Goal: Task Accomplishment & Management: Manage account settings

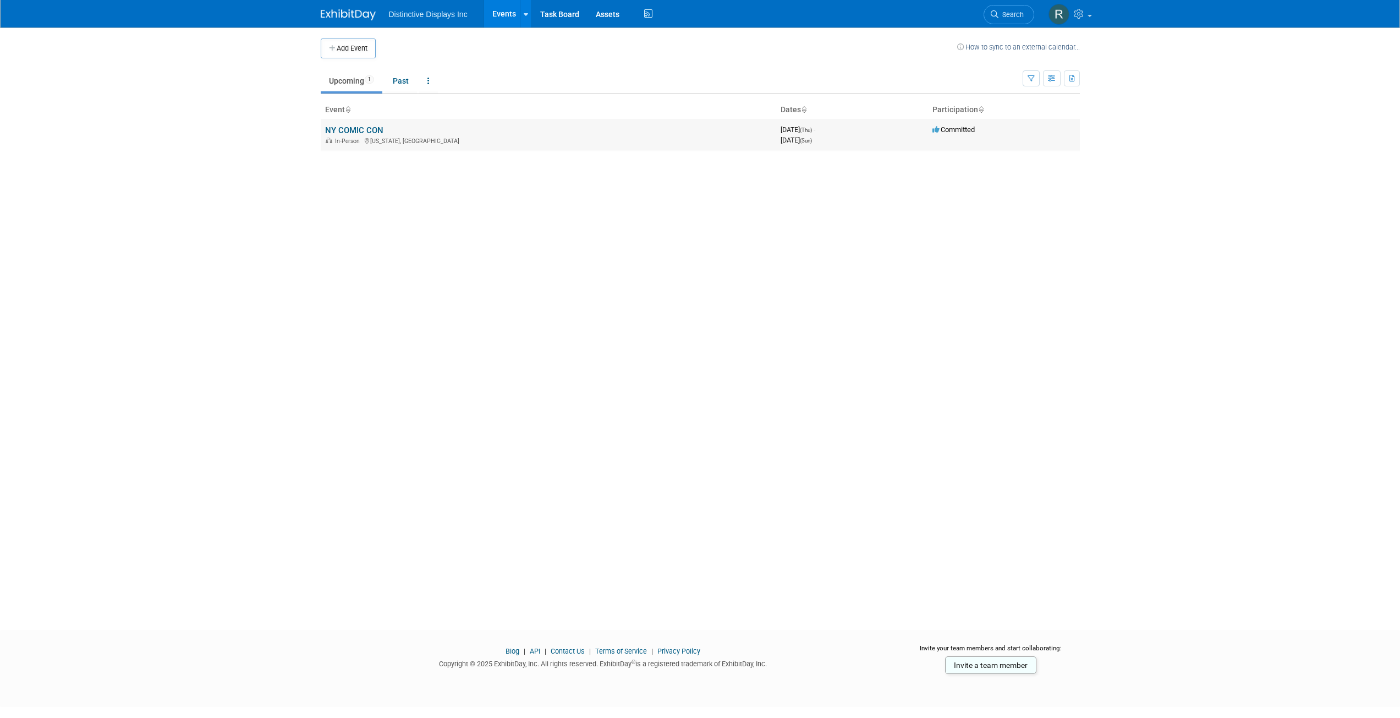
click at [438, 130] on td "NY COMIC CON In-Person New York, NY" at bounding box center [548, 134] width 455 height 31
click at [337, 127] on link "NY COMIC CON" at bounding box center [354, 130] width 58 height 10
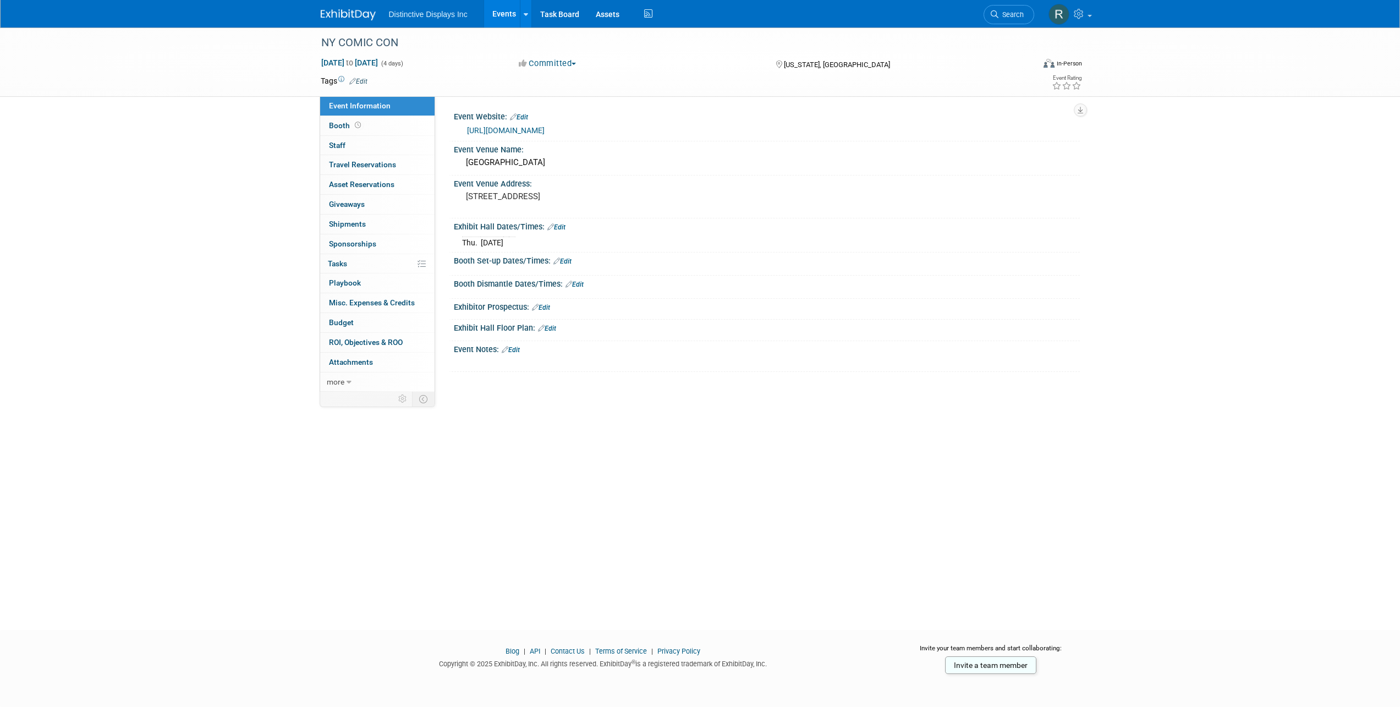
click at [558, 229] on link "Edit" at bounding box center [556, 227] width 18 height 8
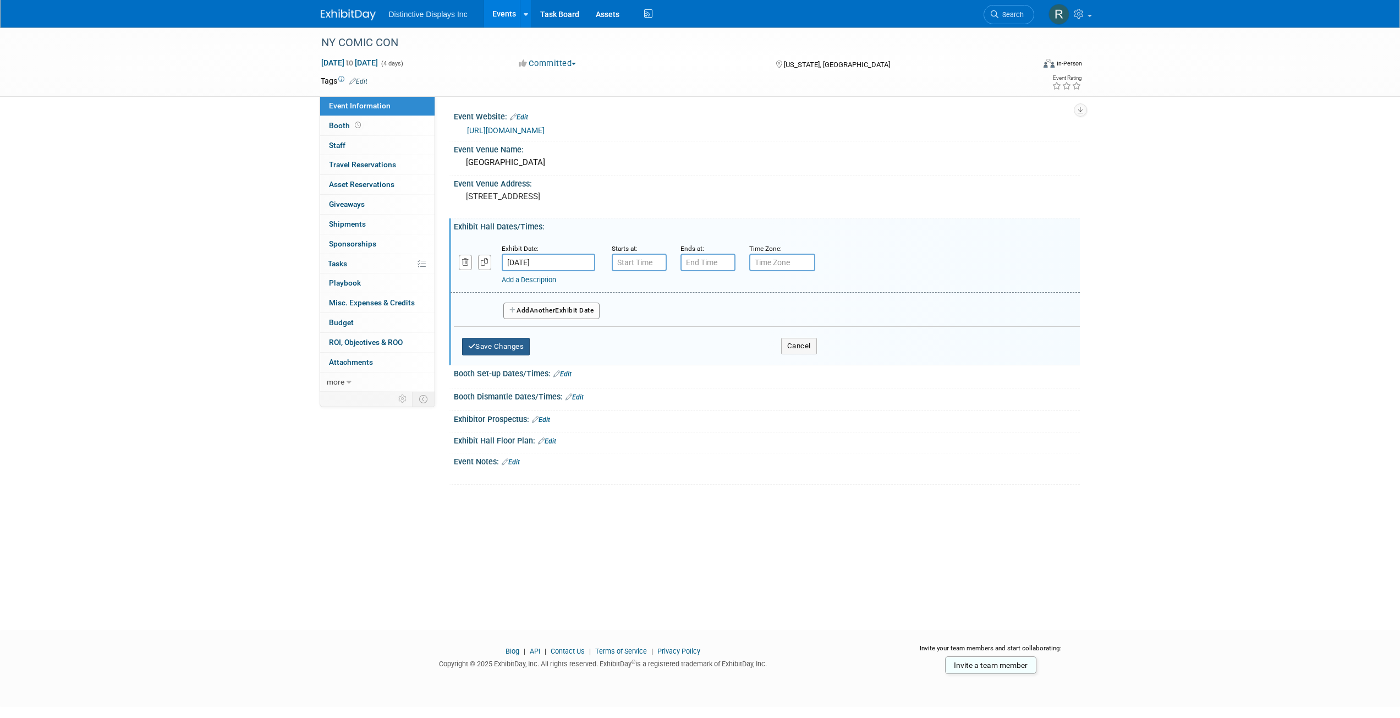
click at [514, 340] on button "Save Changes" at bounding box center [496, 347] width 68 height 18
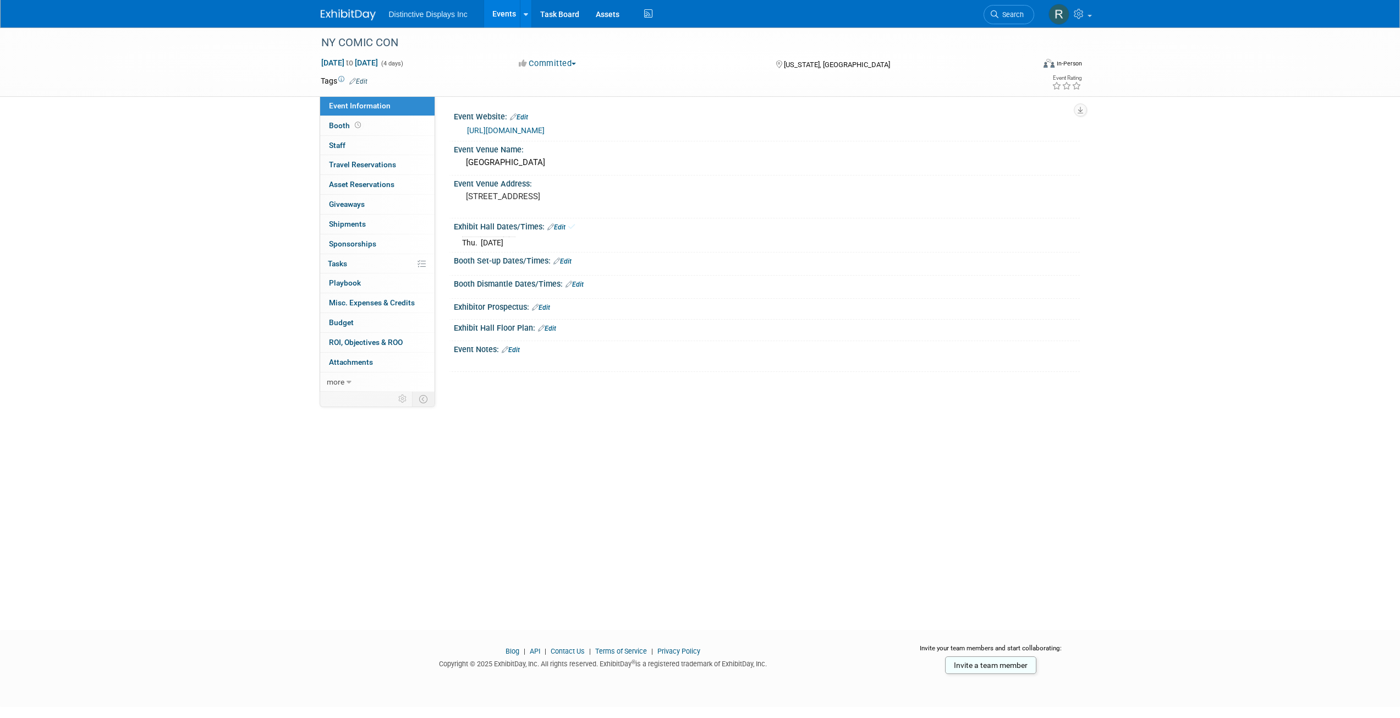
click at [565, 264] on link "Edit" at bounding box center [562, 261] width 18 height 8
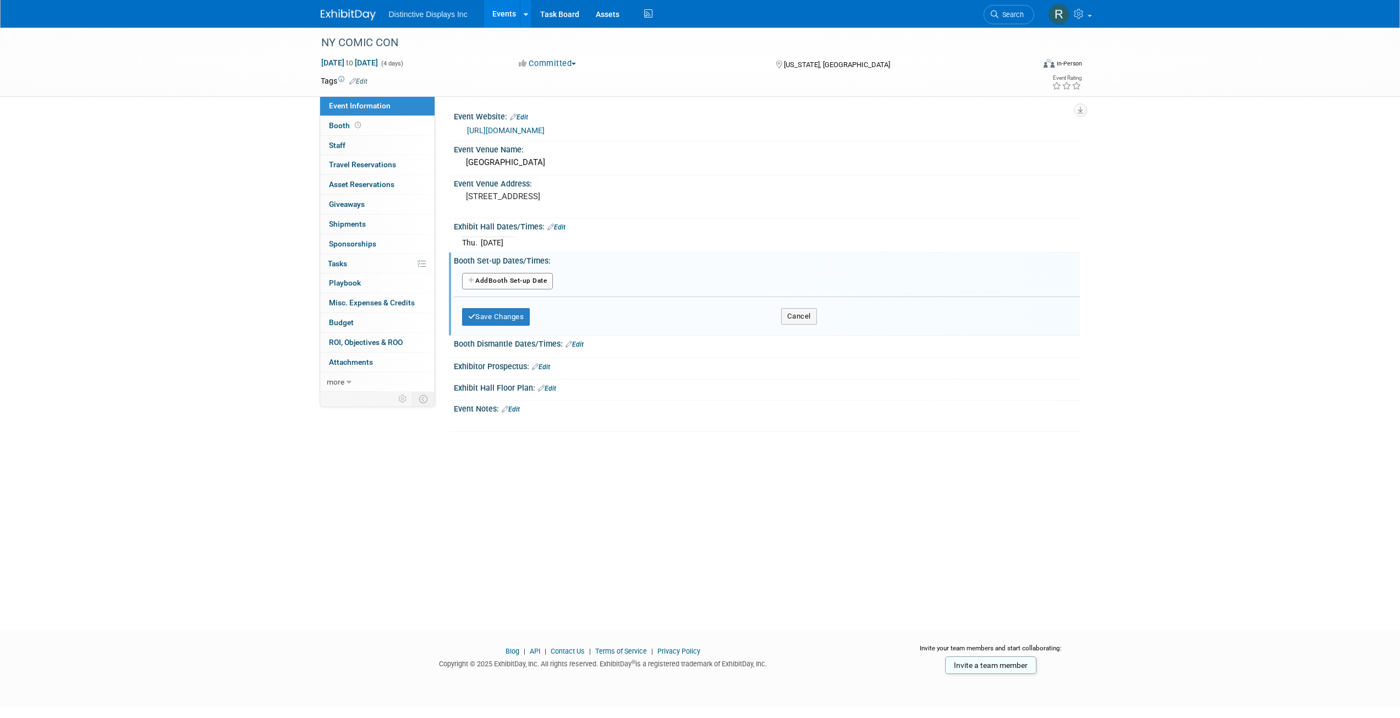
click at [528, 281] on button "Add Another Booth Set-up Date" at bounding box center [507, 281] width 91 height 17
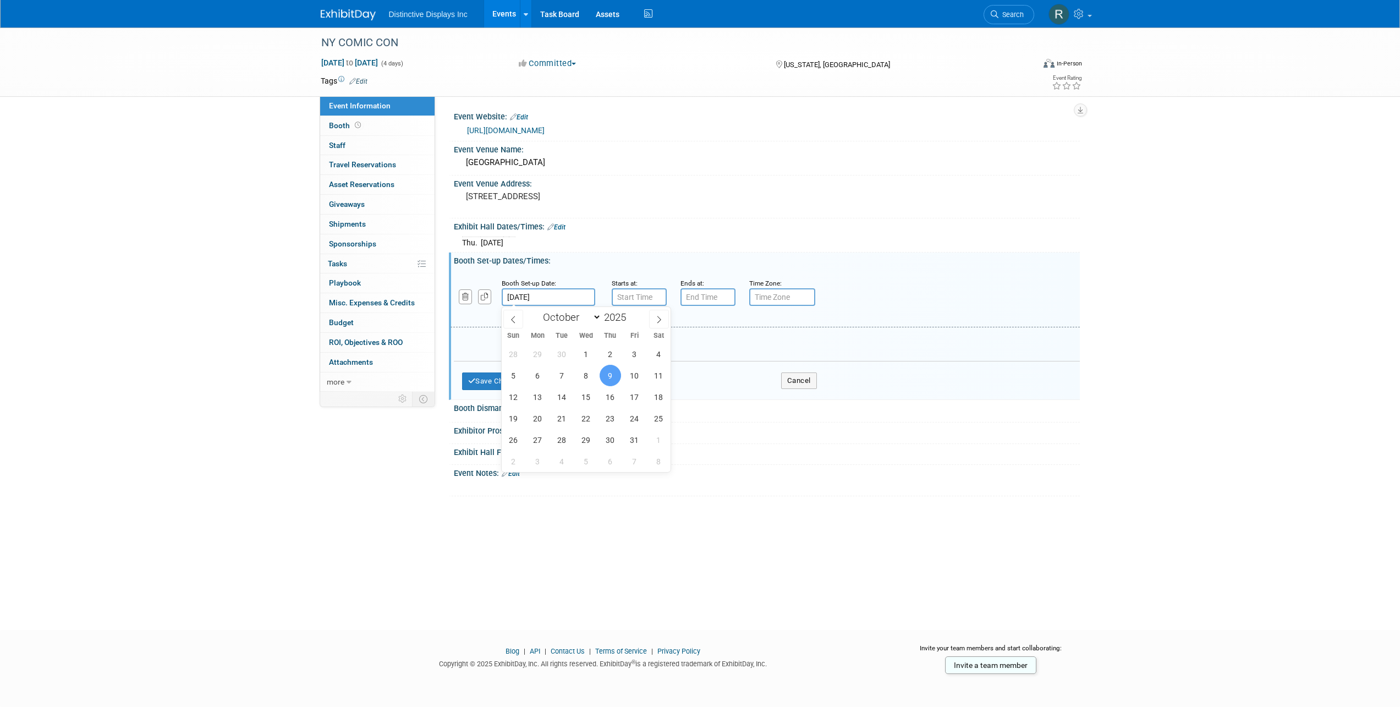
click at [556, 297] on input "[DATE]" at bounding box center [549, 297] width 94 height 18
click at [566, 375] on span "7" at bounding box center [561, 375] width 21 height 21
type input "[DATE]"
click at [639, 297] on input "7:00 AM" at bounding box center [639, 297] width 55 height 18
click at [649, 295] on input "7:00 AM" at bounding box center [639, 297] width 55 height 18
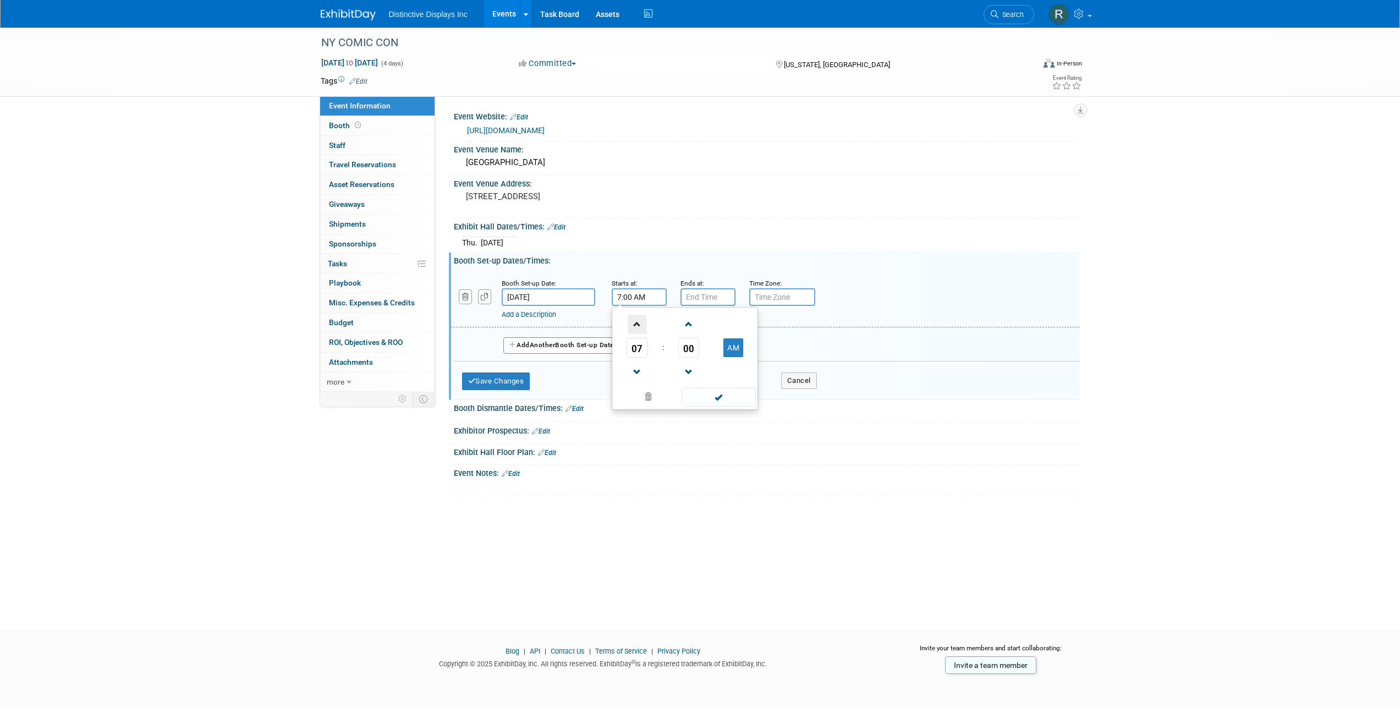
click at [637, 325] on span at bounding box center [637, 324] width 19 height 19
click at [732, 351] on button "AM" at bounding box center [733, 347] width 20 height 19
click at [708, 219] on div "Exhibit Hall Dates/Times: Edit" at bounding box center [767, 225] width 626 height 14
click at [658, 293] on input "8:00 PM" at bounding box center [639, 297] width 55 height 18
click at [730, 356] on button "PM" at bounding box center [733, 347] width 20 height 19
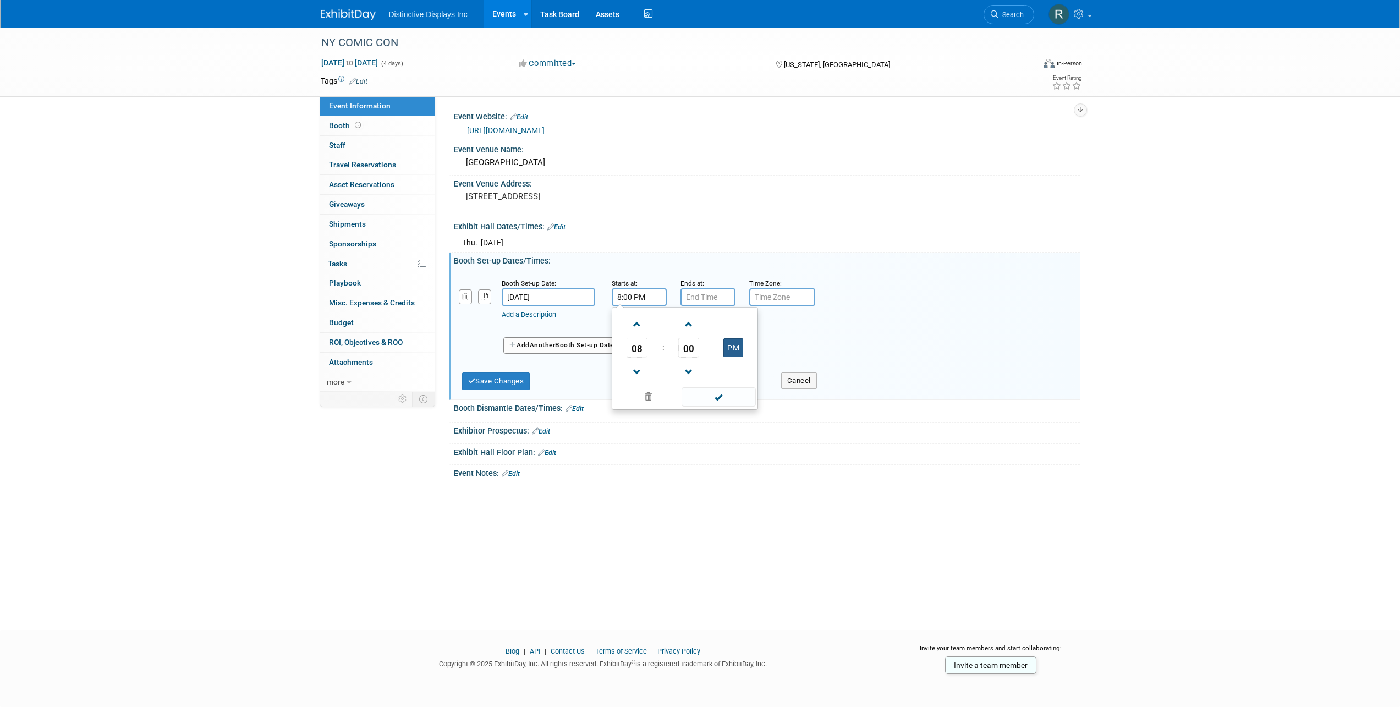
type input "8:00 AM"
click at [688, 202] on div "655 W 34TH ST NY NY 10001" at bounding box center [584, 201] width 244 height 25
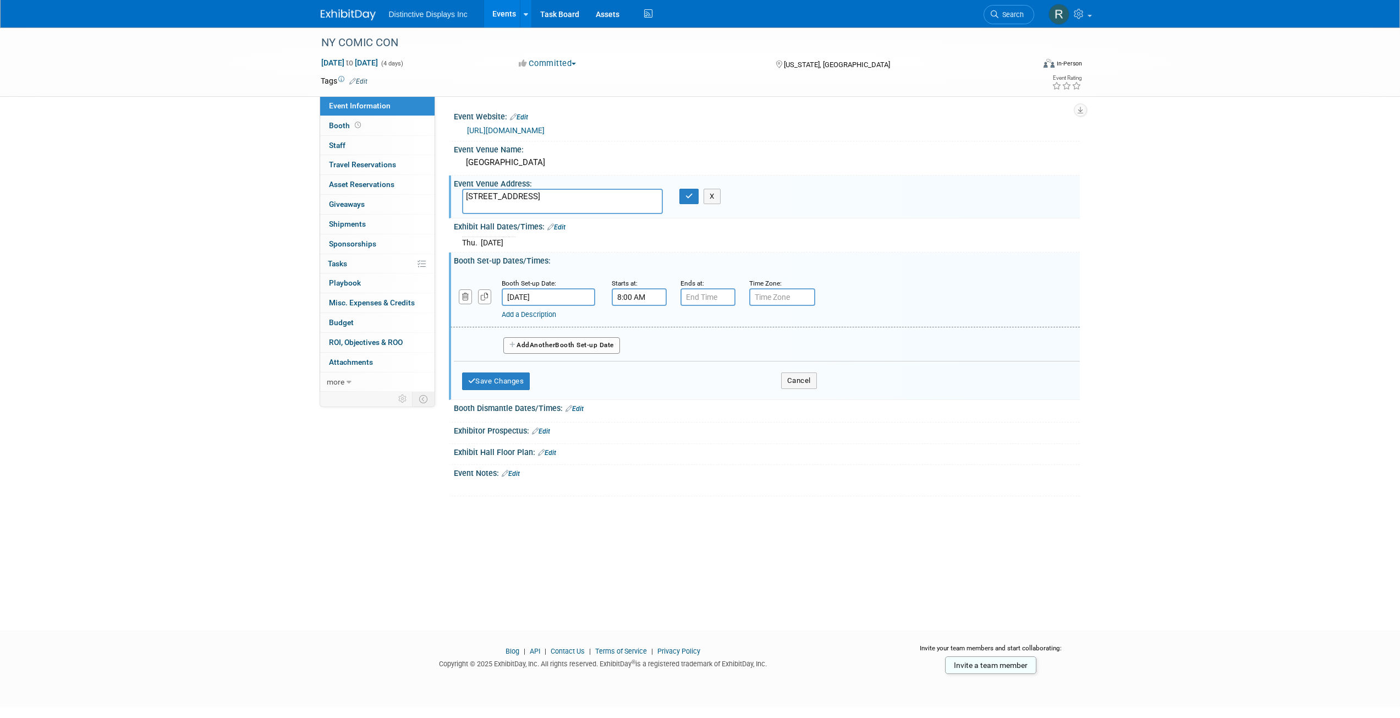
click at [541, 316] on link "Add a Description" at bounding box center [529, 314] width 54 height 8
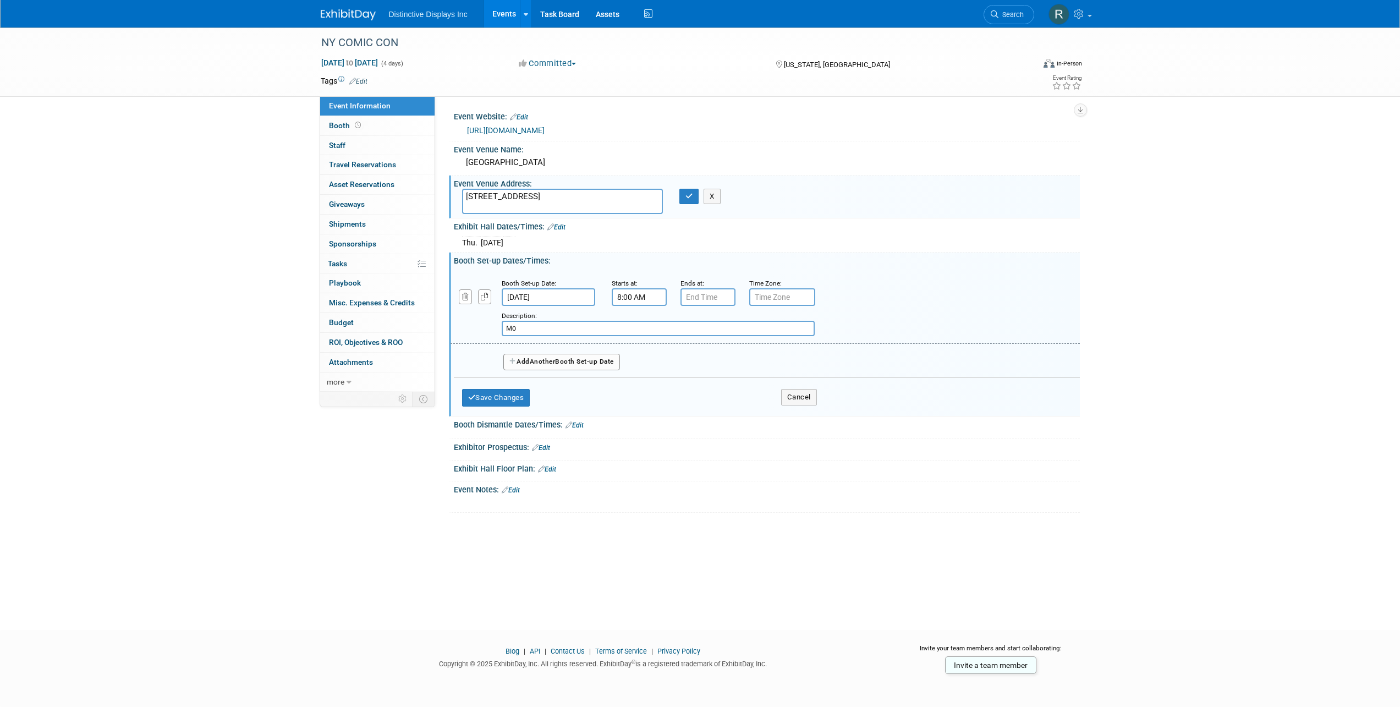
type input "M"
type input "Targeted Move in October 7th at 8 am - driver check in at 10 am"
click at [511, 400] on button "Save Changes" at bounding box center [496, 398] width 68 height 18
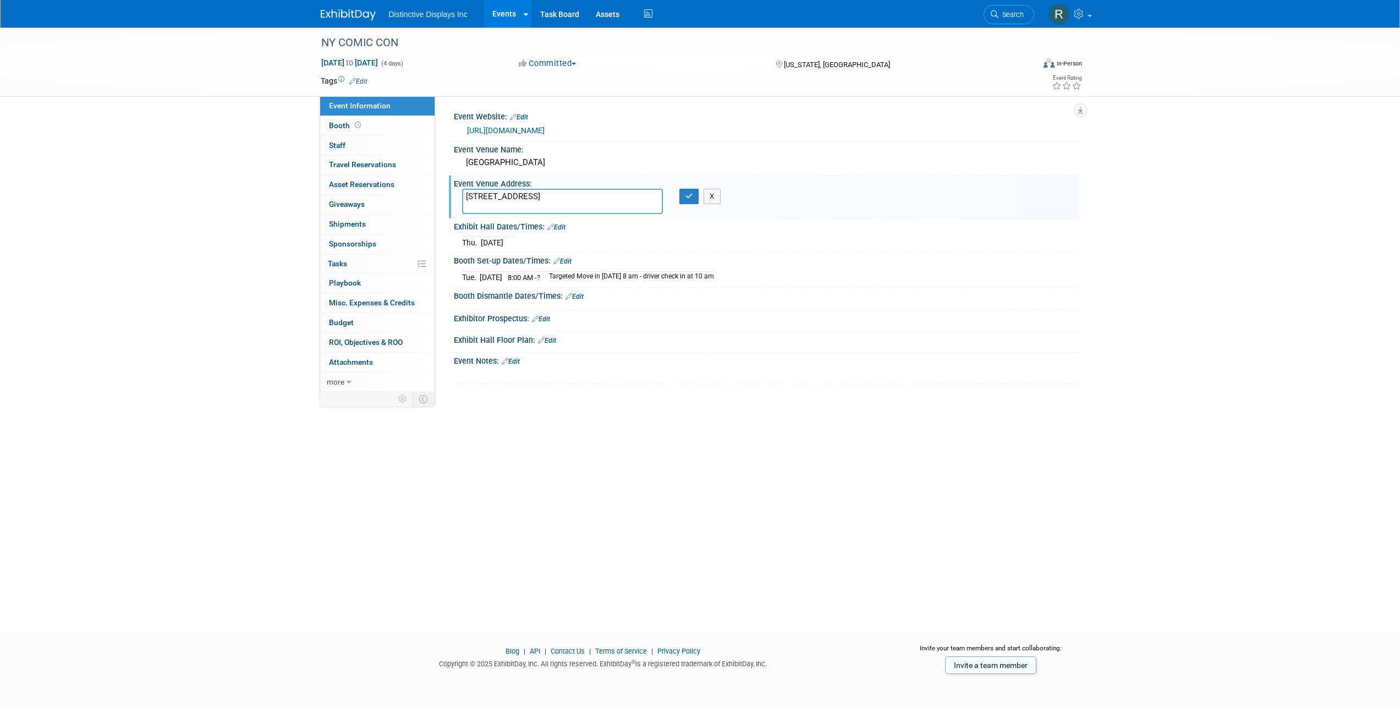
click at [581, 297] on link "Edit" at bounding box center [575, 297] width 18 height 8
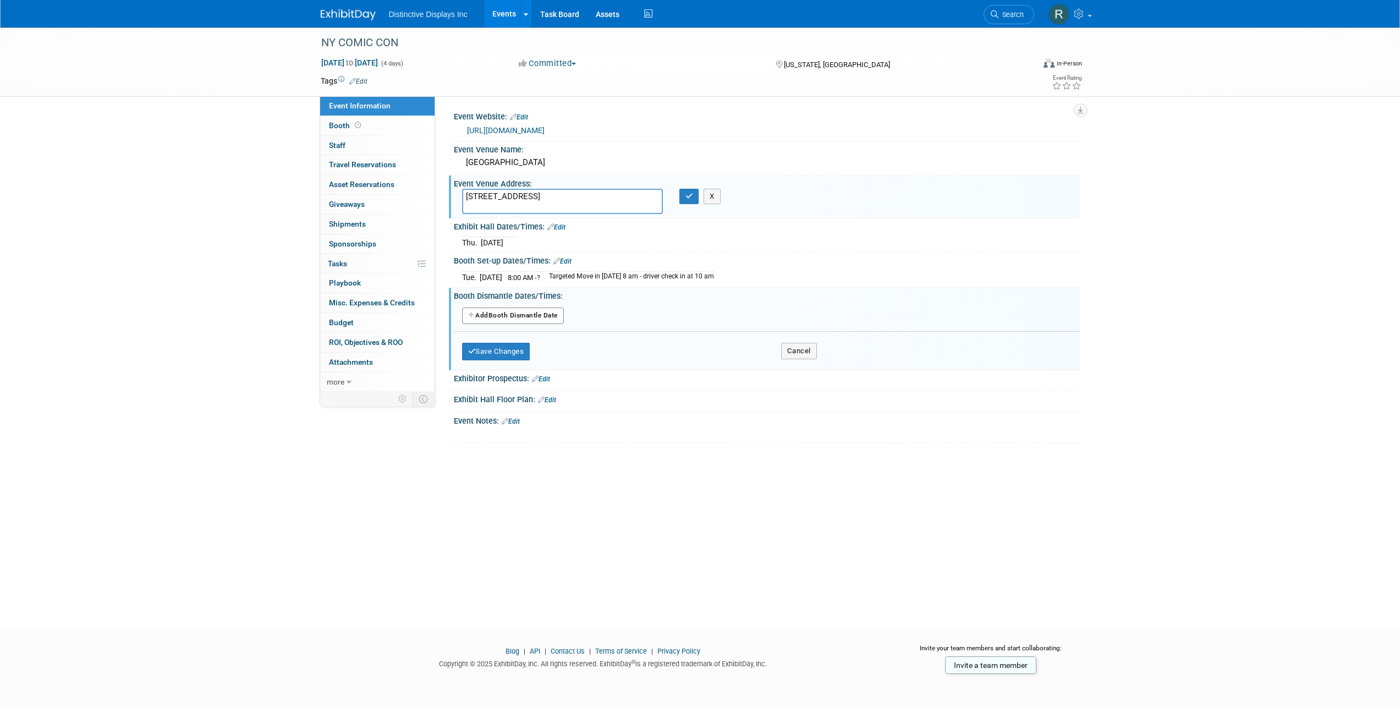
click at [552, 314] on button "Add Another Booth Dismantle Date" at bounding box center [513, 316] width 102 height 17
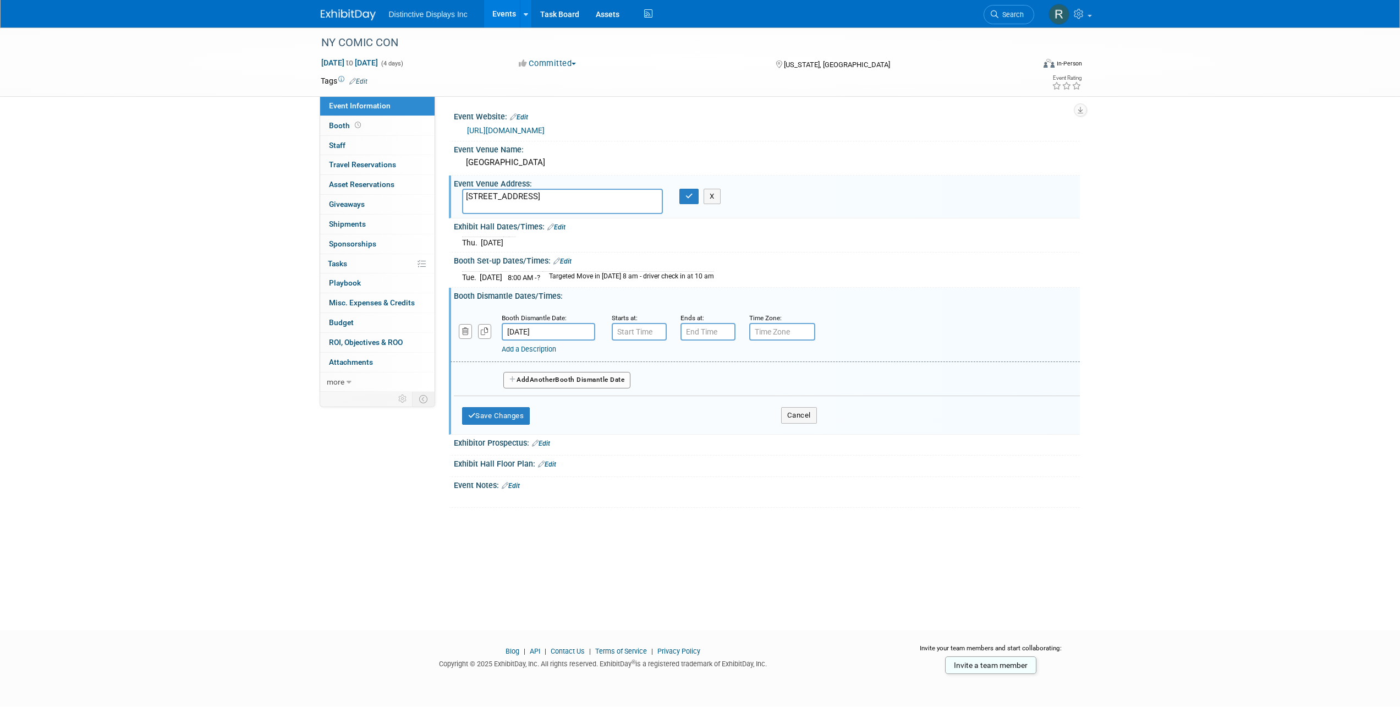
click at [550, 327] on input "Oct 12, 2025" at bounding box center [549, 332] width 94 height 18
click at [540, 429] on span "13" at bounding box center [537, 430] width 21 height 21
type input "Oct 13, 2025"
click at [637, 333] on input "7:00 AM" at bounding box center [639, 332] width 55 height 18
click at [643, 360] on span at bounding box center [637, 358] width 19 height 19
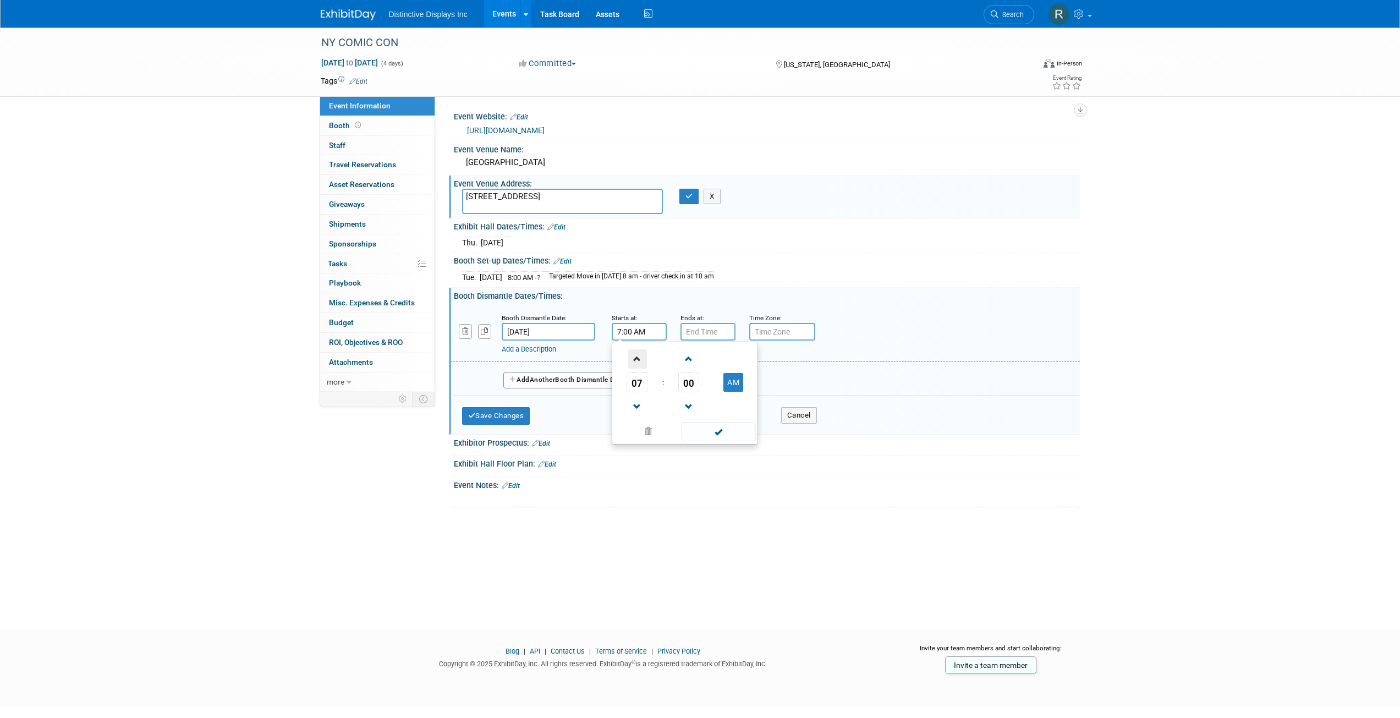
type input "8:00 AM"
click at [549, 350] on link "Add a Description" at bounding box center [529, 349] width 54 height 8
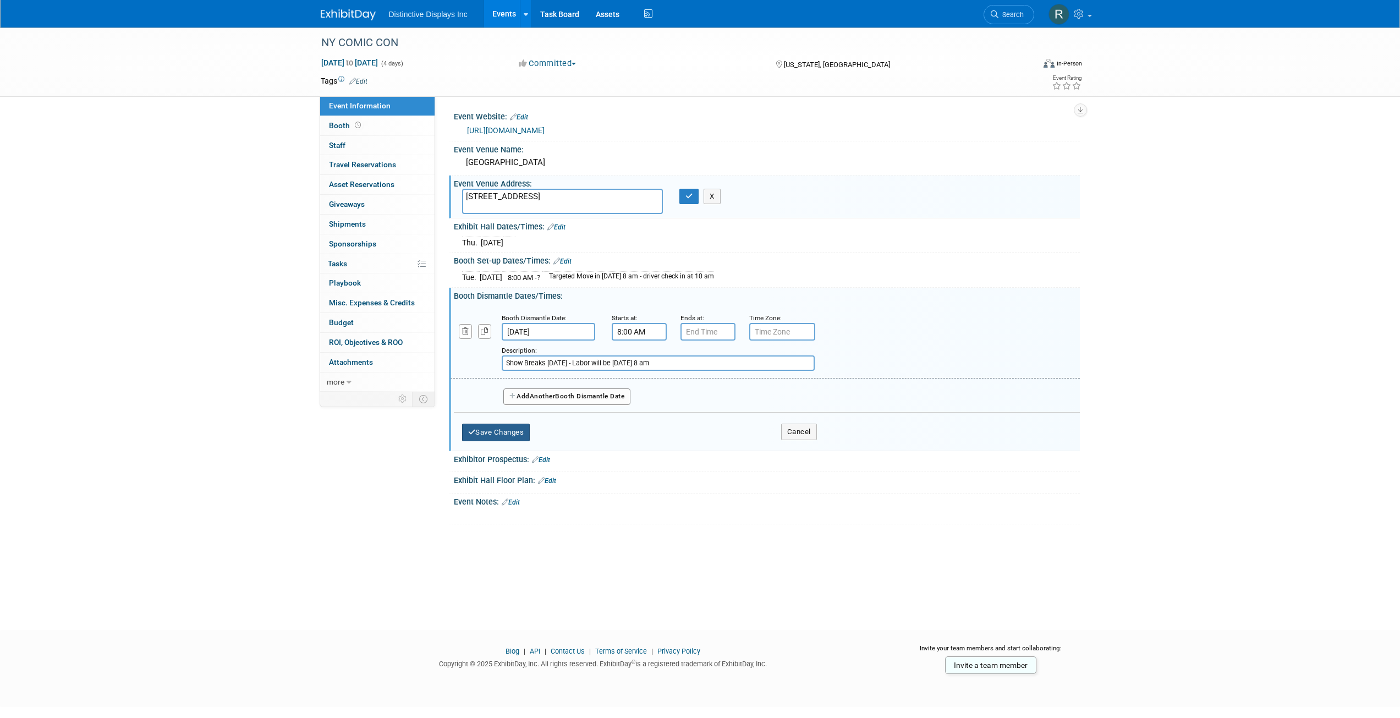
type input "Show Breaks October 12th - Labor will be October 13th at 8 am"
click at [508, 432] on button "Save Changes" at bounding box center [496, 433] width 68 height 18
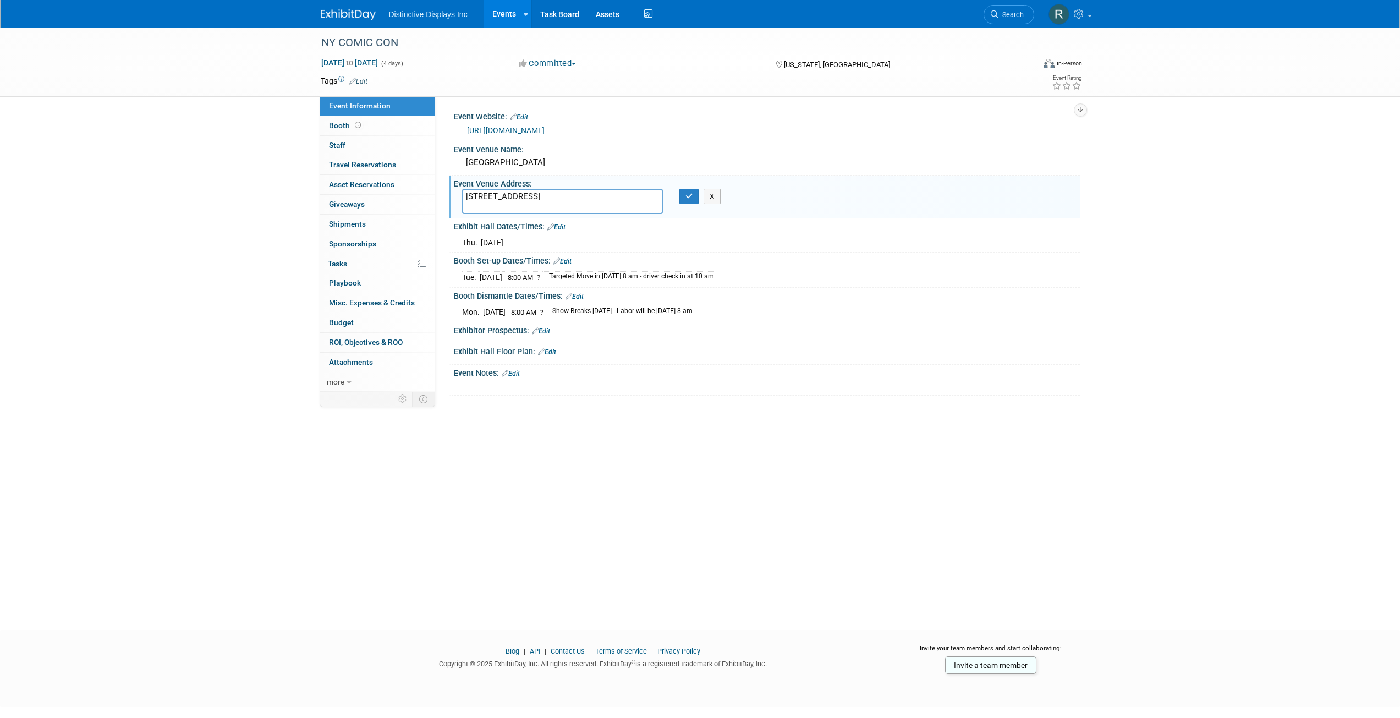
click at [550, 354] on link "Edit" at bounding box center [547, 352] width 18 height 8
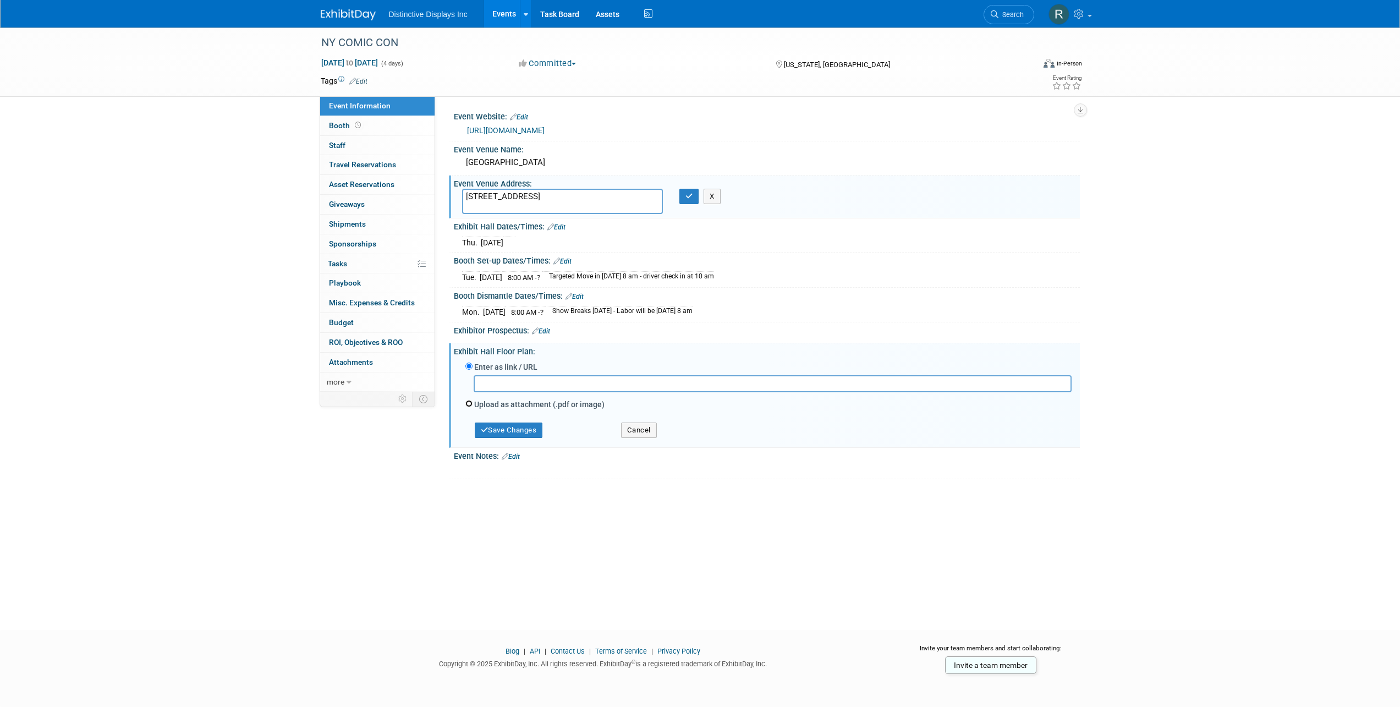
click at [470, 405] on input "Upload as attachment (.pdf or image)" at bounding box center [468, 403] width 7 height 7
radio input "true"
click at [480, 400] on input "file" at bounding box center [456, 397] width 131 height 13
click at [522, 419] on button "Save Changes" at bounding box center [509, 418] width 68 height 15
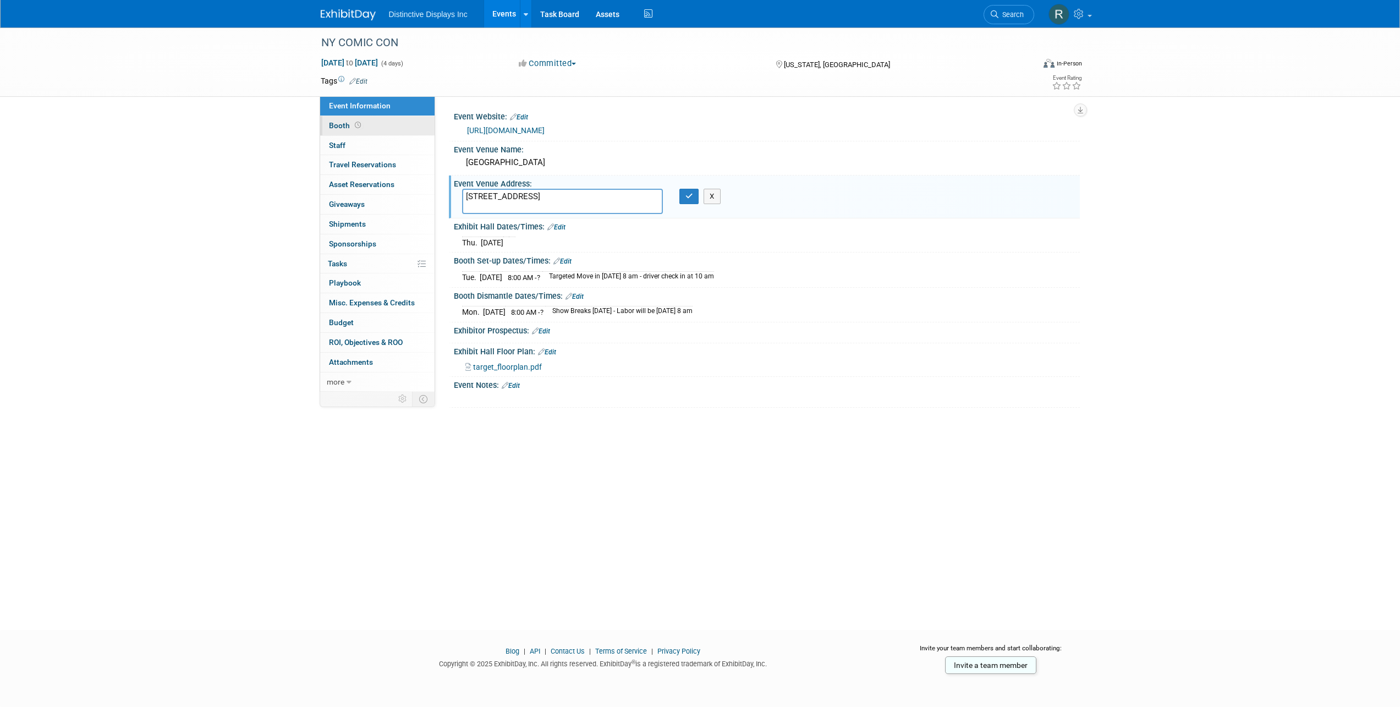
click at [335, 126] on span "Booth" at bounding box center [346, 125] width 34 height 9
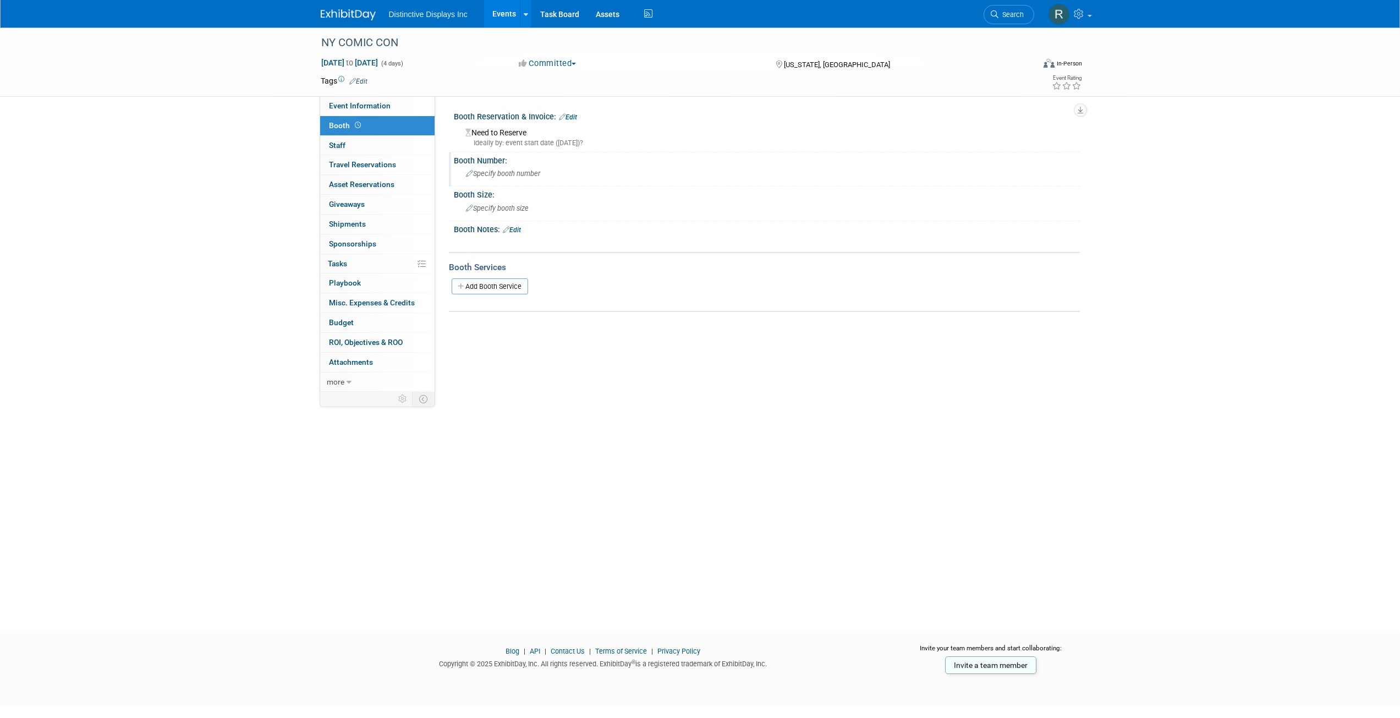
click at [526, 172] on span "Specify booth number" at bounding box center [503, 173] width 74 height 8
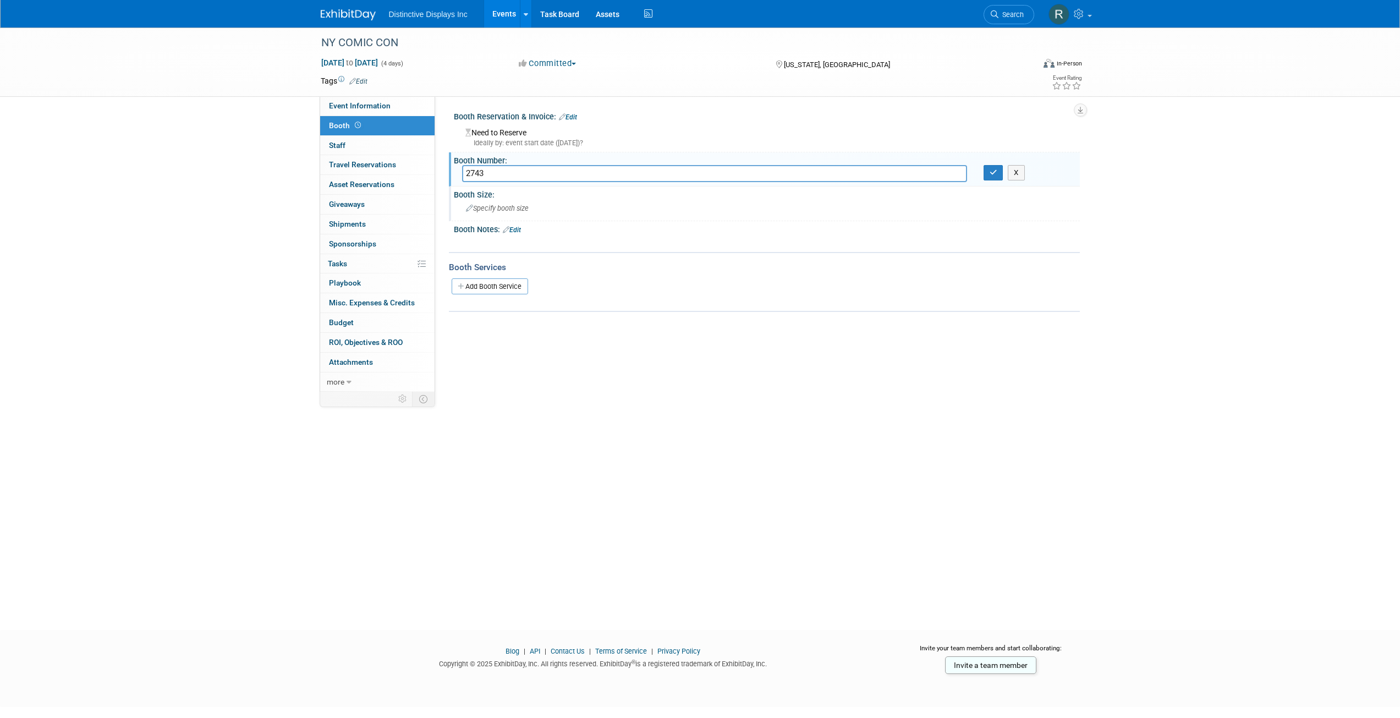
type input "2743"
click at [528, 205] on span "Specify booth size" at bounding box center [497, 208] width 63 height 8
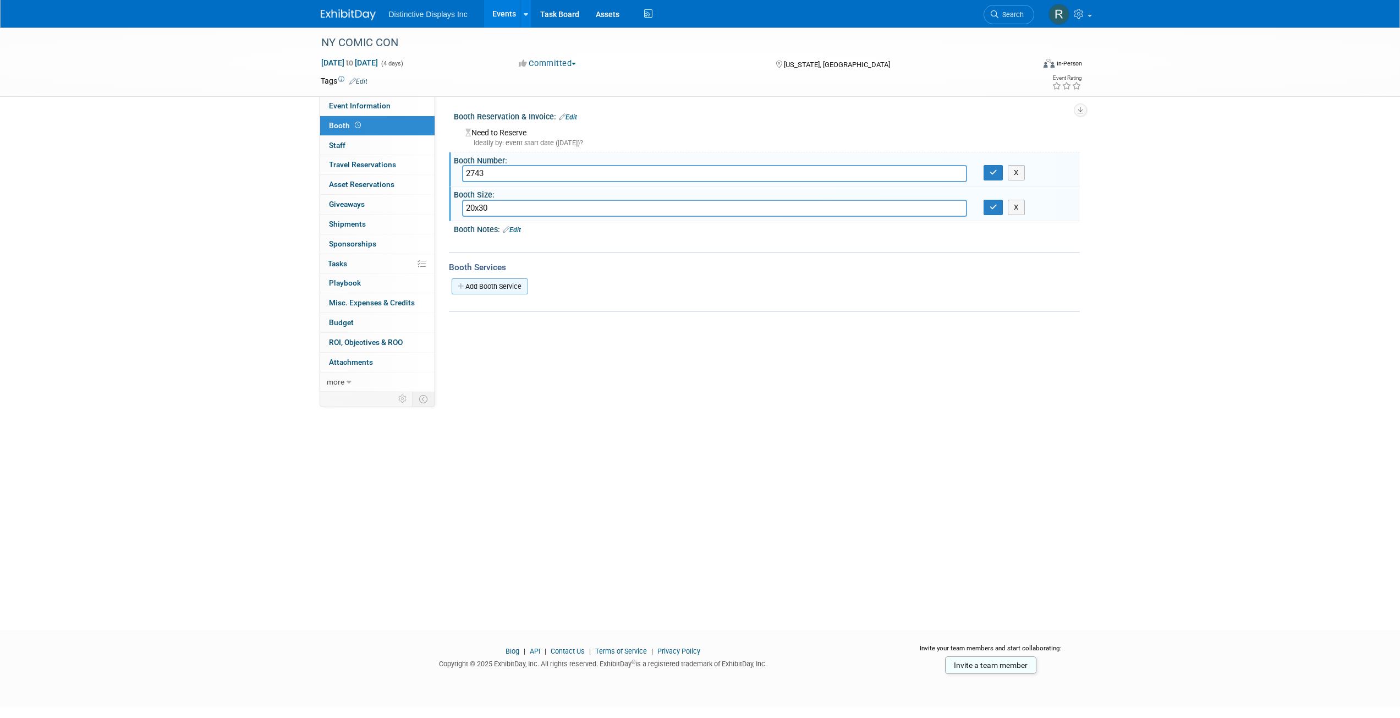
type input "20x30"
click at [491, 282] on link "Add Booth Service" at bounding box center [490, 286] width 76 height 16
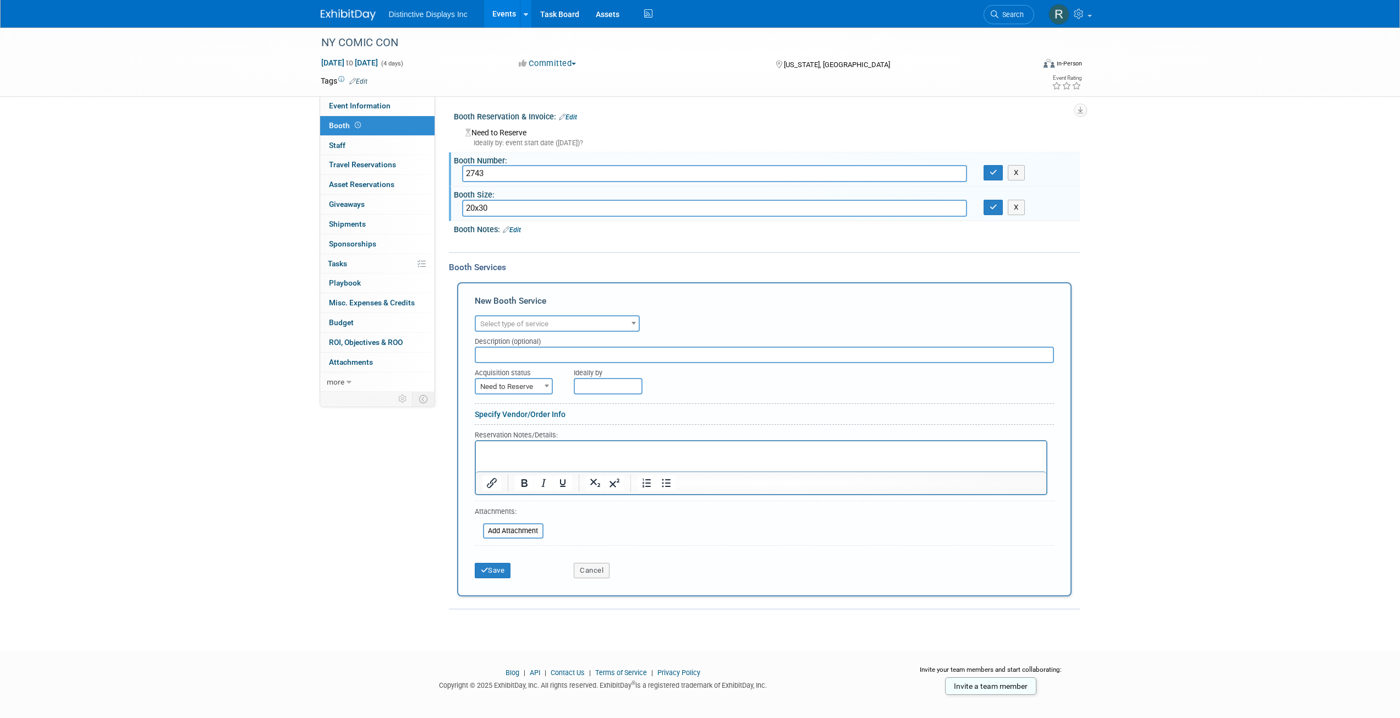
click at [534, 322] on span "Select type of service" at bounding box center [514, 324] width 68 height 8
select select "4"
click at [515, 349] on input "text" at bounding box center [764, 355] width 579 height 17
type input "charcoal carpet with padding provided by DD"
click at [528, 388] on span "Need to Reserve" at bounding box center [514, 386] width 76 height 15
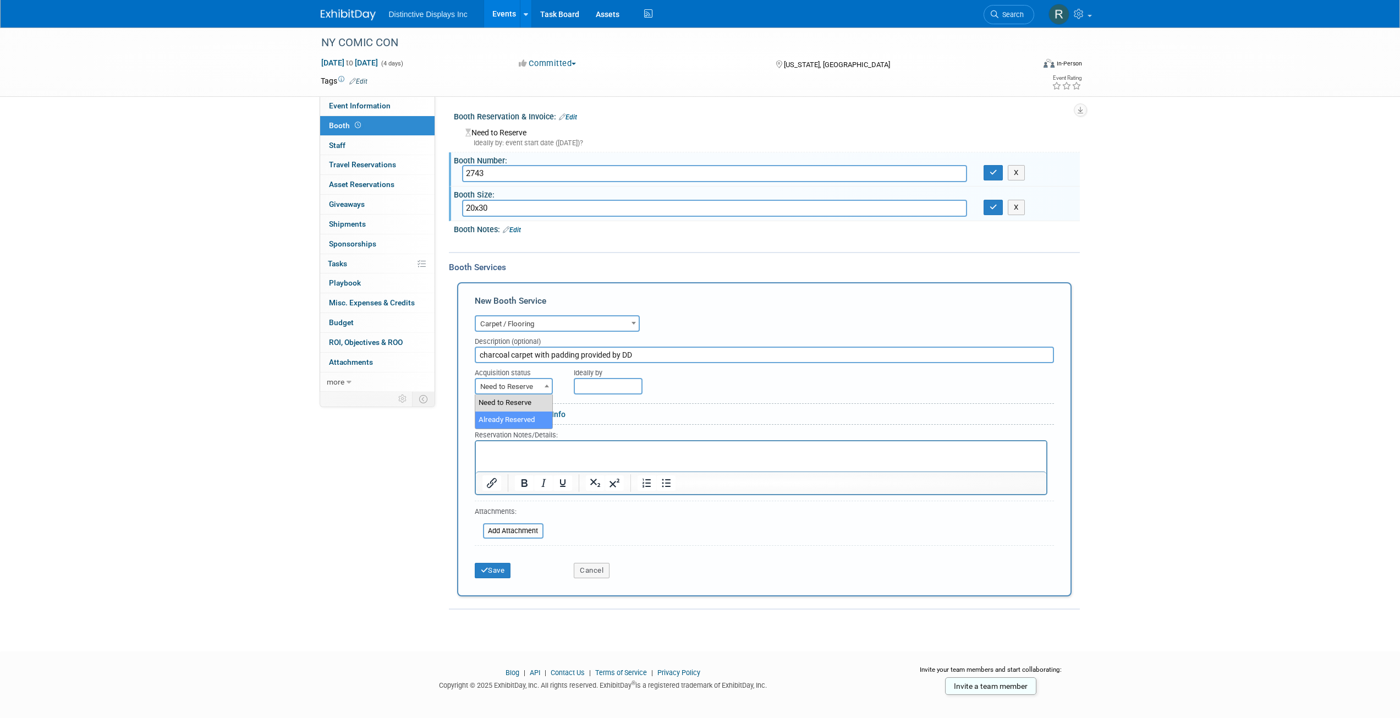
select select "2"
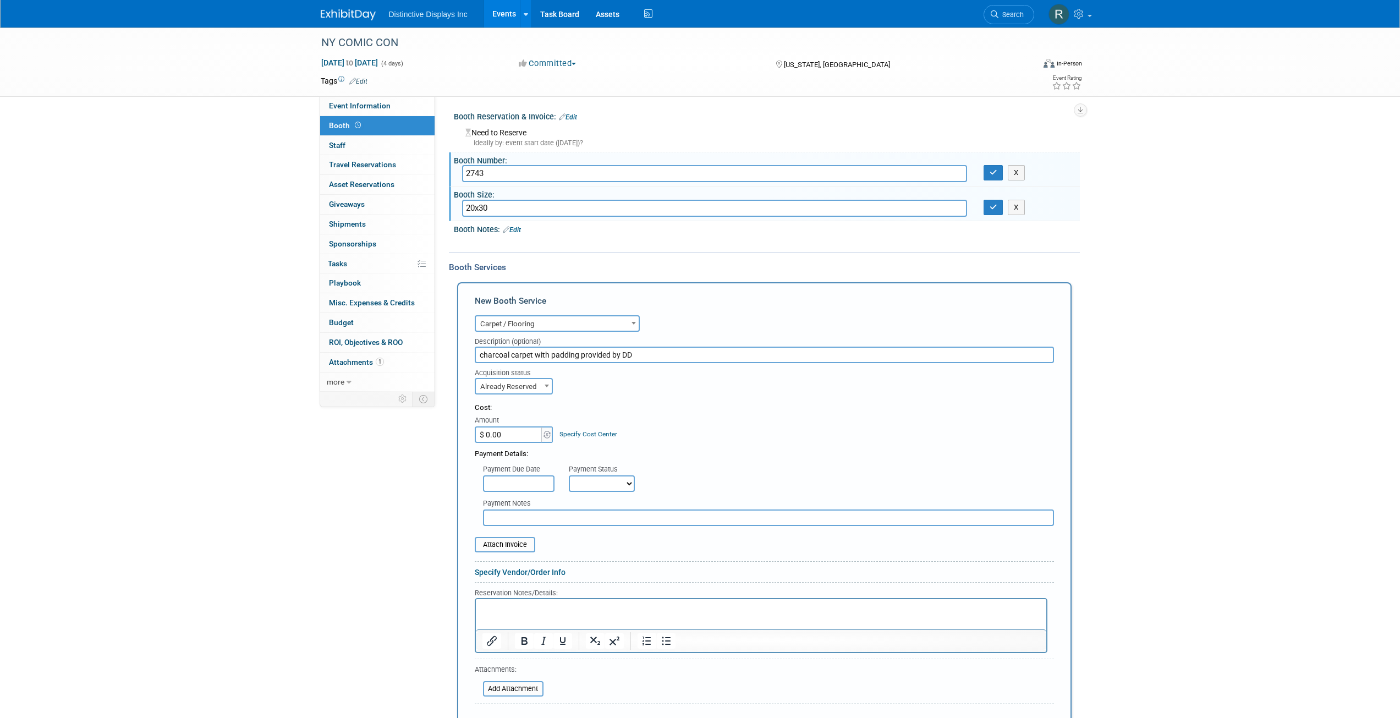
scroll to position [55, 0]
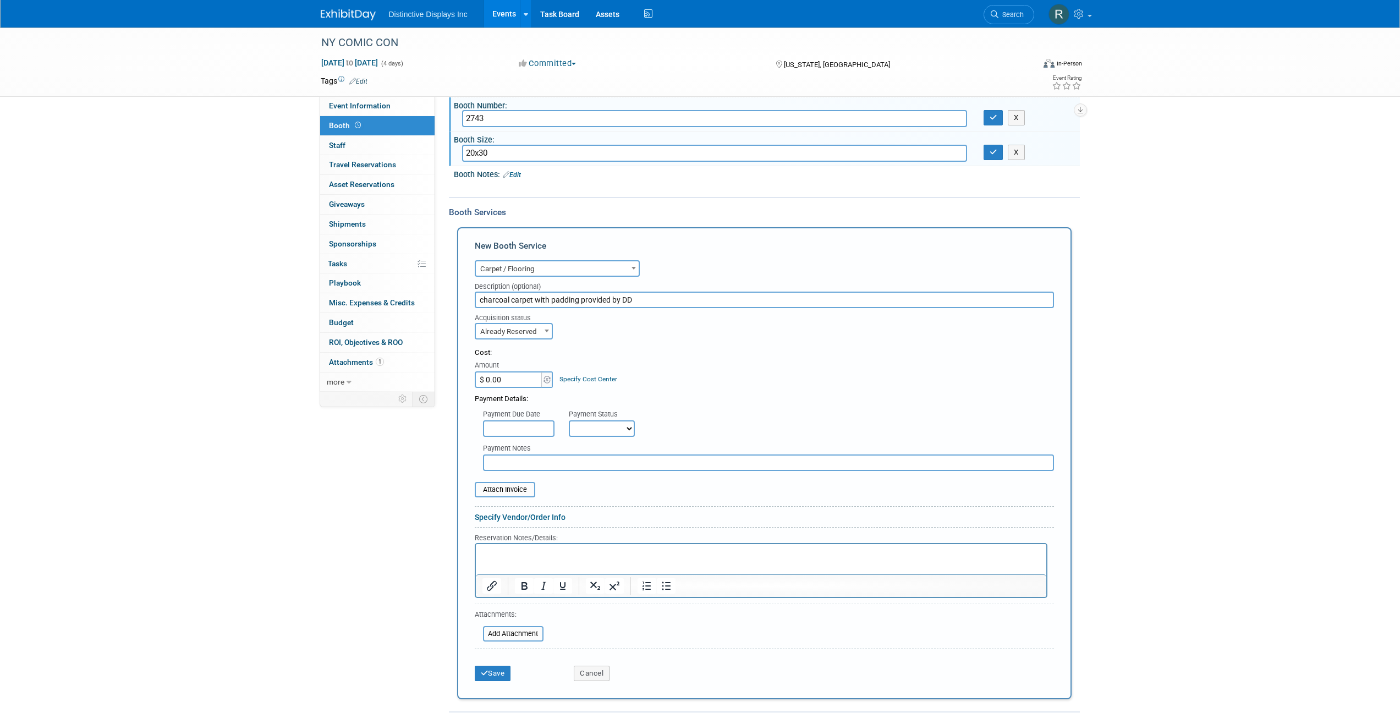
click at [545, 270] on span "Carpet / Flooring" at bounding box center [557, 268] width 163 height 15
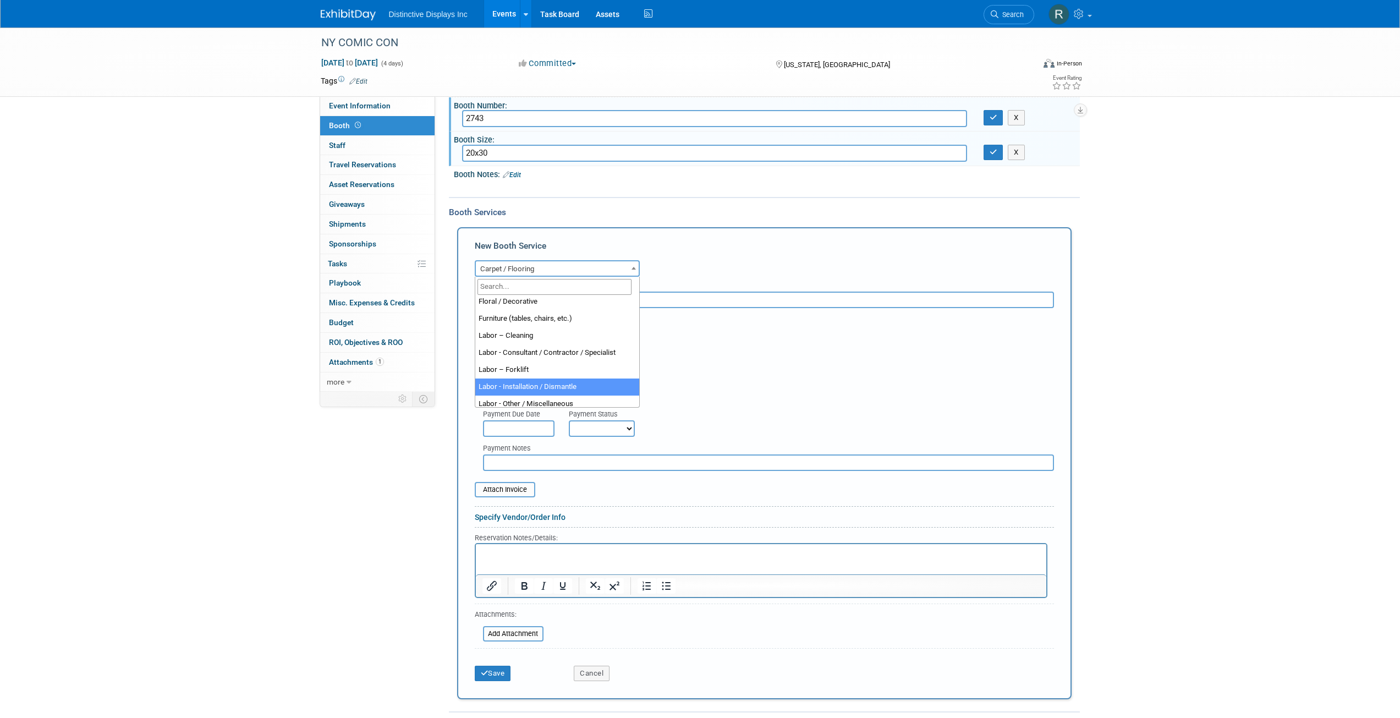
select select "11"
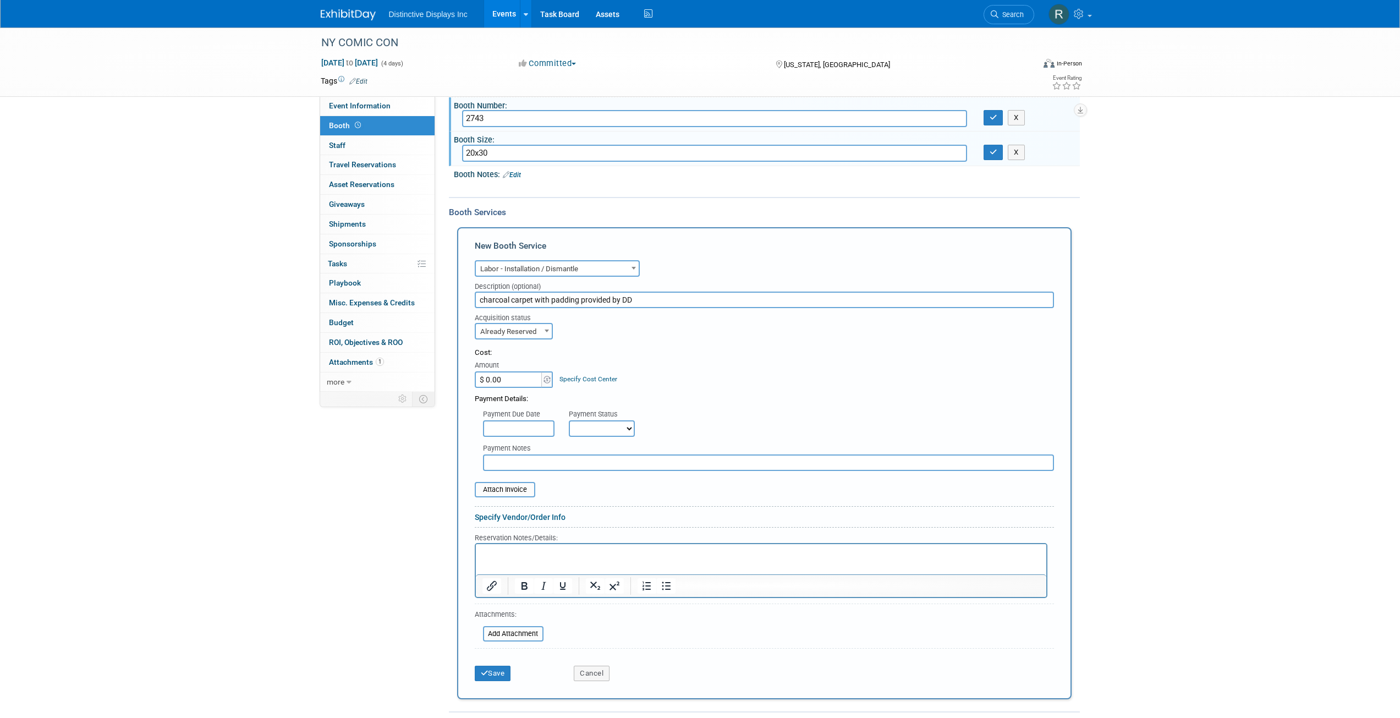
click at [650, 304] on input "charcoal carpet with padding provided by DD" at bounding box center [764, 300] width 579 height 17
drag, startPoint x: 651, startPoint y: 303, endPoint x: 464, endPoint y: 284, distance: 187.9
click at [464, 284] on div "New Booth Service Audio / Video Carpet / Flooring Catering / Food / Beverage Fl…" at bounding box center [764, 463] width 614 height 472
type input "m"
type input "M and J Innovations to provide labor"
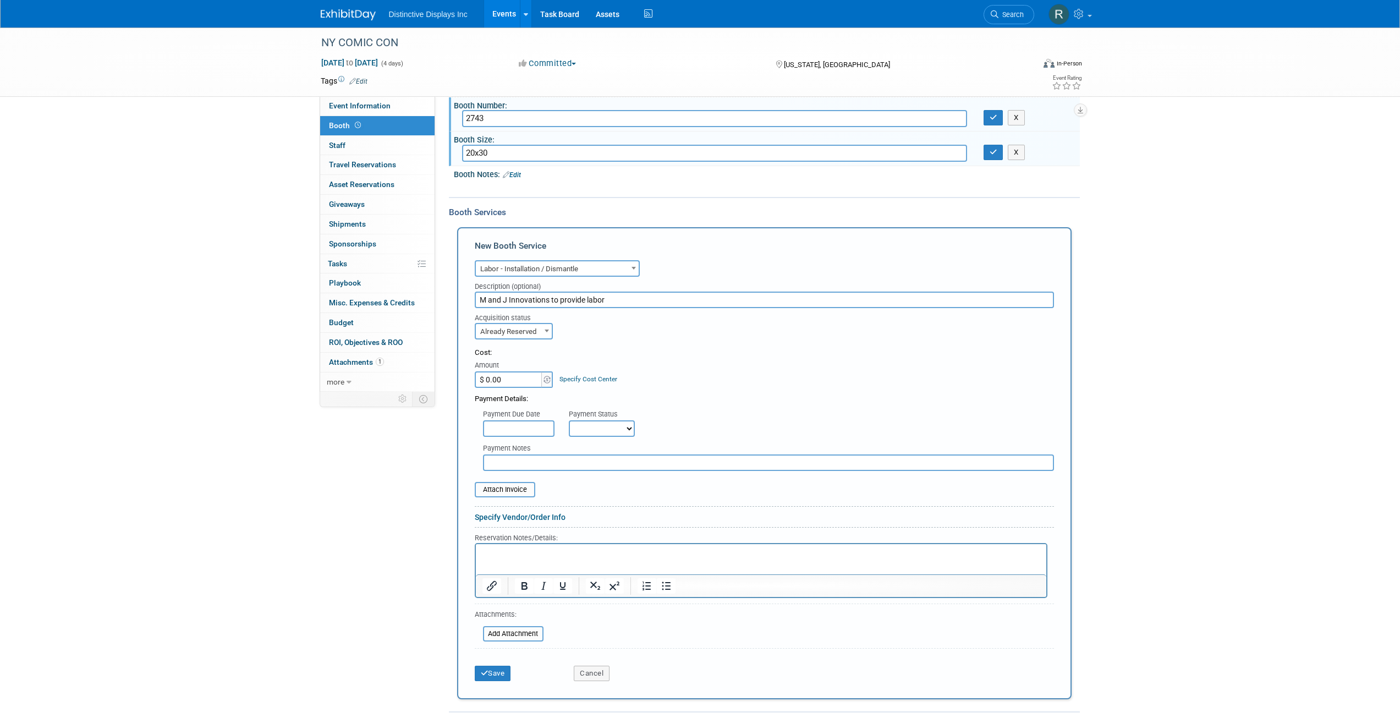
click at [500, 332] on span "Already Reserved" at bounding box center [514, 331] width 76 height 15
select select "1"
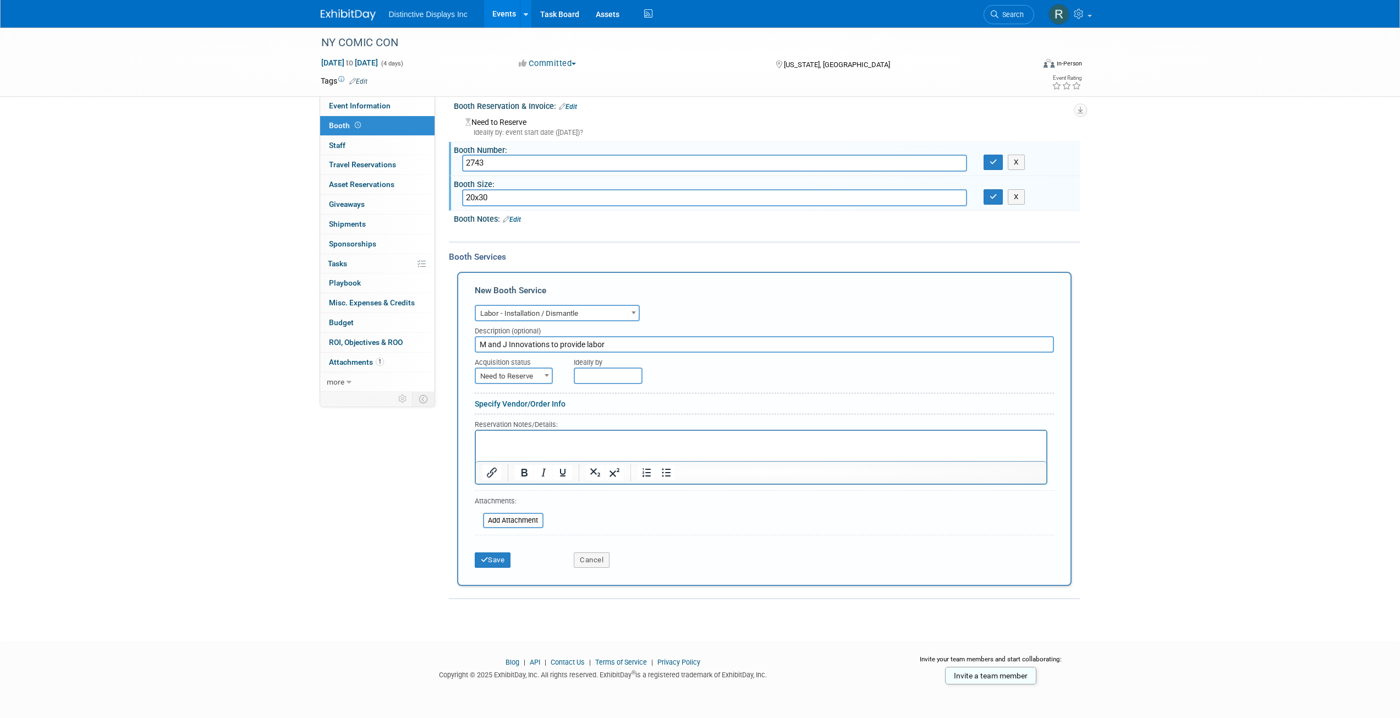
scroll to position [10, 0]
click at [602, 380] on input "text" at bounding box center [608, 375] width 69 height 17
click at [606, 501] on span "22" at bounding box center [609, 496] width 21 height 21
type input "Sep 22, 2025"
click at [515, 436] on p "Rich Text Area. Press ALT-0 for help." at bounding box center [761, 440] width 558 height 10
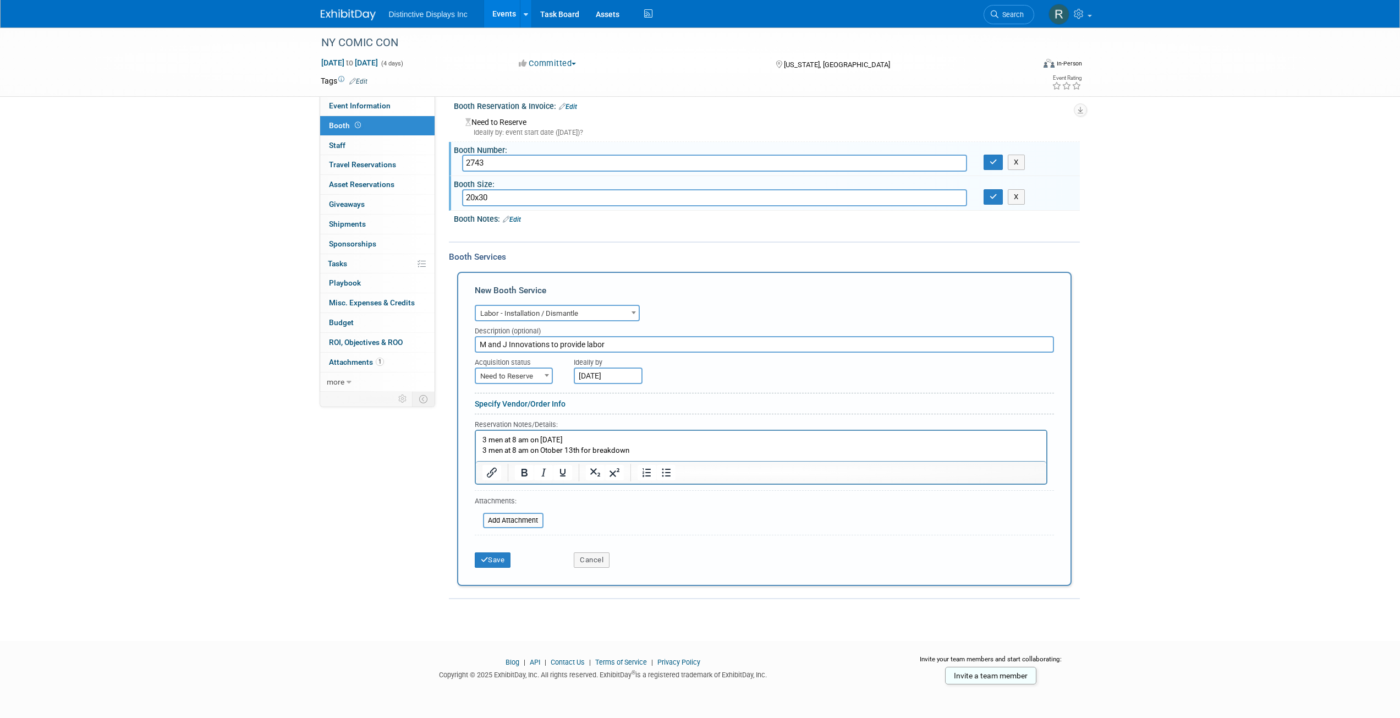
click at [601, 442] on p "3 men at 8 am on October 7th" at bounding box center [761, 440] width 558 height 10
click at [491, 557] on button "Save" at bounding box center [493, 559] width 36 height 15
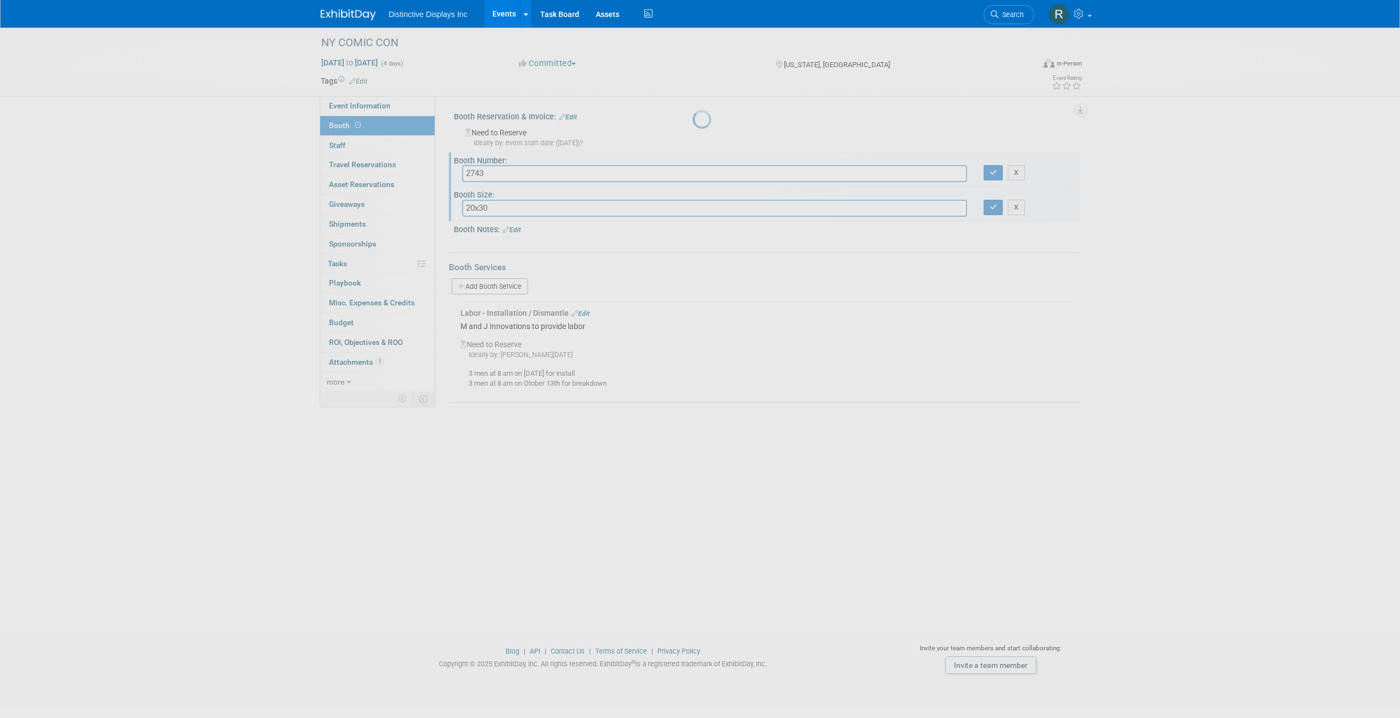
scroll to position [0, 0]
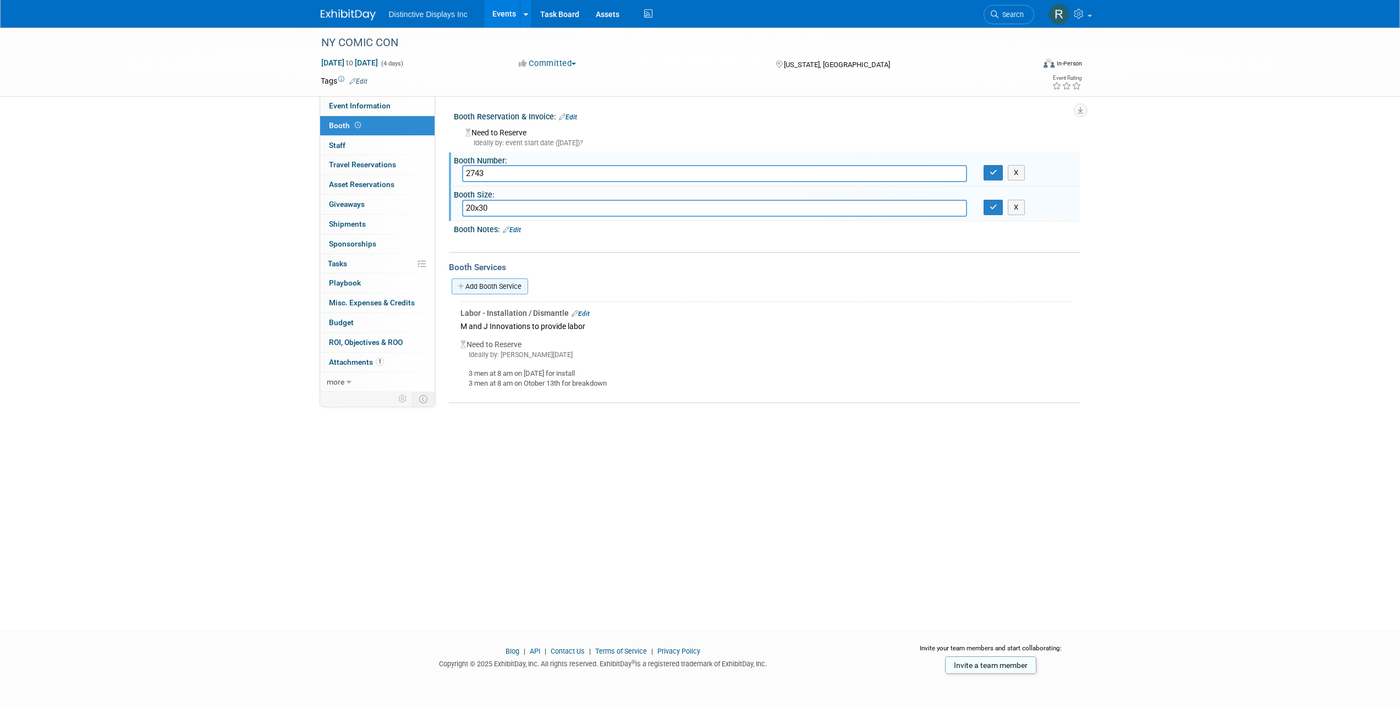
click at [485, 289] on link "Add Booth Service" at bounding box center [490, 286] width 76 height 16
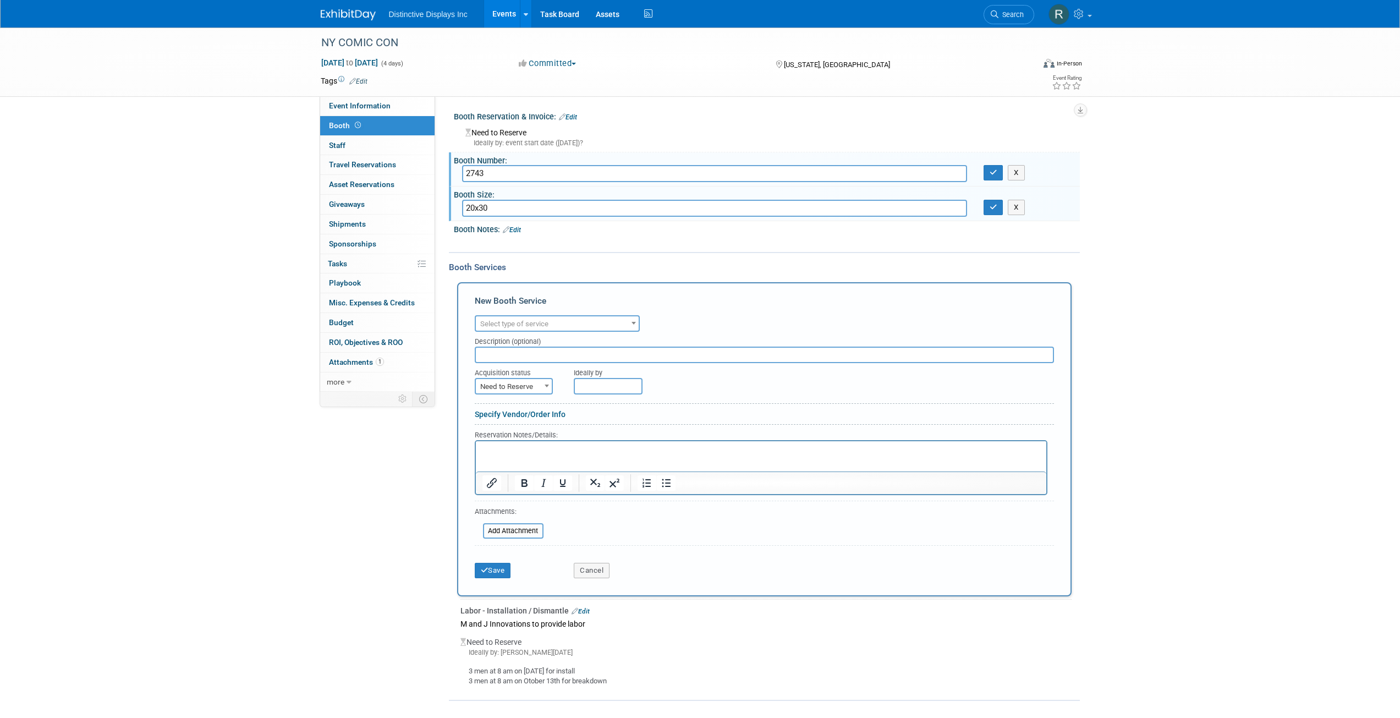
click at [509, 322] on span "Select type of service" at bounding box center [514, 324] width 68 height 8
select select "23"
click at [509, 355] on input "text" at bounding box center [764, 355] width 579 height 17
type input "Hanging Banner Rigging"
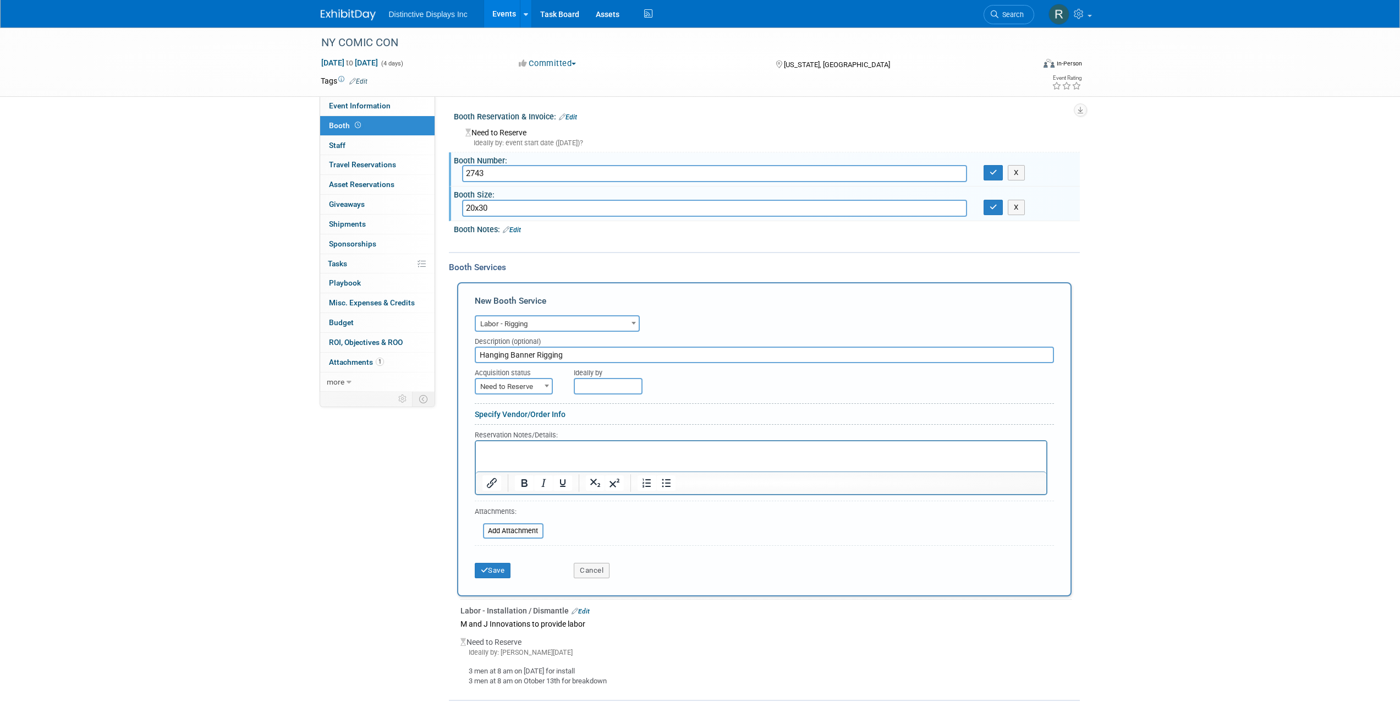
click at [518, 231] on link "Edit" at bounding box center [512, 230] width 18 height 8
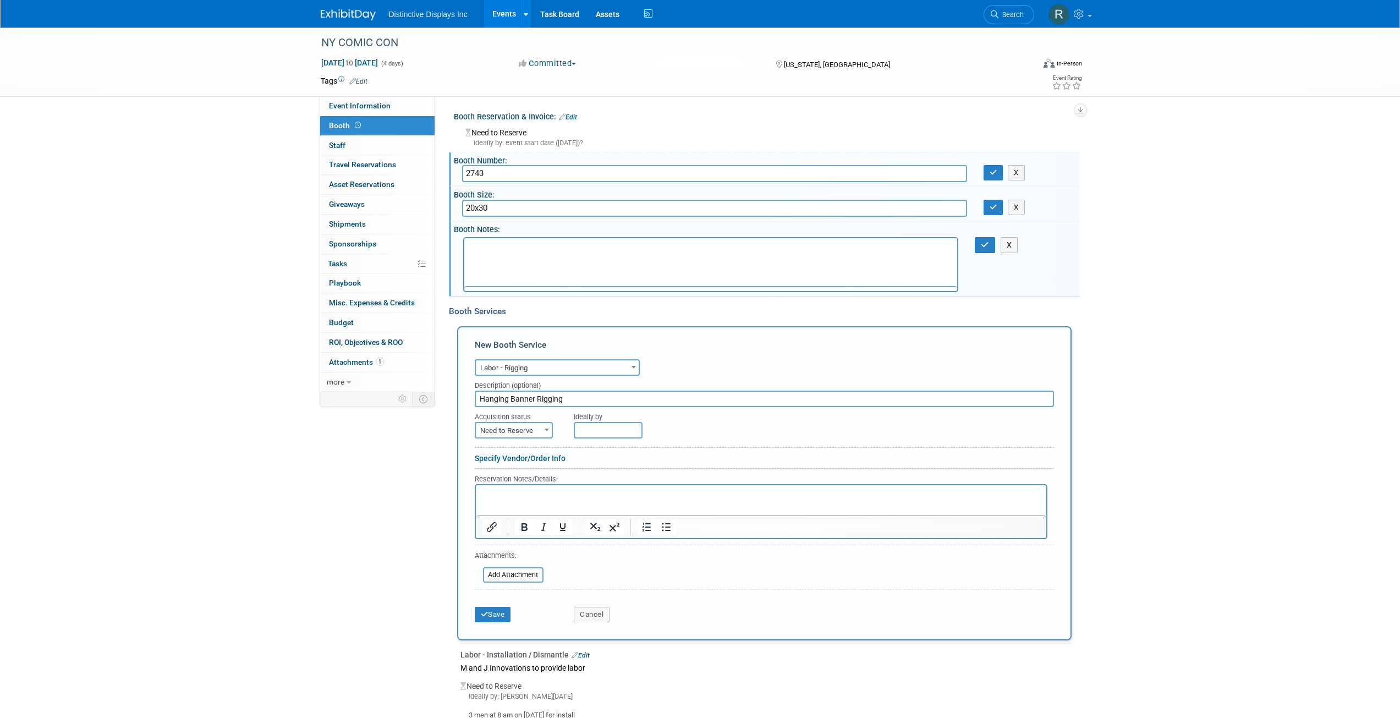
scroll to position [0, 0]
click at [520, 430] on span "Need to Reserve" at bounding box center [514, 430] width 76 height 15
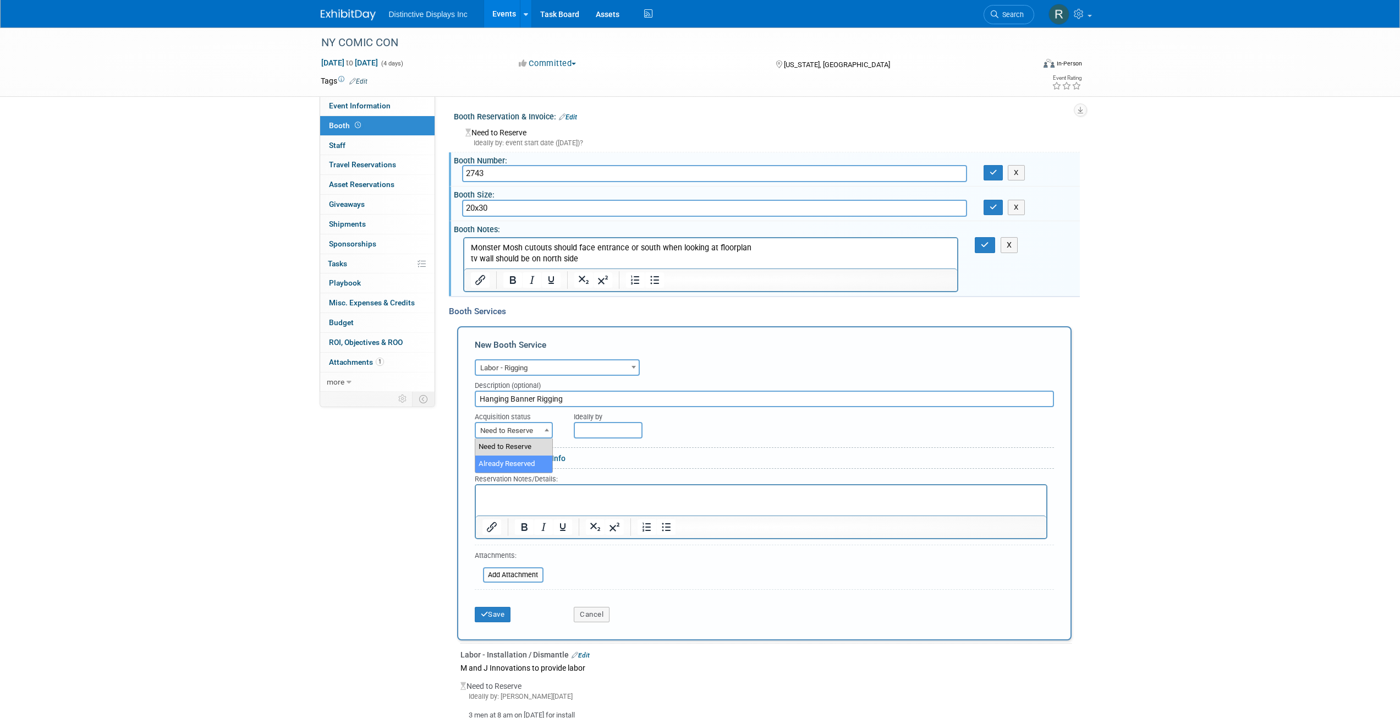
select select "2"
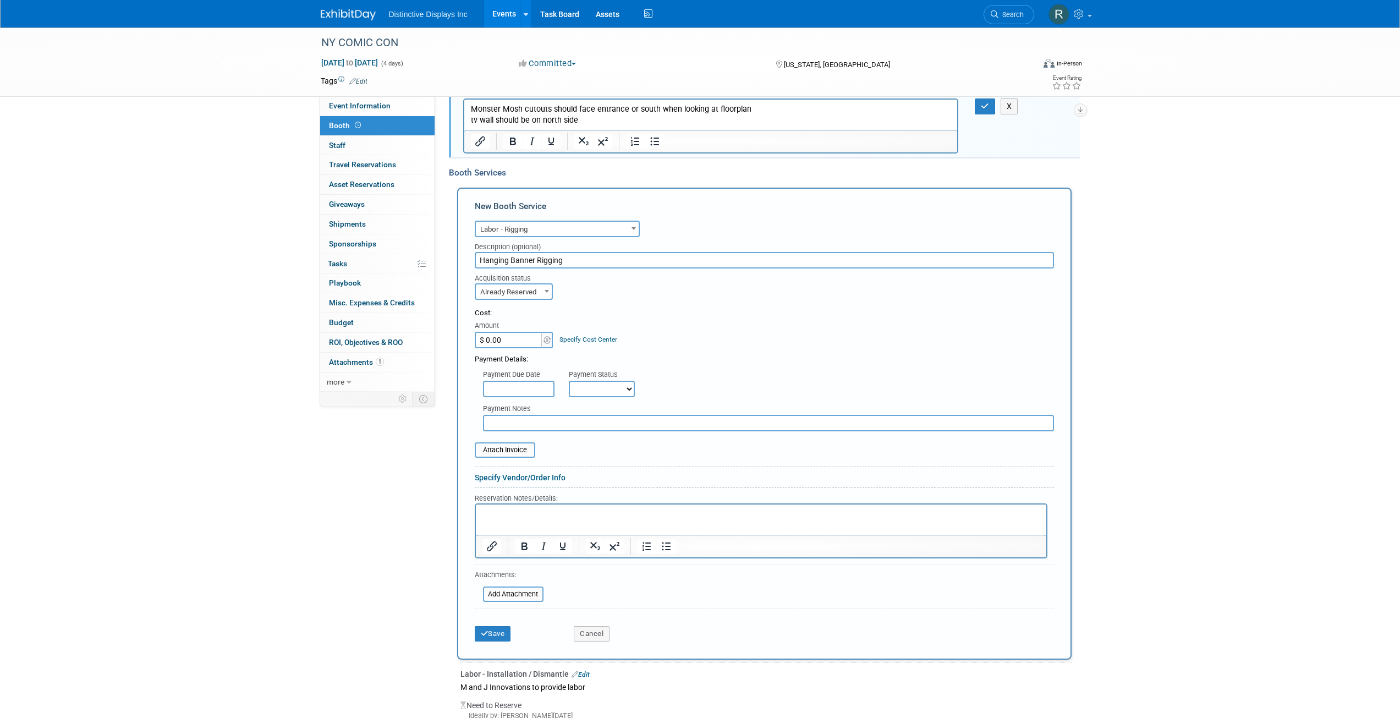
scroll to position [165, 0]
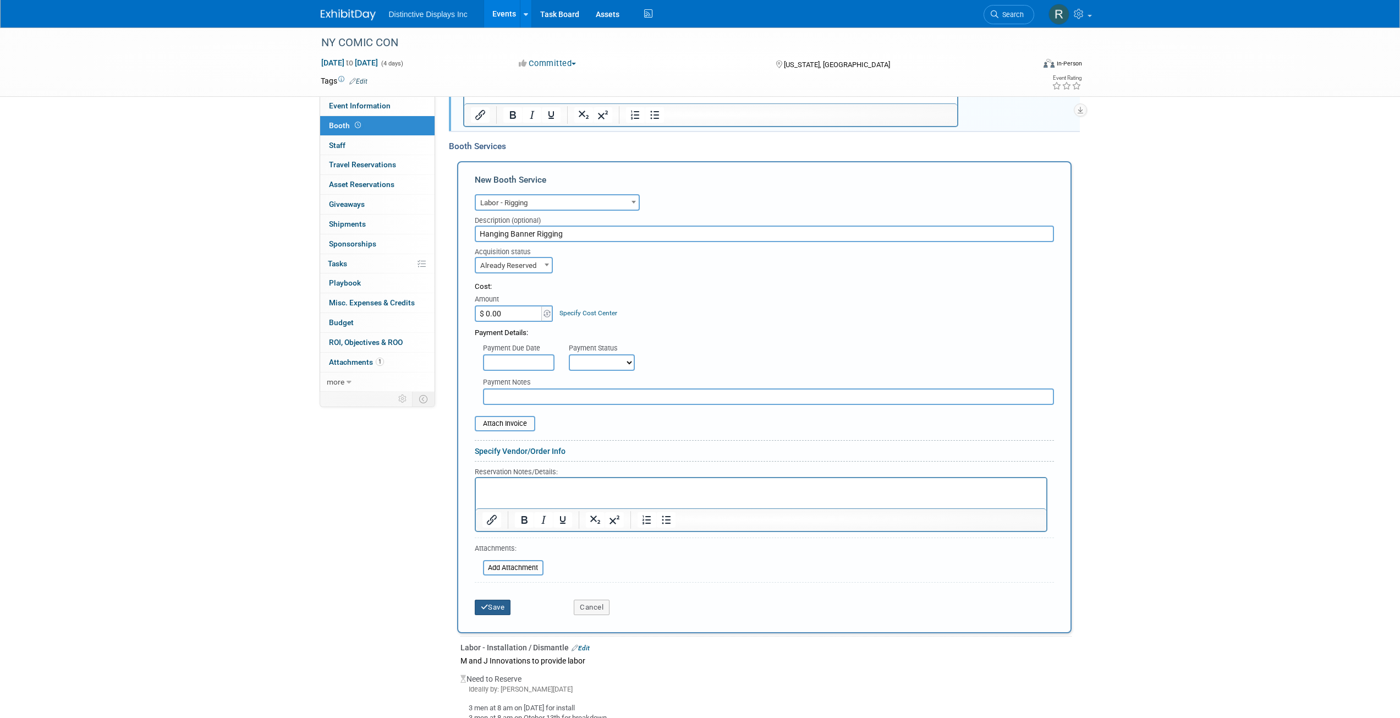
click at [492, 607] on button "Save" at bounding box center [493, 607] width 36 height 15
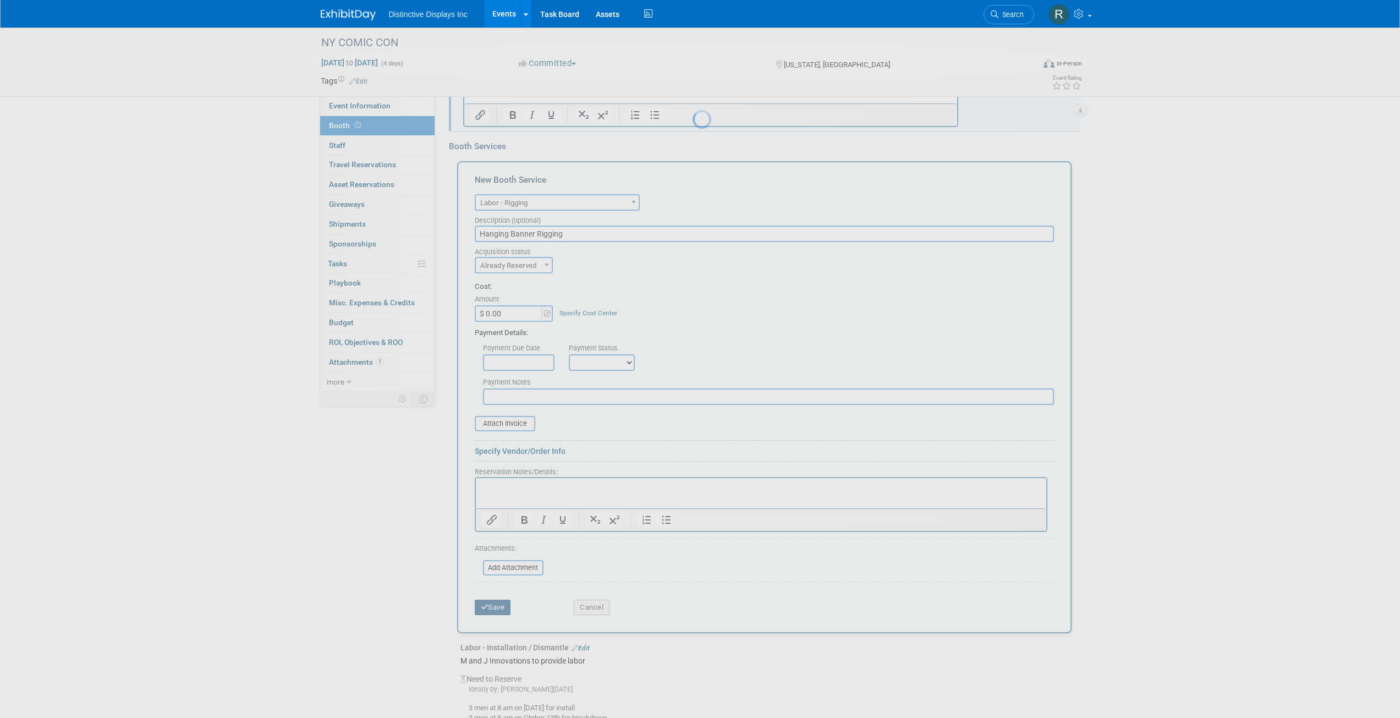
scroll to position [0, 0]
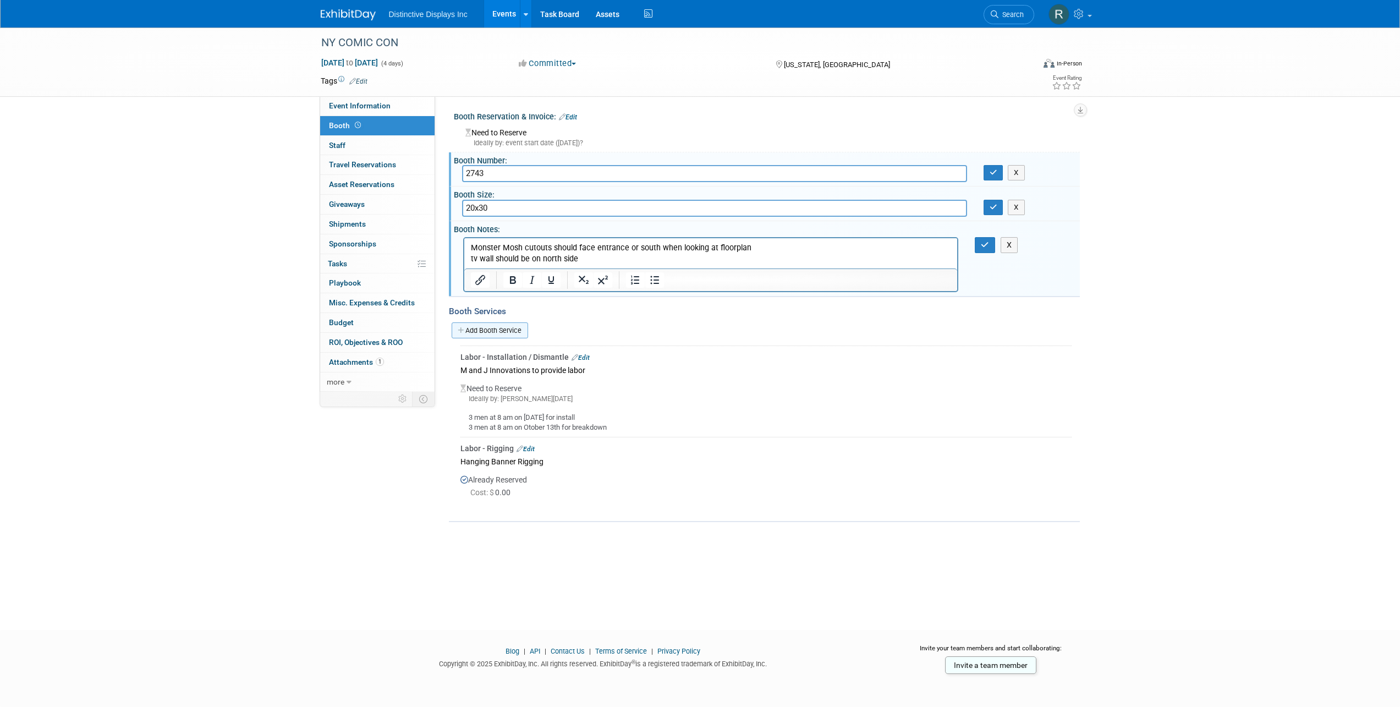
click at [497, 327] on link "Add Booth Service" at bounding box center [490, 330] width 76 height 16
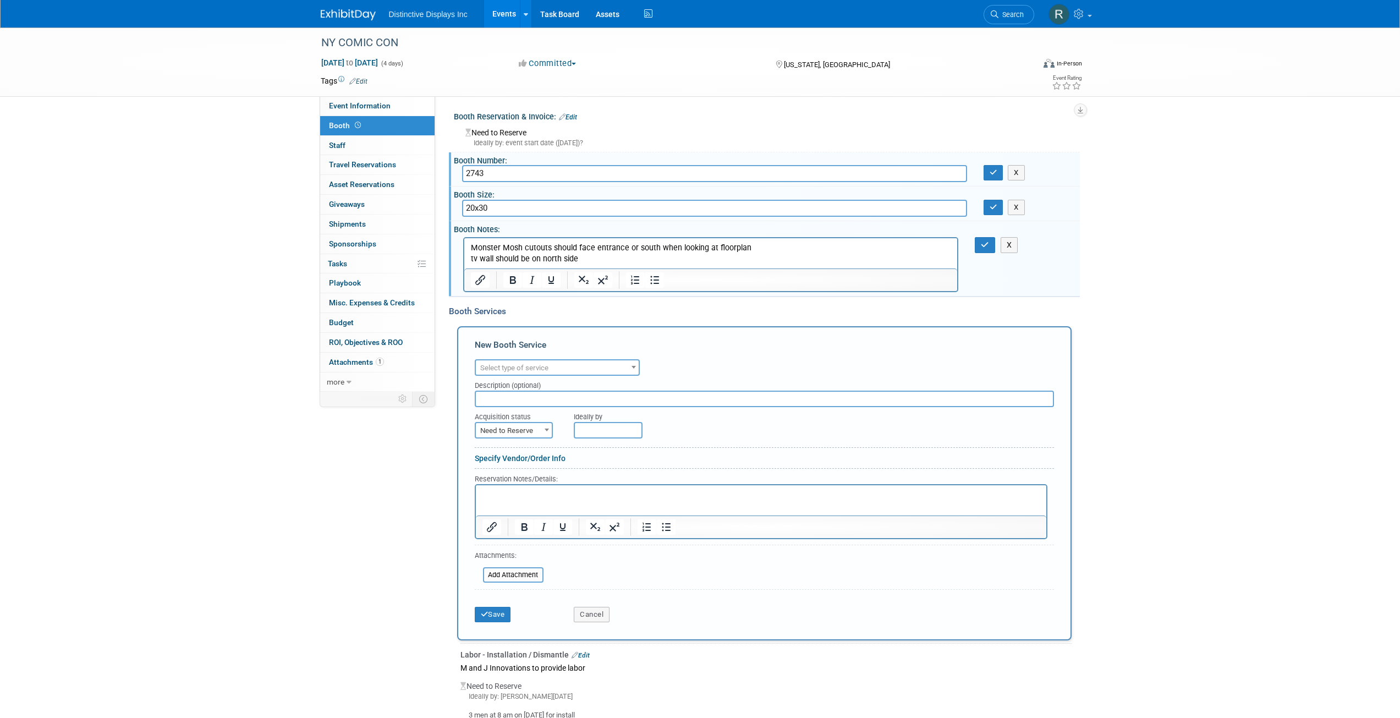
click at [514, 364] on span "Select type of service" at bounding box center [514, 368] width 68 height 8
select select "10"
click at [501, 397] on input "text" at bounding box center [764, 399] width 579 height 17
type input "p"
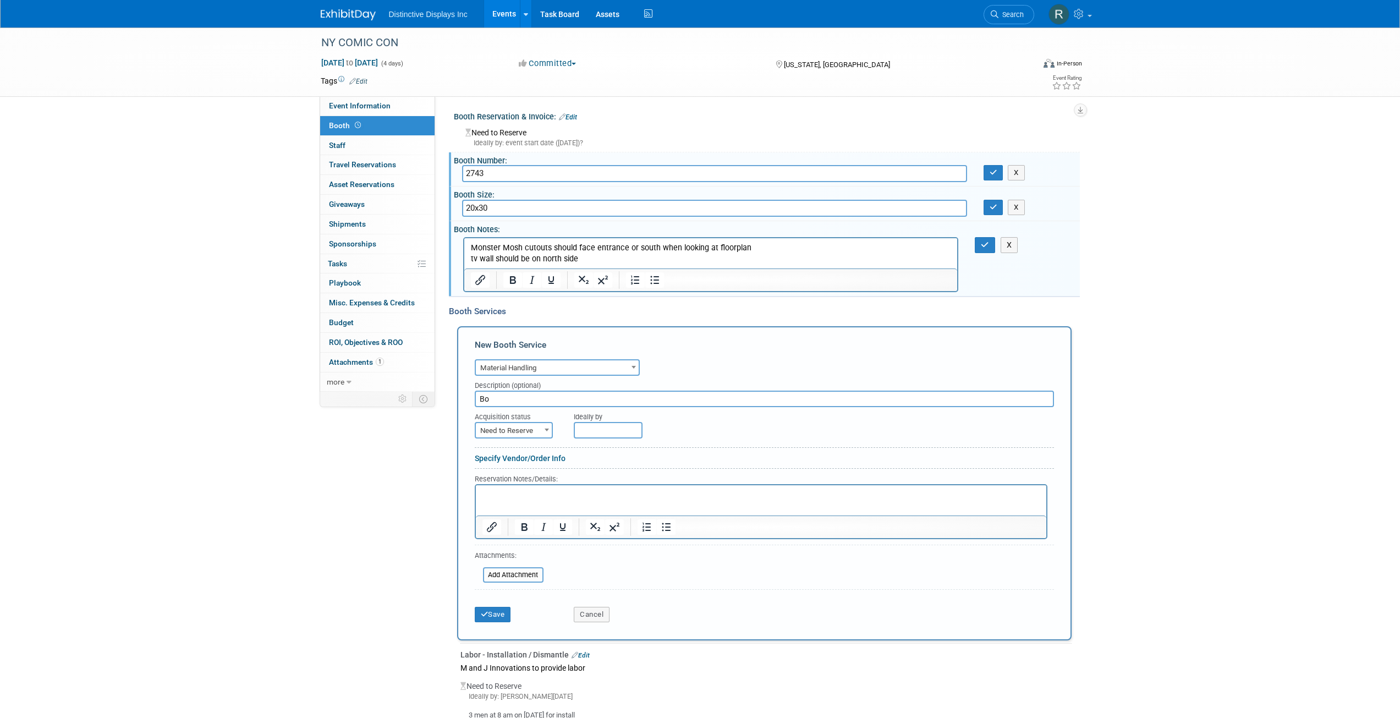
type input "B"
type input "Paid by client"
click at [506, 432] on span "Need to Reserve" at bounding box center [514, 430] width 76 height 15
select select "2"
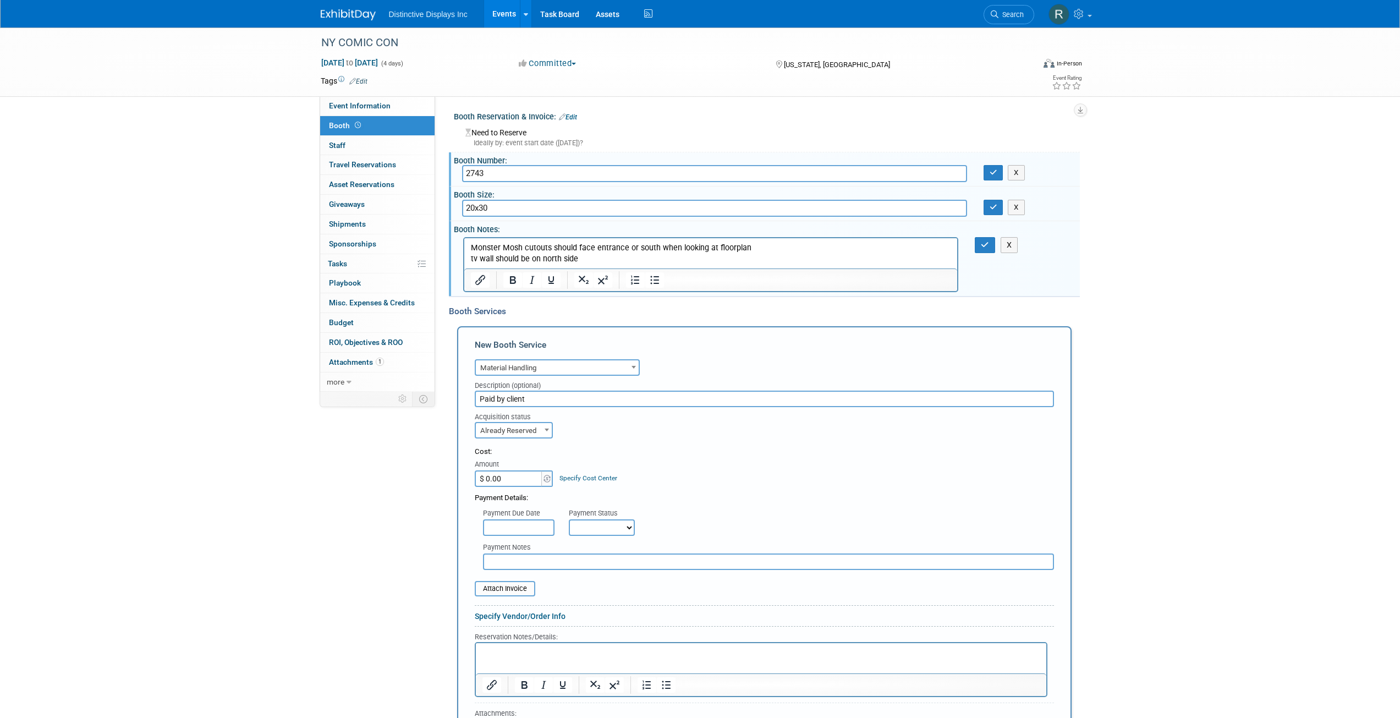
click at [578, 477] on link "Specify Cost Center" at bounding box center [588, 478] width 58 height 8
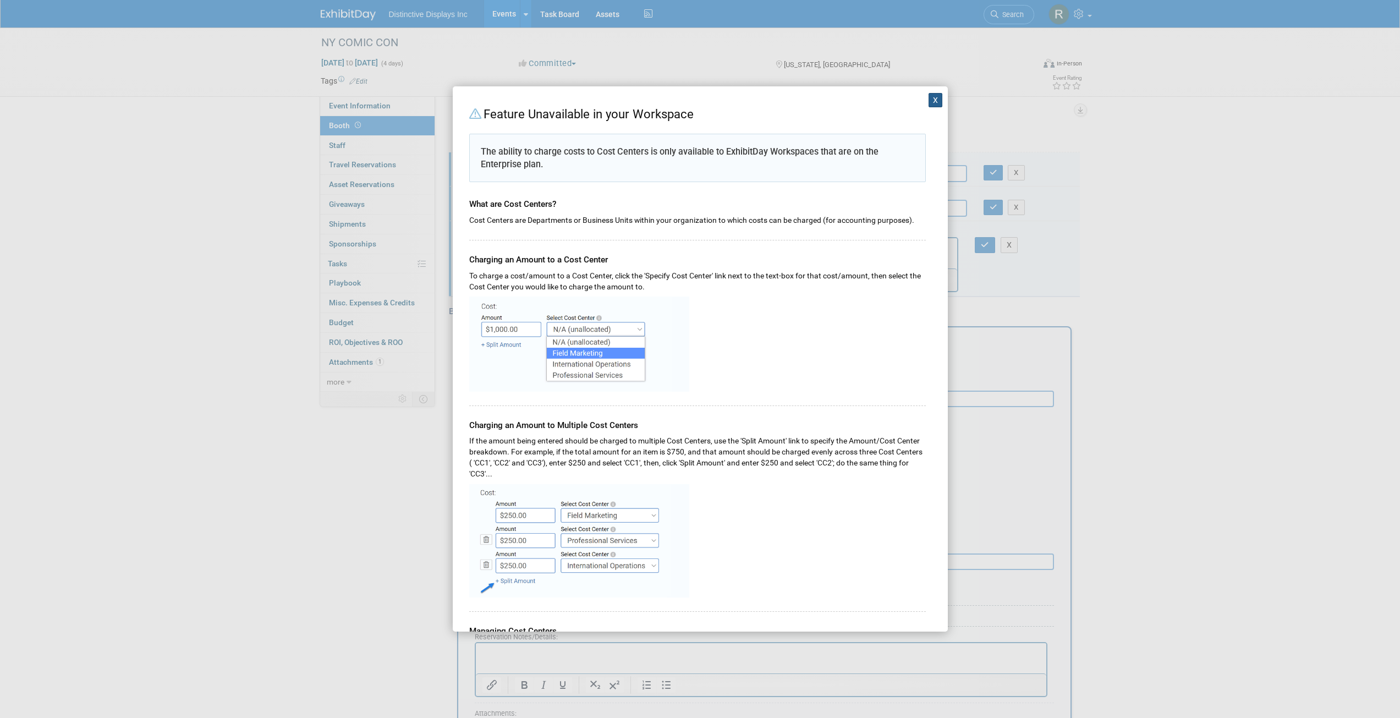
click at [929, 102] on button "X" at bounding box center [936, 100] width 14 height 14
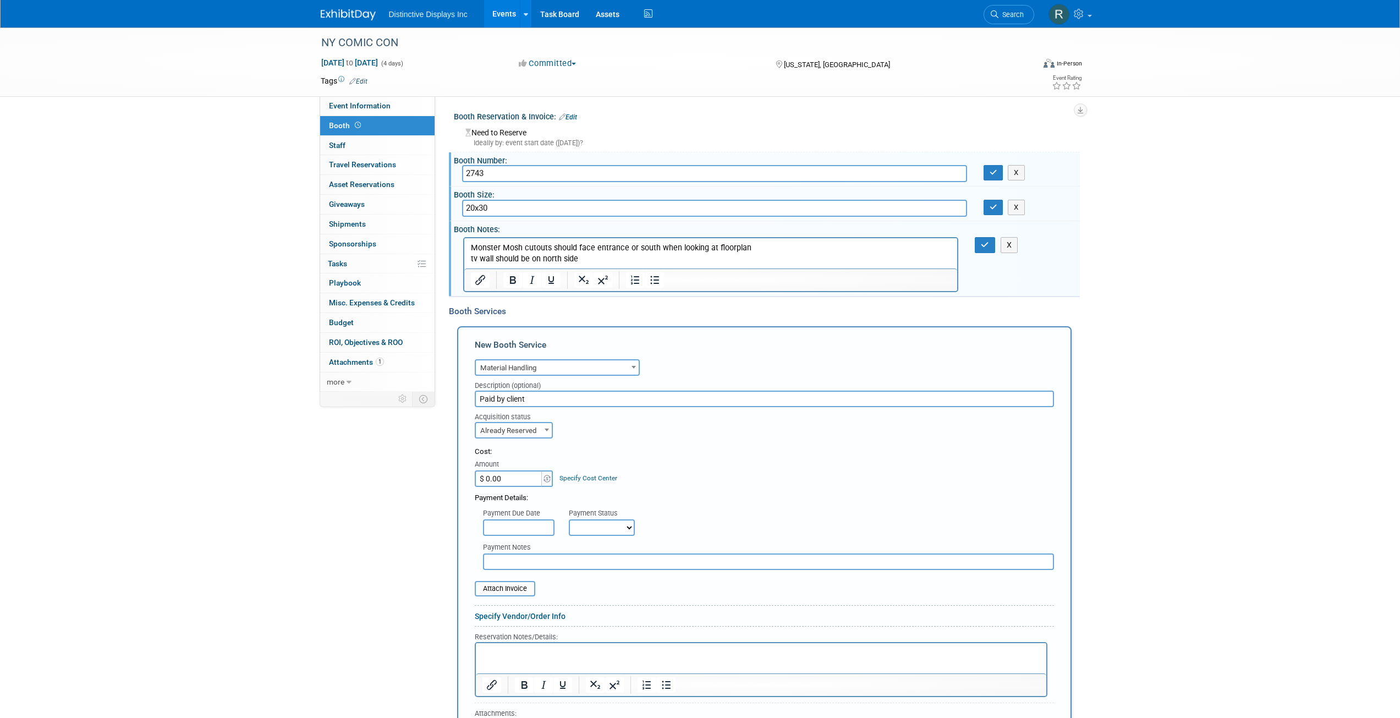
click at [527, 649] on p "Rich Text Area. Press ALT-0 for help." at bounding box center [761, 652] width 558 height 10
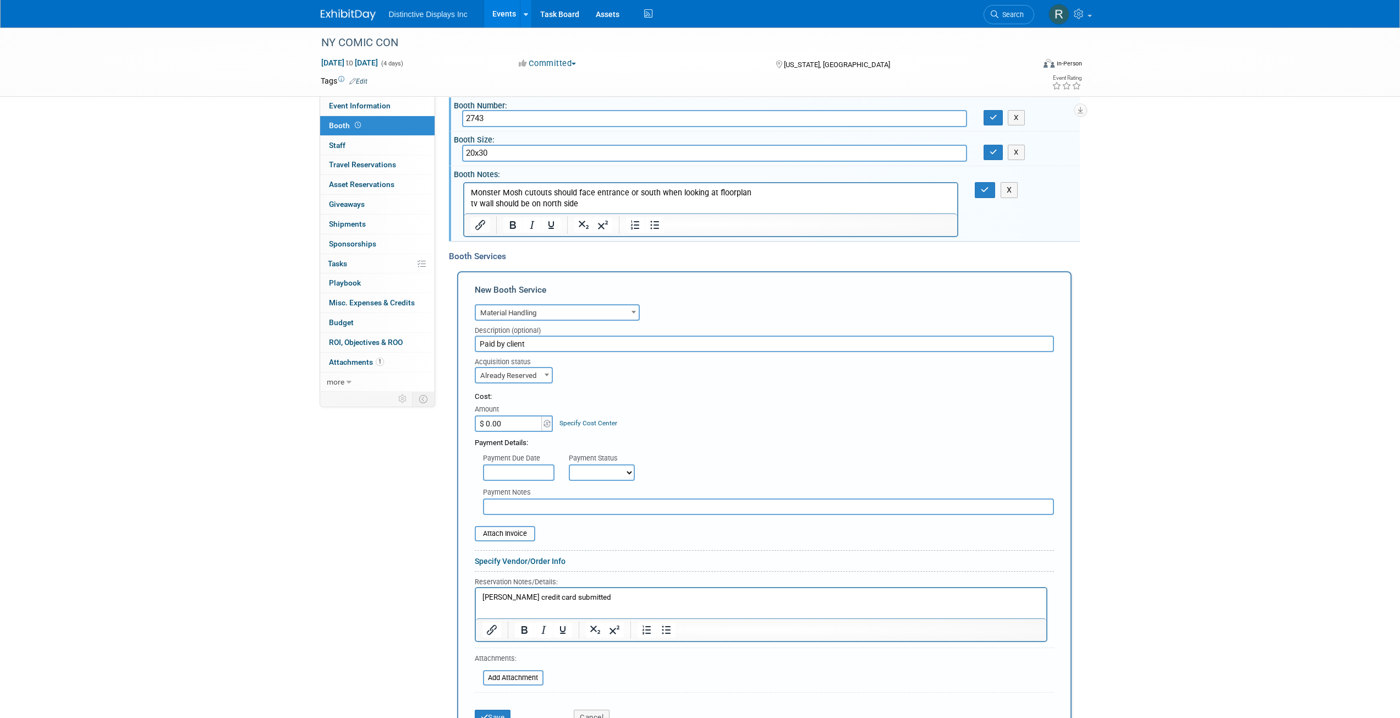
scroll to position [110, 0]
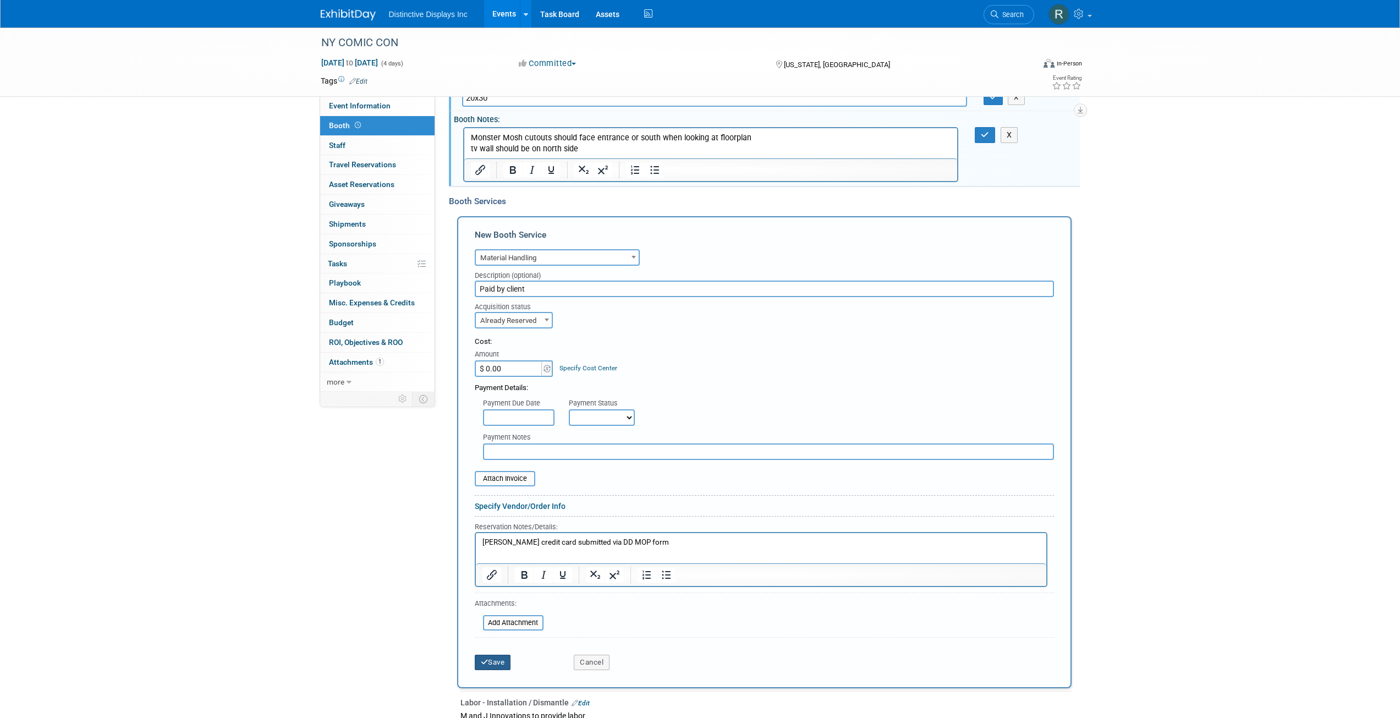
click at [497, 657] on button "Save" at bounding box center [493, 662] width 36 height 15
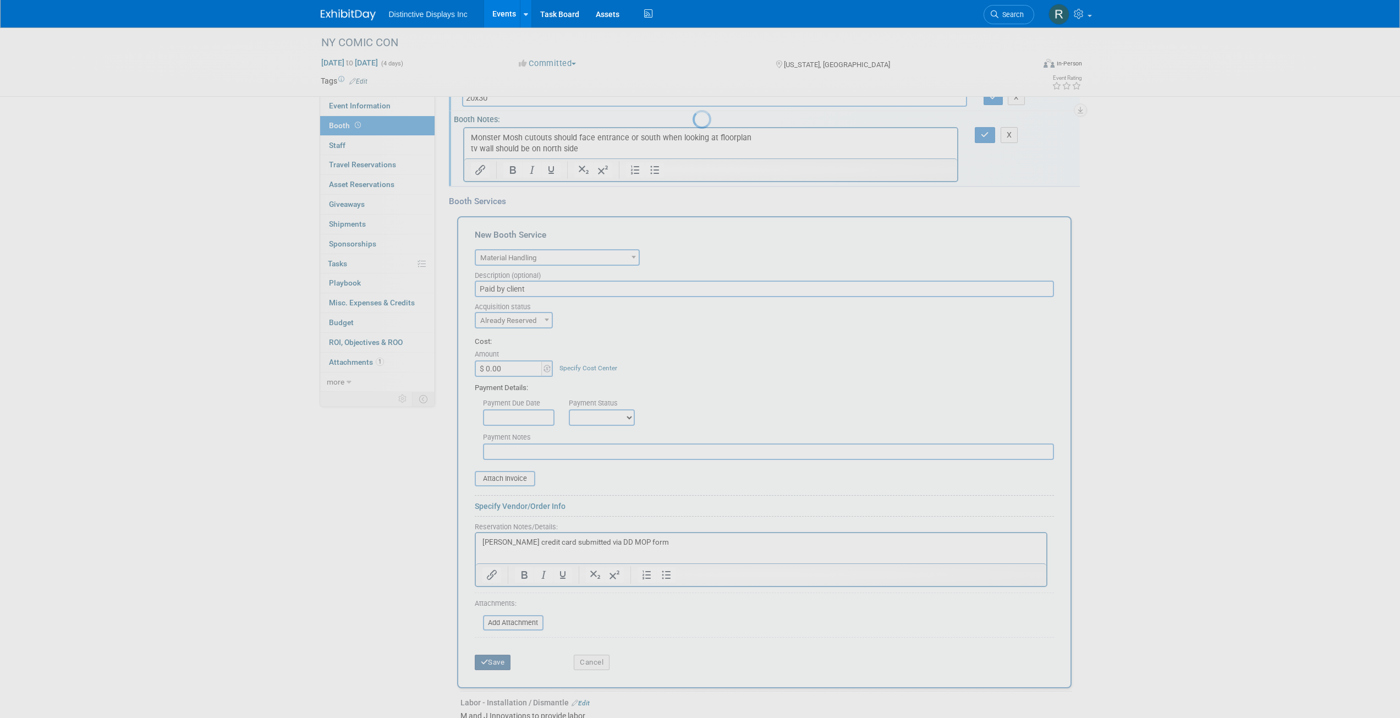
scroll to position [8, 0]
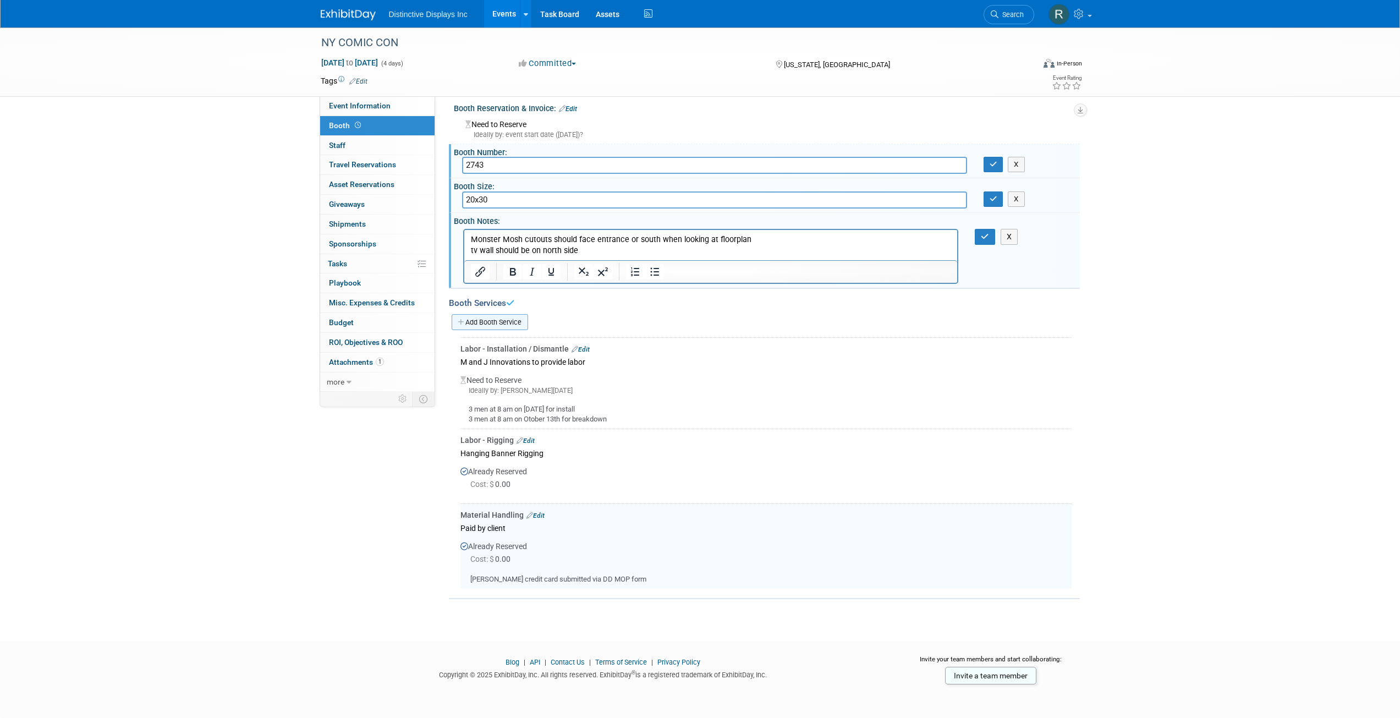
click at [482, 316] on link "Add Booth Service" at bounding box center [490, 322] width 76 height 16
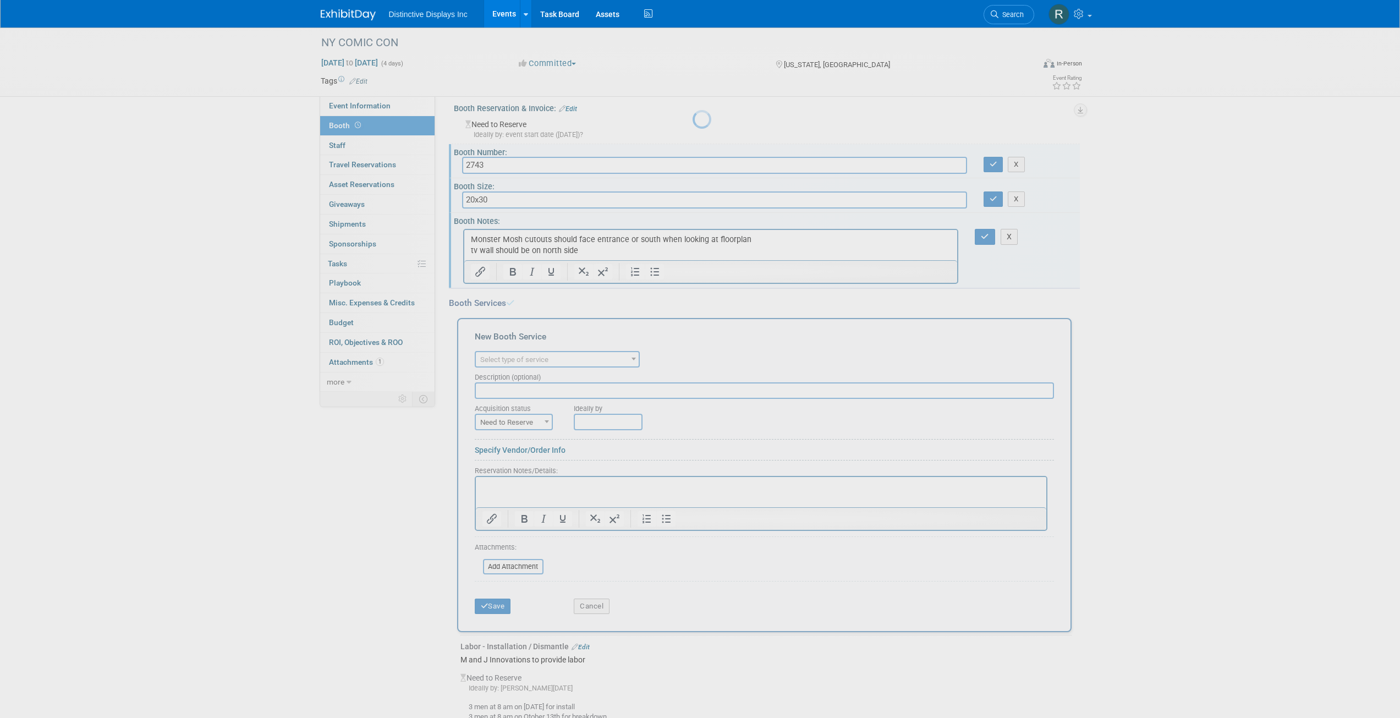
scroll to position [0, 0]
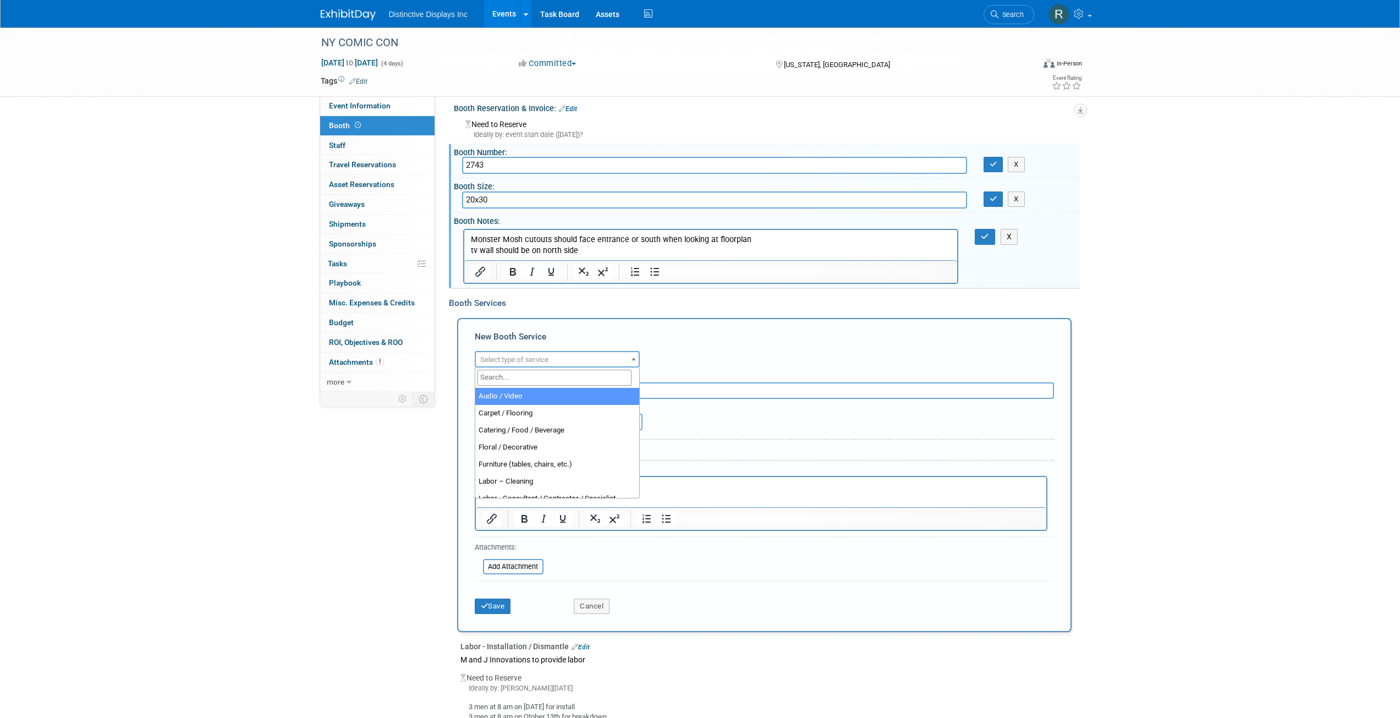
click at [527, 359] on span "Select type of service" at bounding box center [514, 359] width 68 height 8
select select "8"
click at [510, 394] on input "text" at bounding box center [764, 390] width 579 height 17
type input "Booth electric"
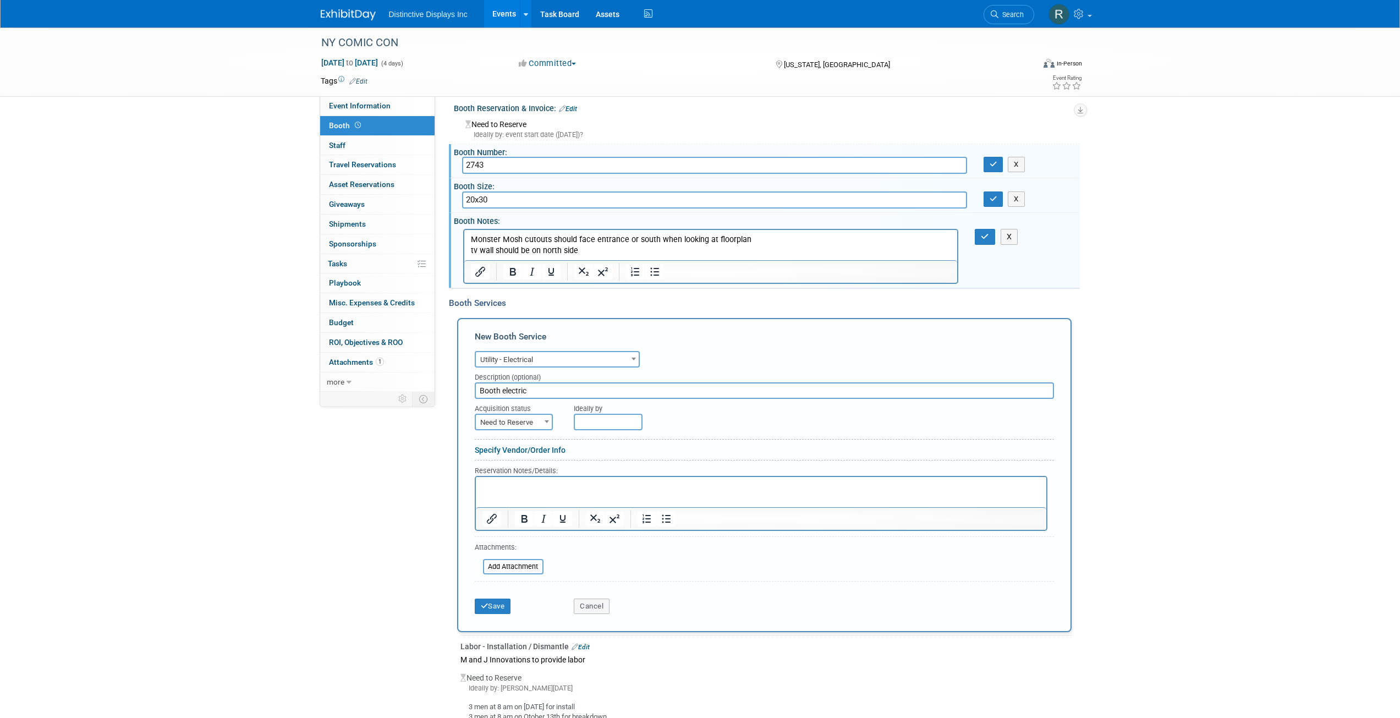
click at [509, 418] on span "Need to Reserve" at bounding box center [514, 422] width 76 height 15
select select "2"
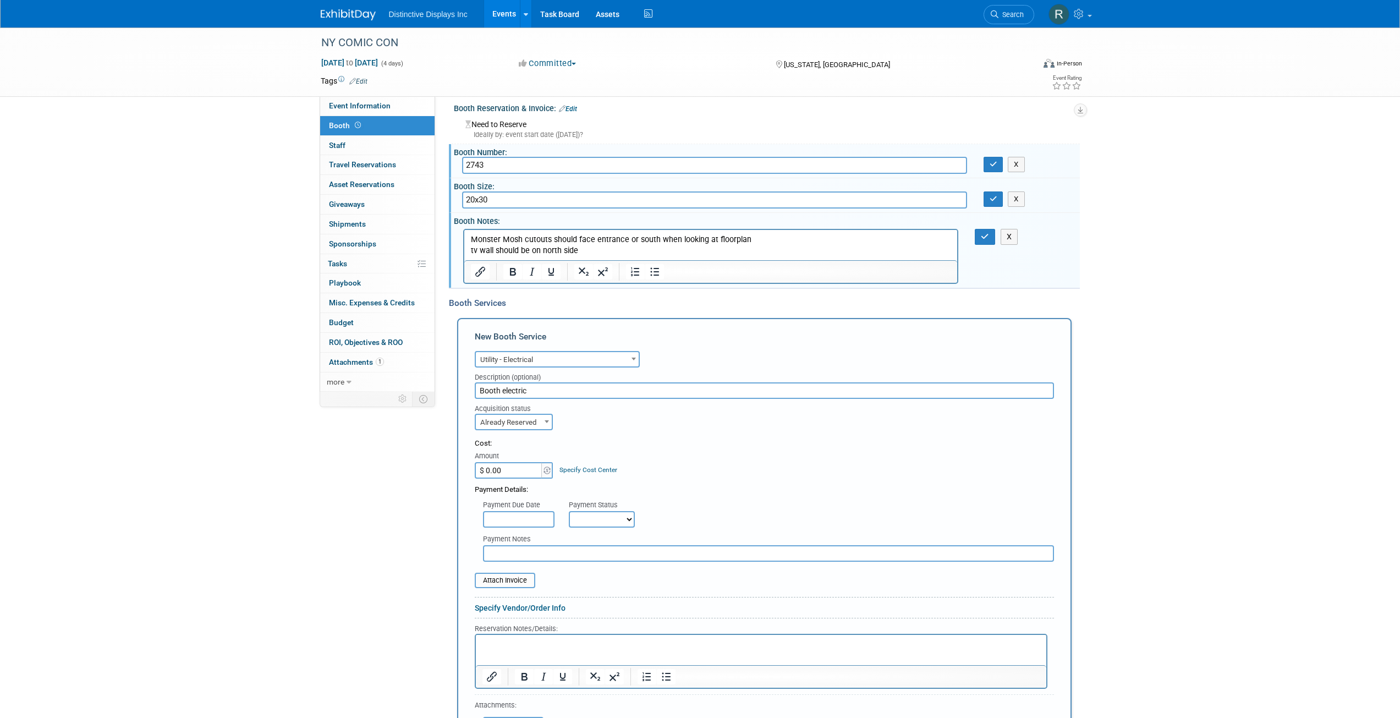
click at [522, 549] on input "text" at bounding box center [768, 553] width 571 height 17
click at [515, 552] on input "submittee client credit card for payment" at bounding box center [768, 553] width 571 height 17
click at [509, 552] on input "submited client credit card for payment" at bounding box center [768, 553] width 571 height 17
type input "submitted client credit card for payment"
click at [563, 641] on p "Rich Text Area. Press ALT-0 for help." at bounding box center [761, 644] width 558 height 10
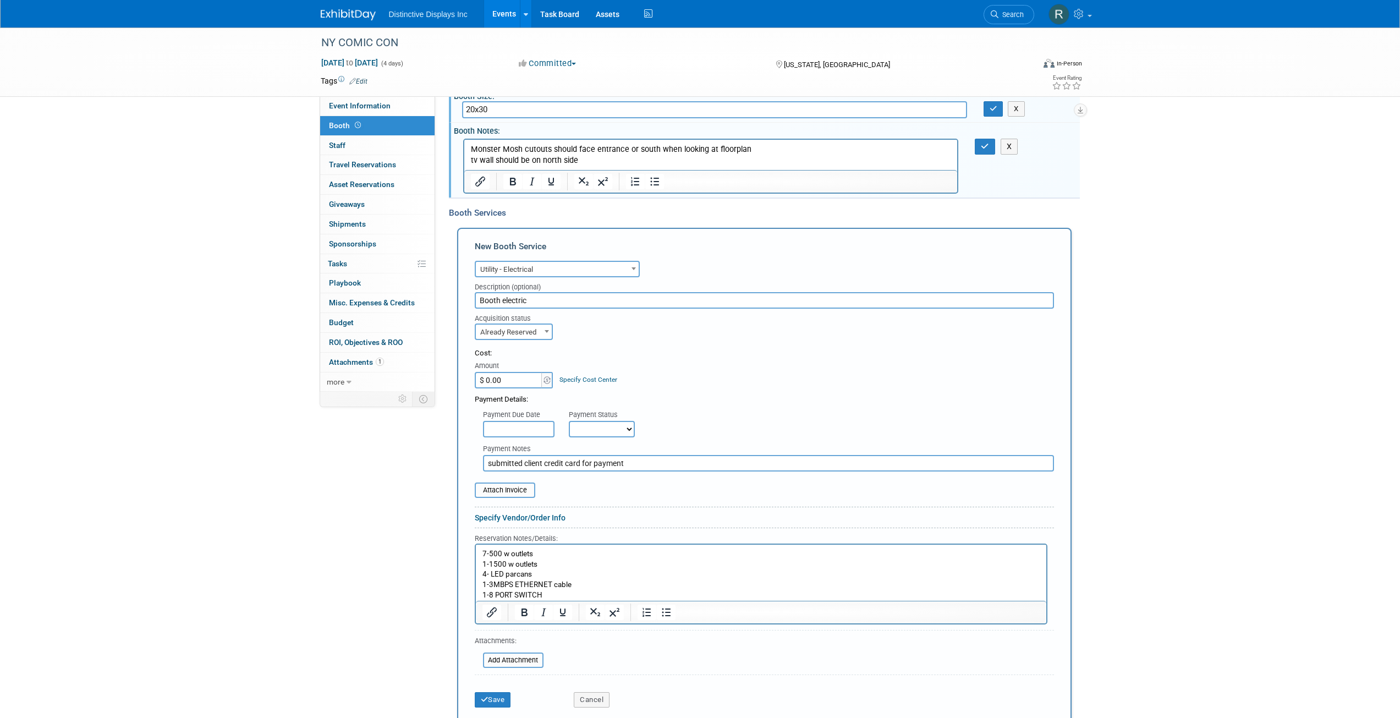
scroll to position [118, 0]
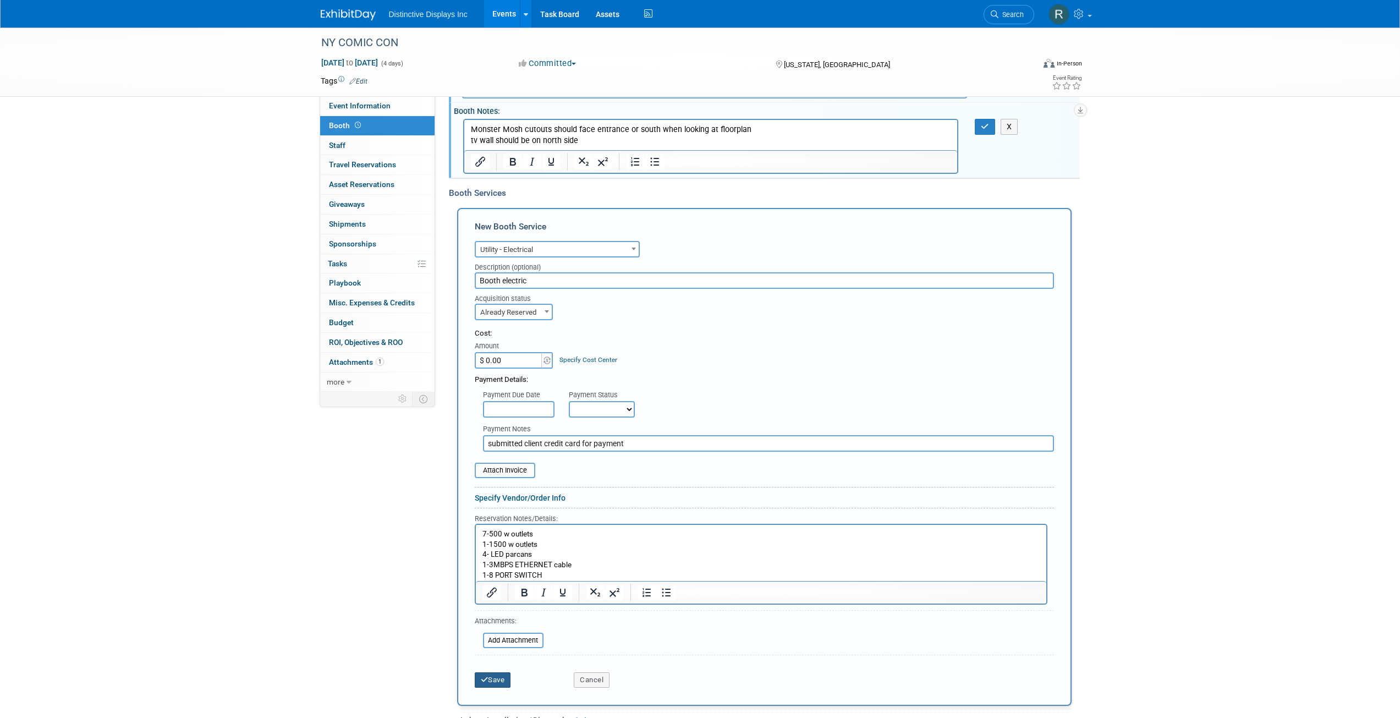
click at [496, 681] on button "Save" at bounding box center [493, 679] width 36 height 15
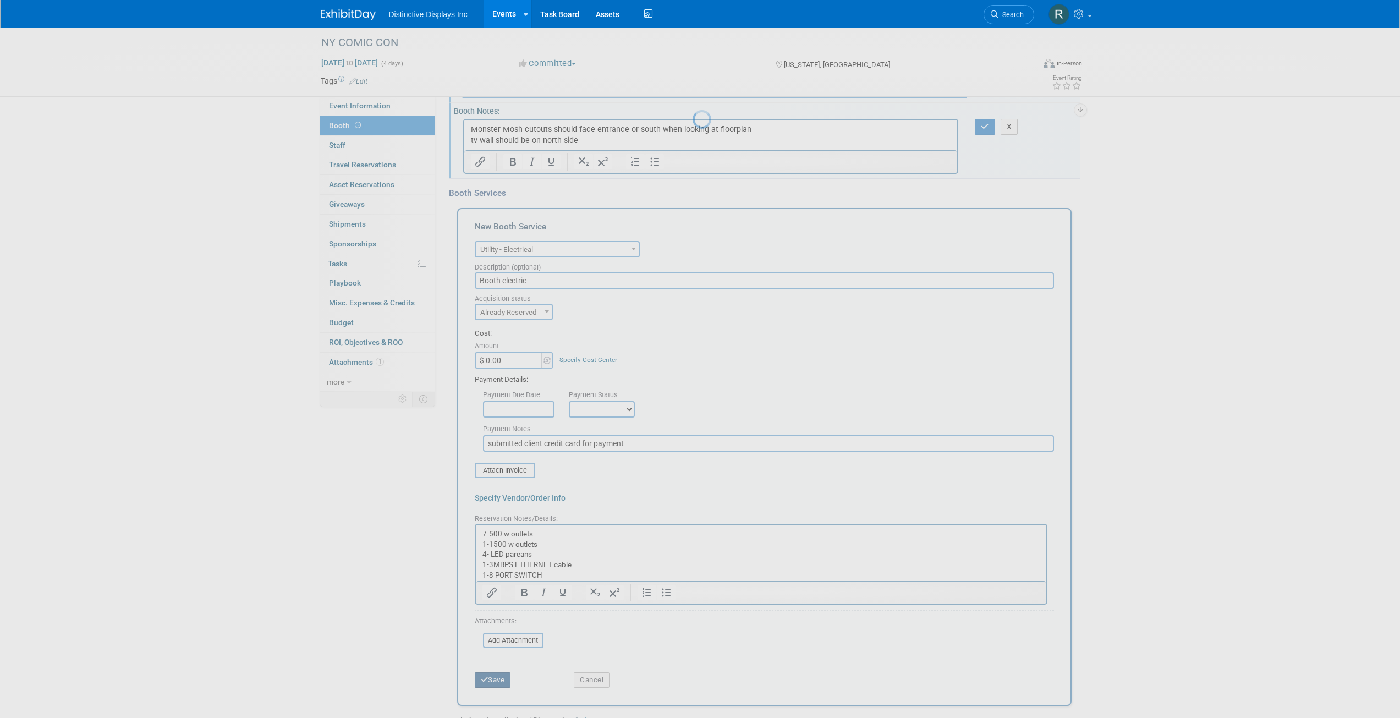
scroll to position [145, 0]
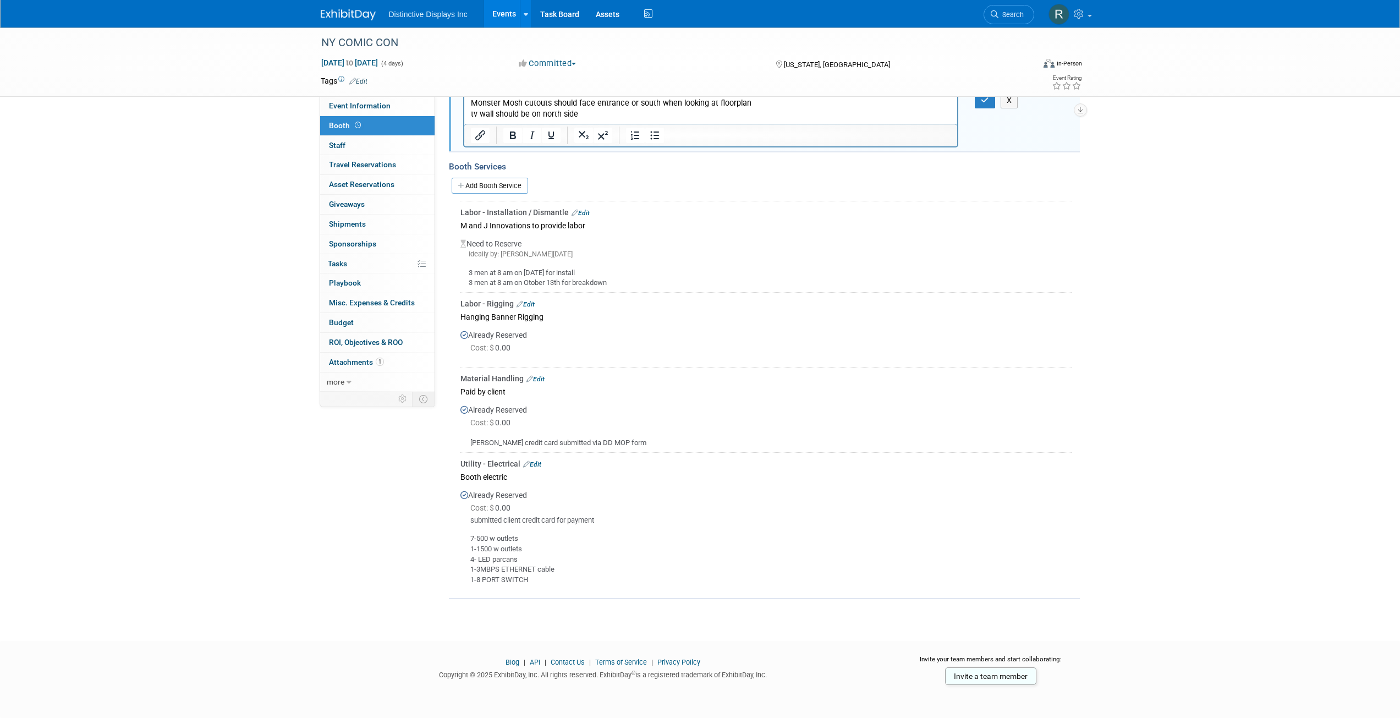
click at [528, 301] on link "Edit" at bounding box center [526, 304] width 18 height 8
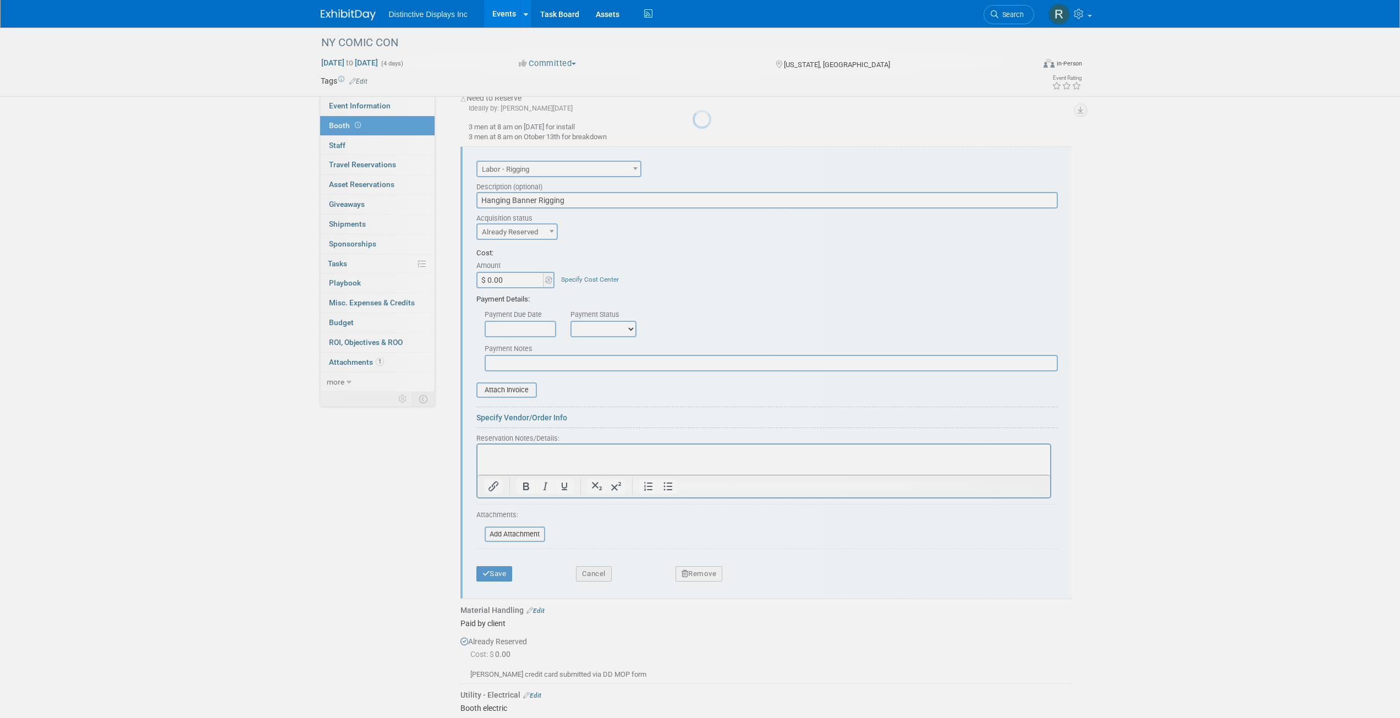
scroll to position [0, 0]
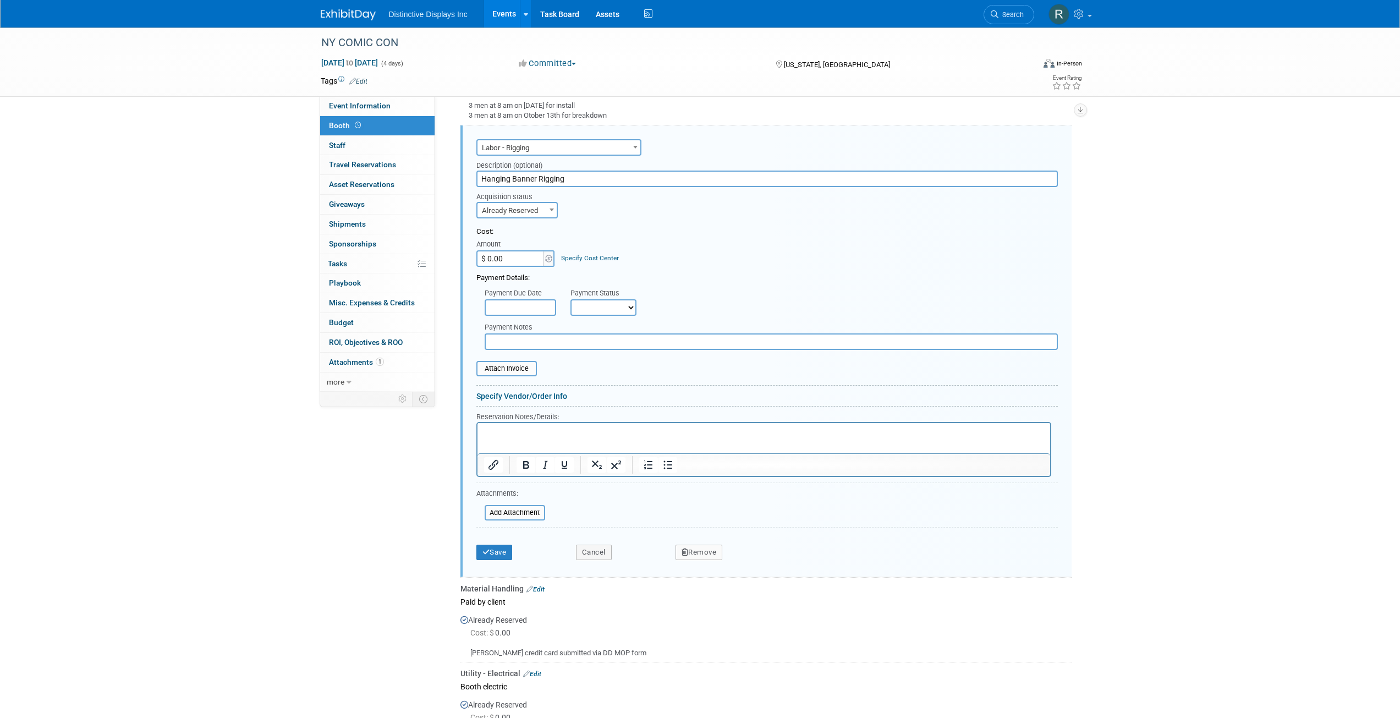
click at [527, 432] on p "Rich Text Area. Press ALT-0 for help." at bounding box center [764, 432] width 560 height 10
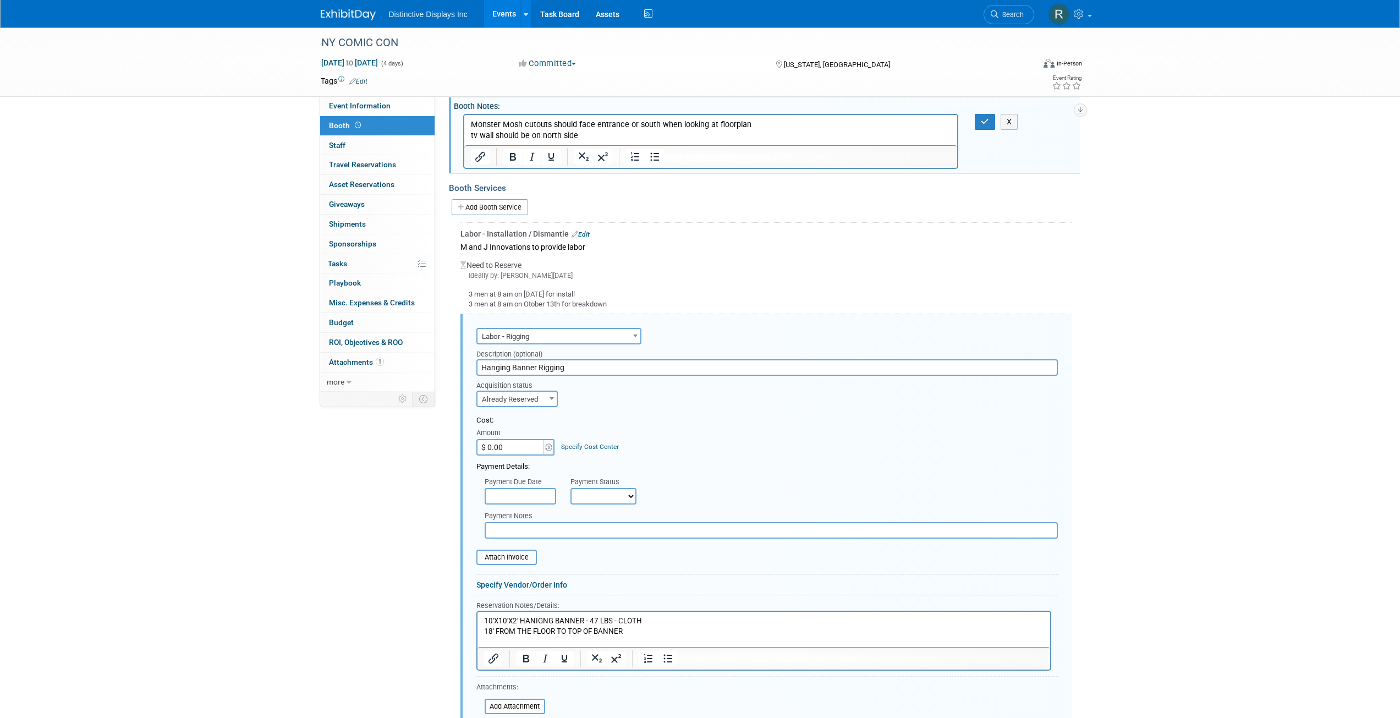
scroll to position [275, 0]
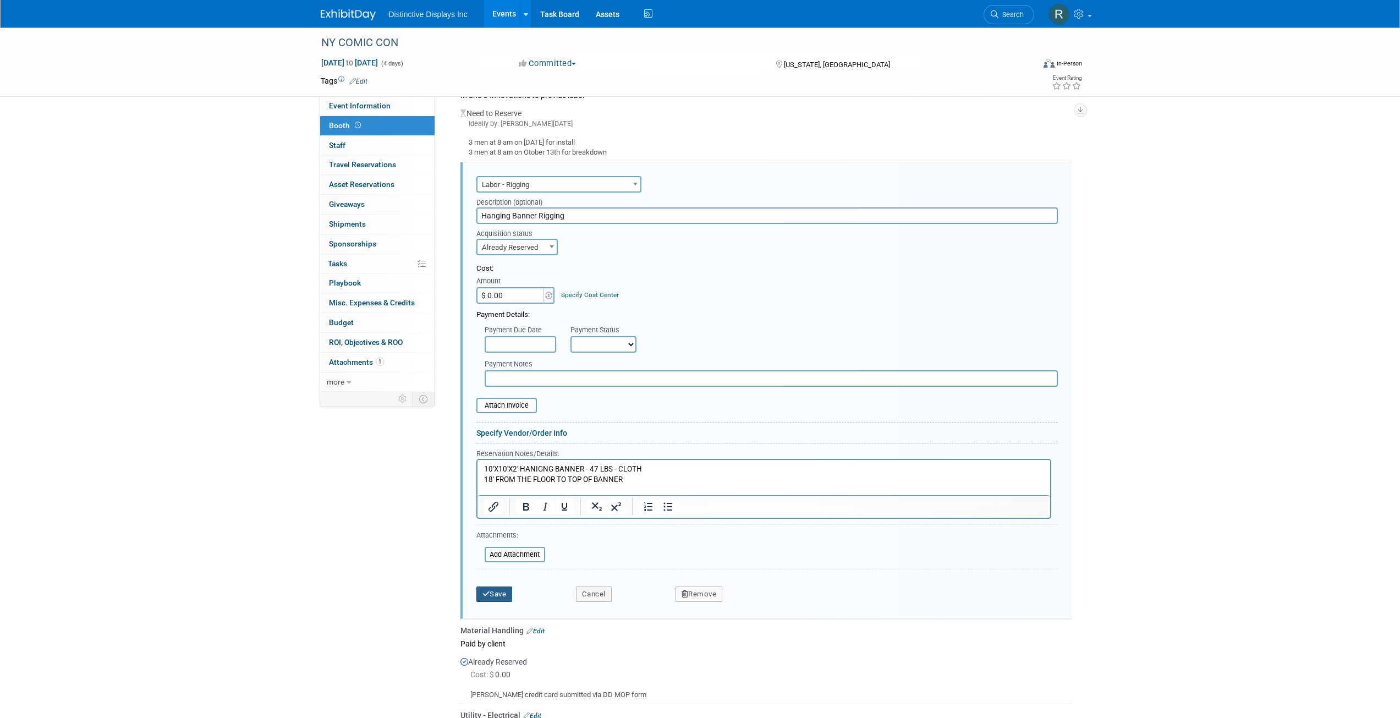
click at [504, 592] on button "Save" at bounding box center [494, 593] width 36 height 15
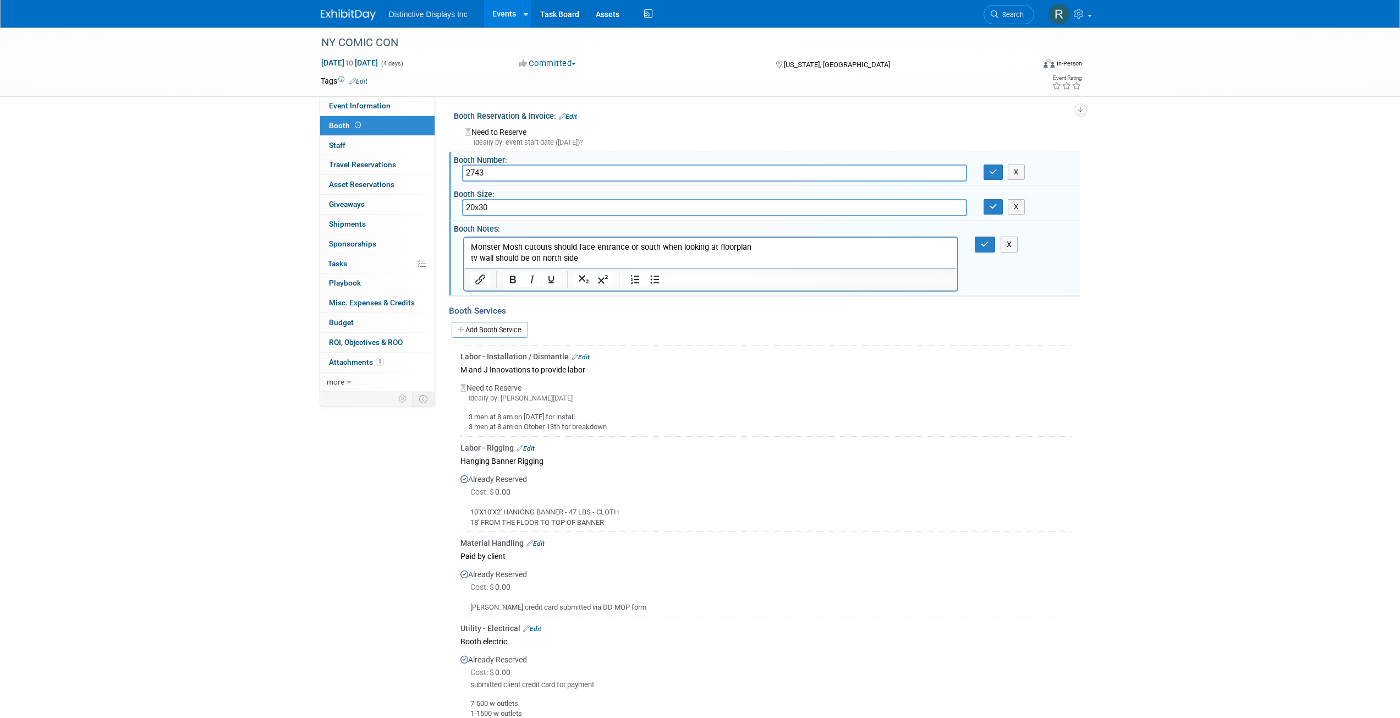
scroll to position [0, 0]
click at [541, 545] on link "Edit" at bounding box center [535, 544] width 18 height 8
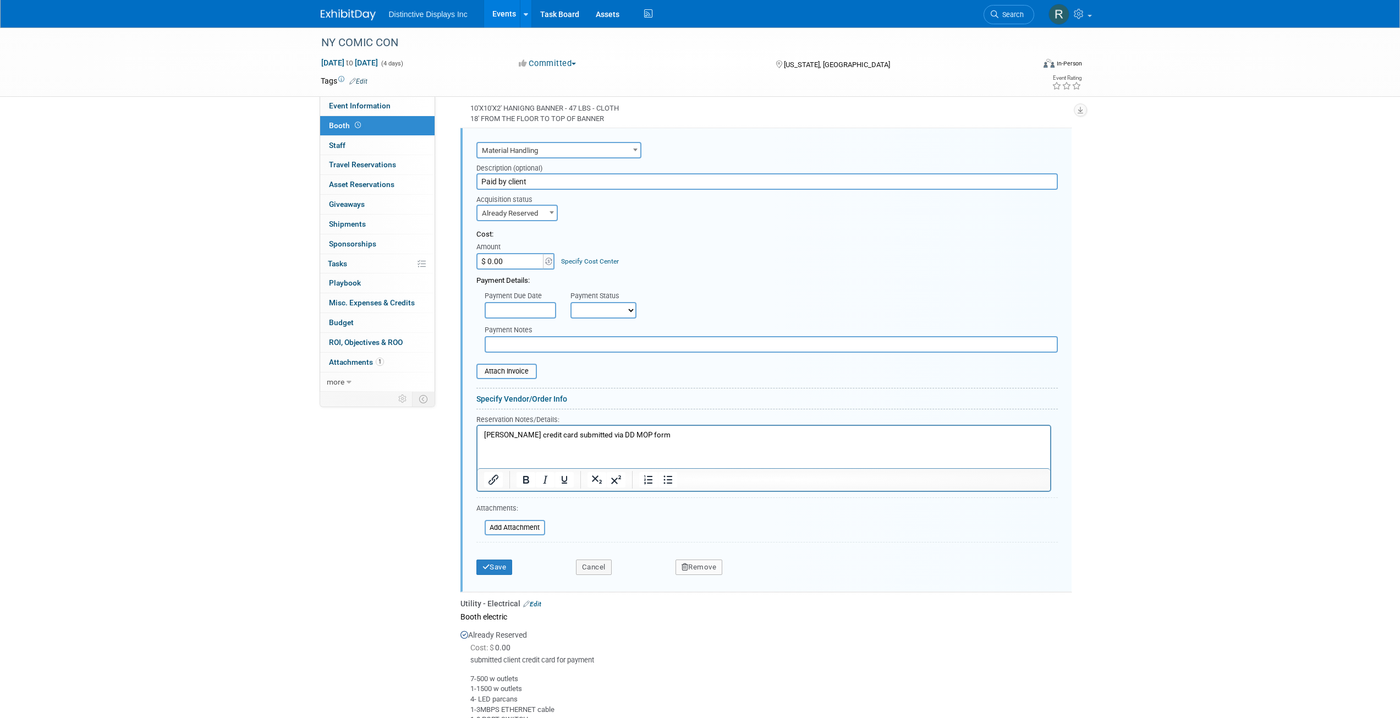
scroll to position [408, 0]
click at [660, 432] on p "FREEMAN credit card submitted via DD MOP form" at bounding box center [764, 432] width 560 height 10
click at [504, 575] on button "Save" at bounding box center [494, 573] width 36 height 15
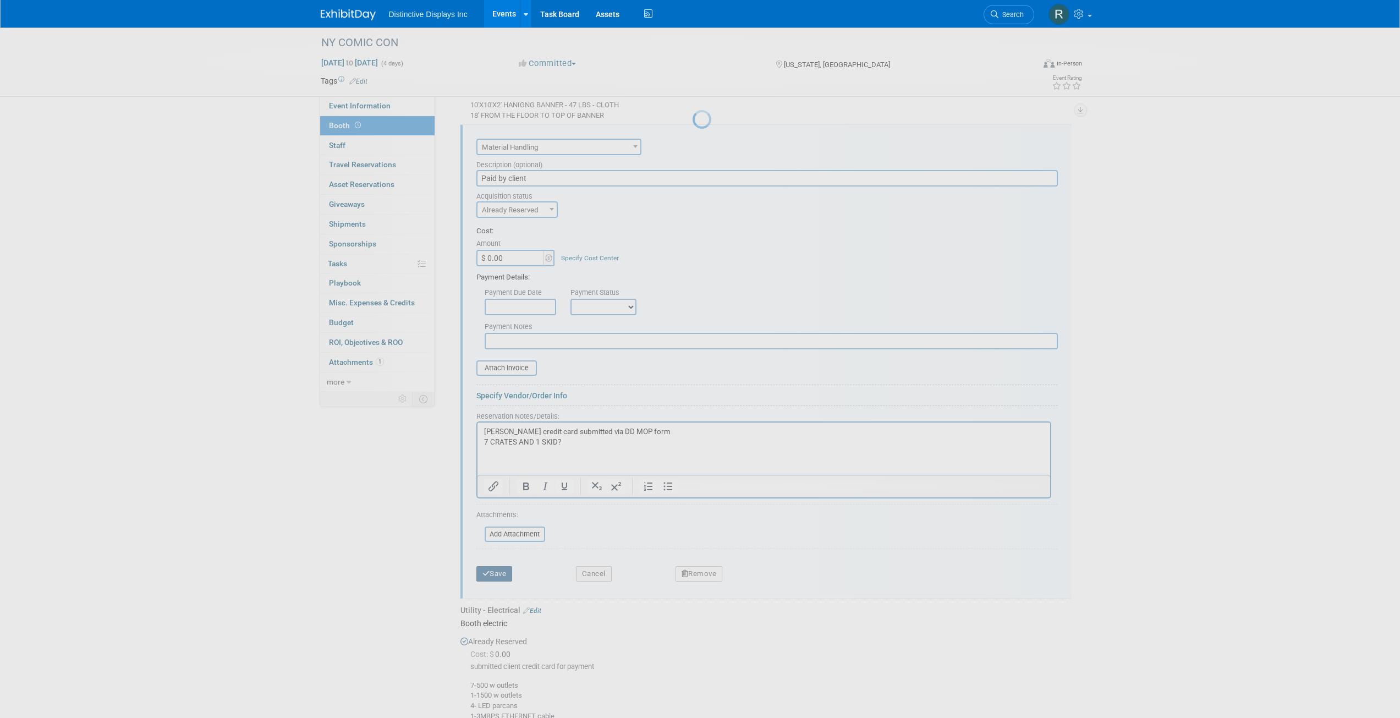
scroll to position [175, 0]
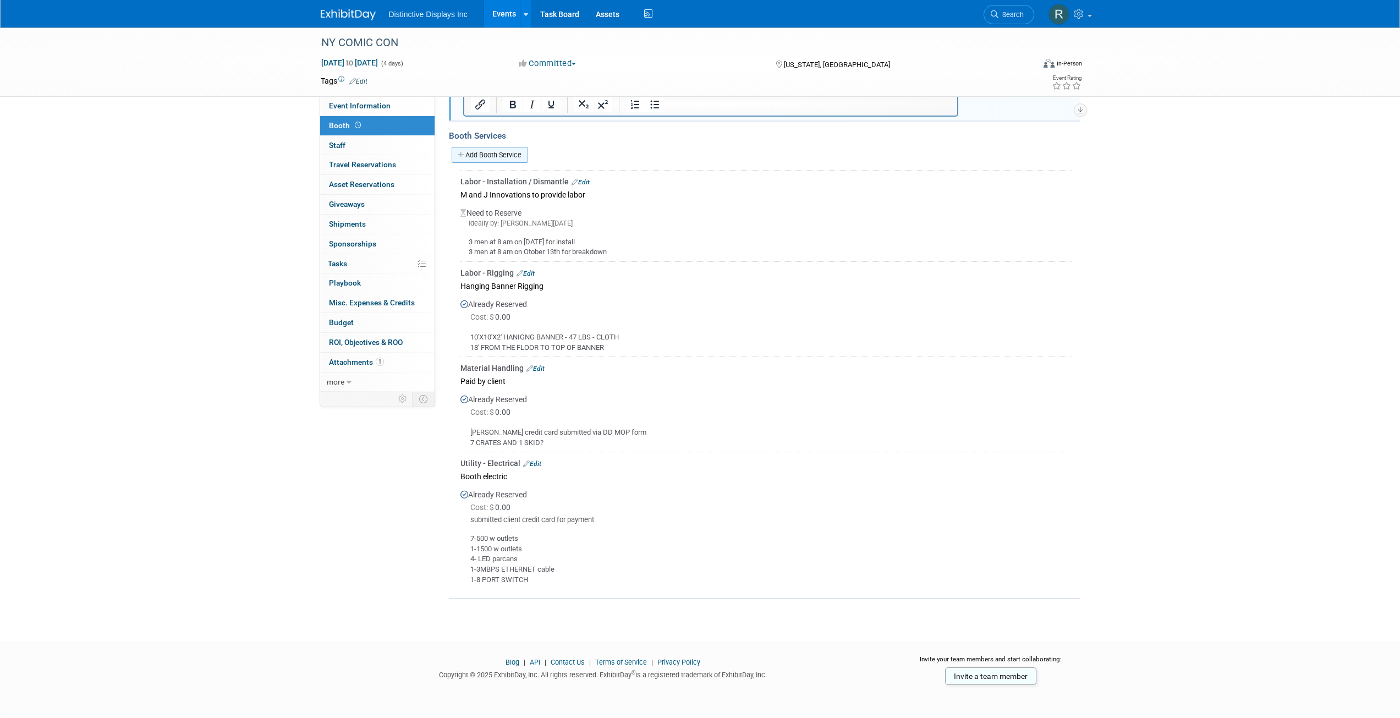
click at [486, 159] on link "Add Booth Service" at bounding box center [490, 155] width 76 height 16
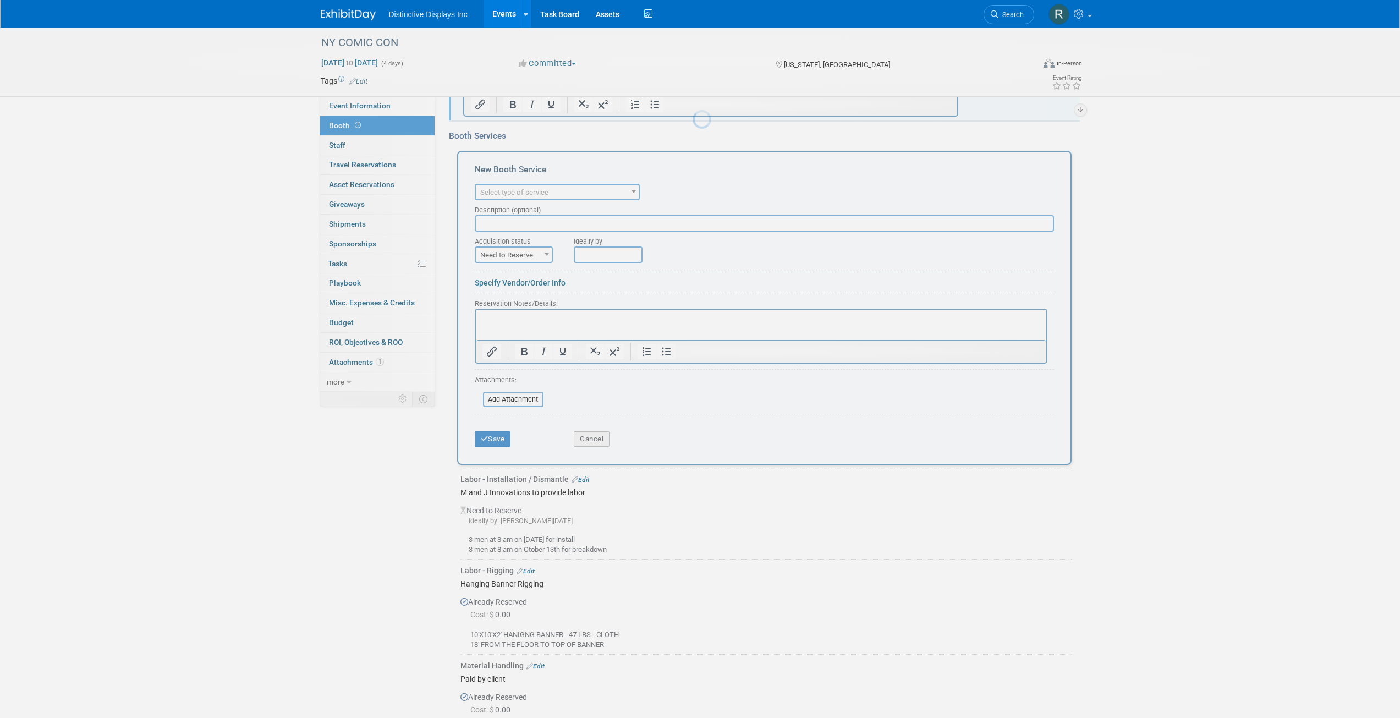
scroll to position [0, 0]
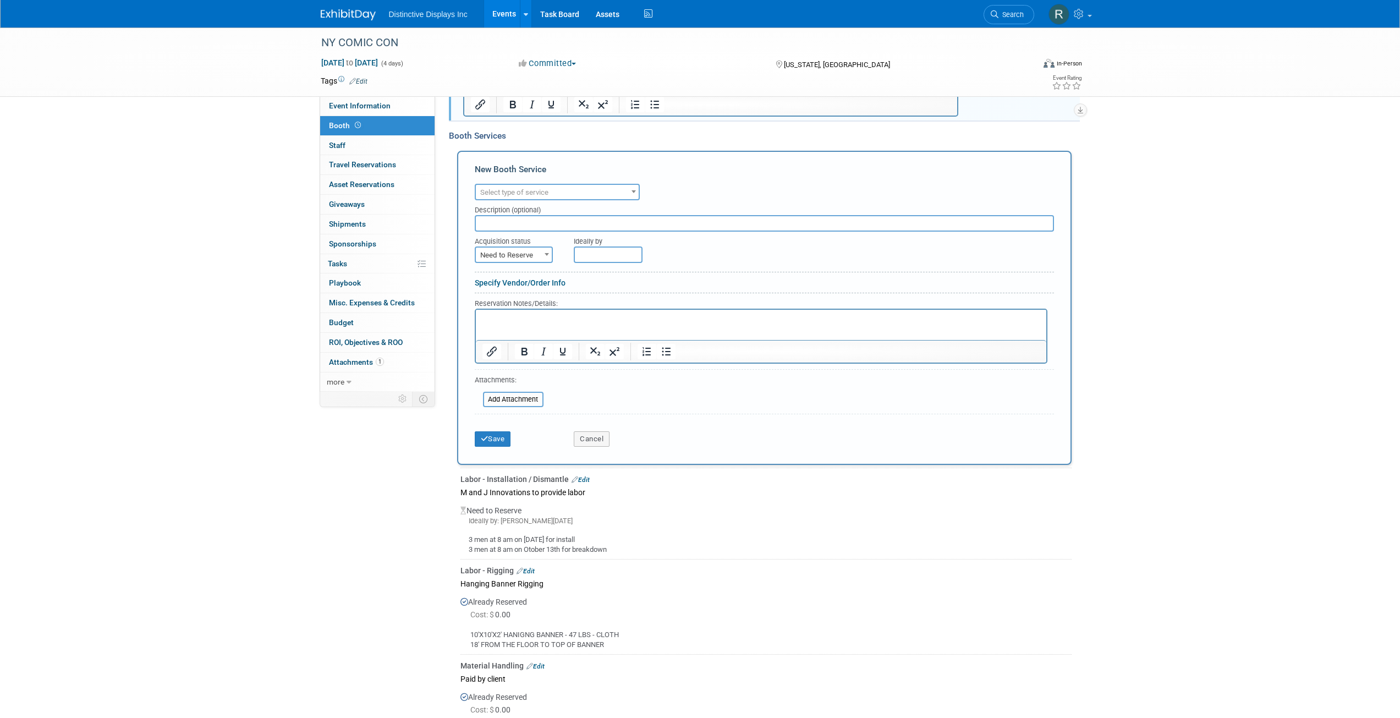
click at [532, 191] on span "Select type of service" at bounding box center [514, 192] width 68 height 8
select select "18"
click at [522, 226] on input "text" at bounding box center [764, 223] width 579 height 17
type input "INTERNET ORDER"
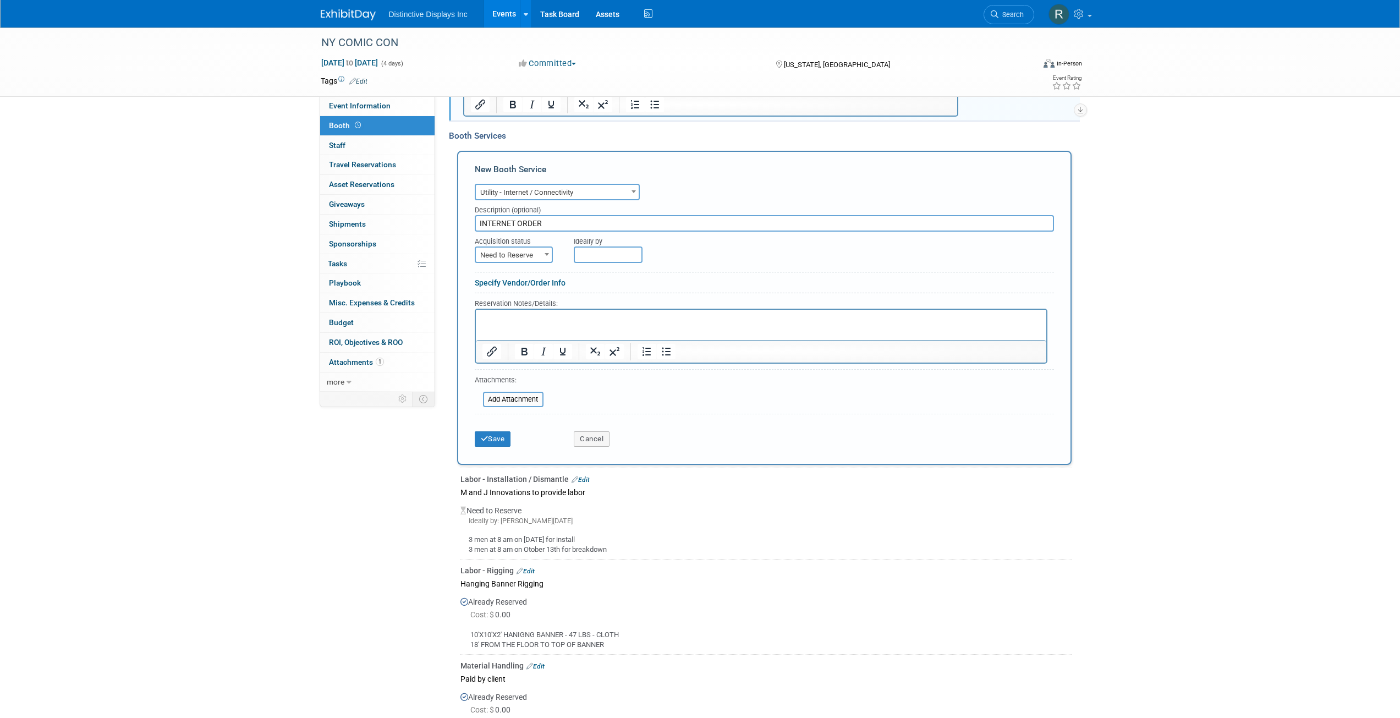
click at [515, 253] on span "Need to Reserve" at bounding box center [514, 255] width 76 height 15
select select "2"
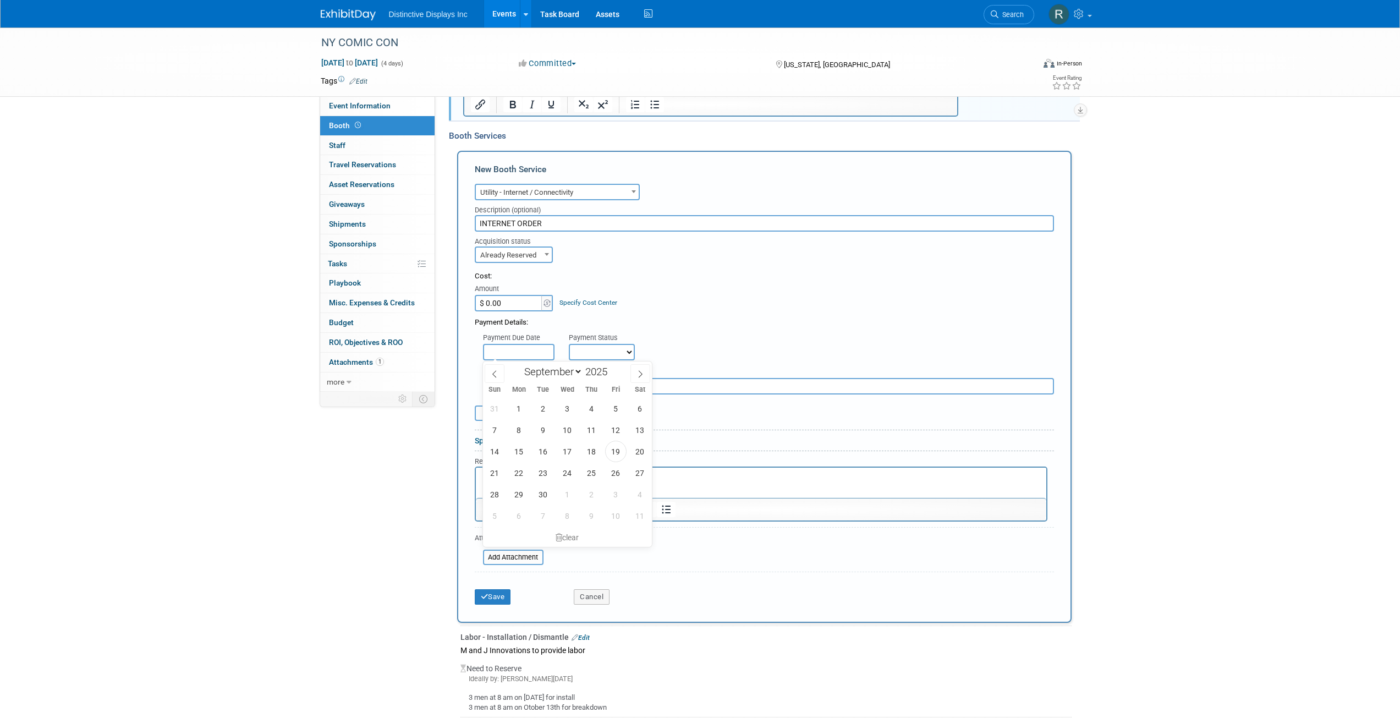
click at [540, 345] on input "text" at bounding box center [519, 352] width 72 height 17
click at [616, 450] on span "19" at bounding box center [615, 451] width 21 height 21
click at [522, 356] on input "Sep 19, 2025" at bounding box center [519, 352] width 72 height 17
click at [588, 459] on span "18" at bounding box center [591, 451] width 21 height 21
type input "Sep 18, 2025"
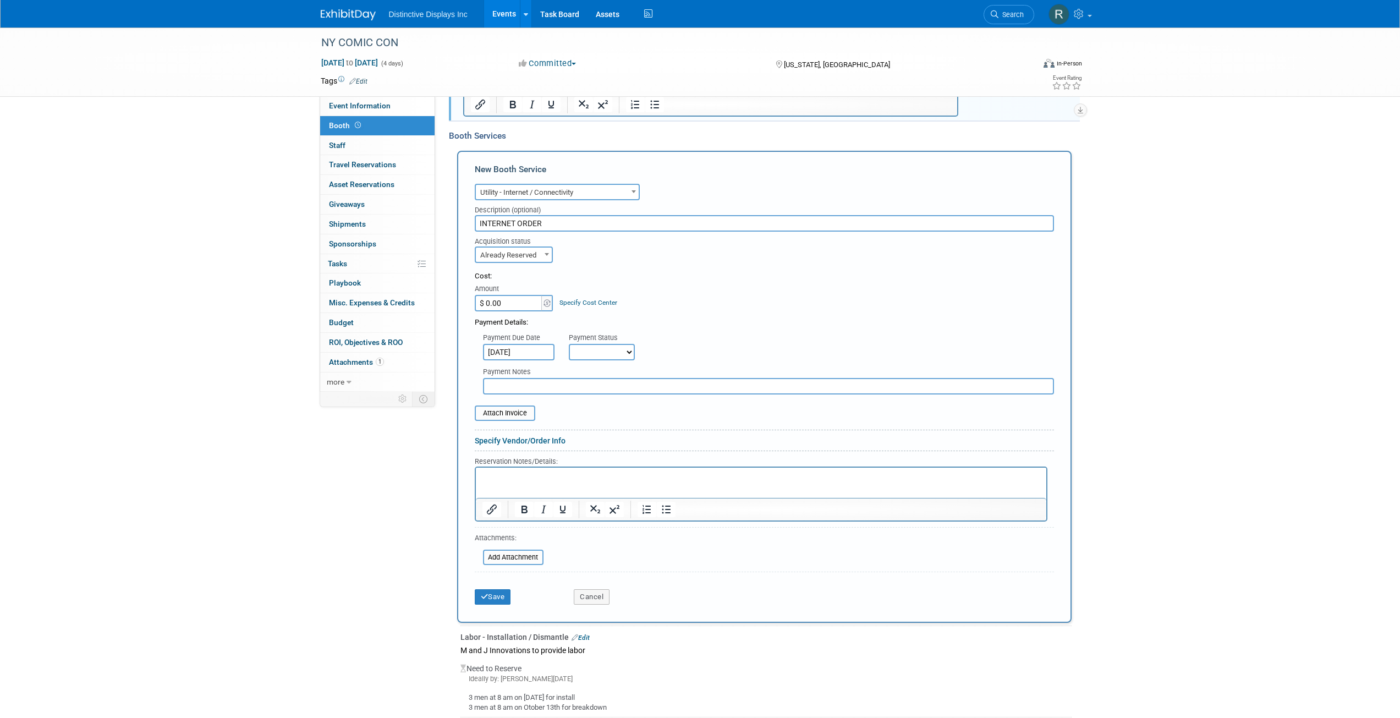
click at [511, 476] on p "Rich Text Area. Press ALT-0 for help." at bounding box center [761, 476] width 558 height 10
click at [492, 600] on button "Save" at bounding box center [493, 596] width 36 height 15
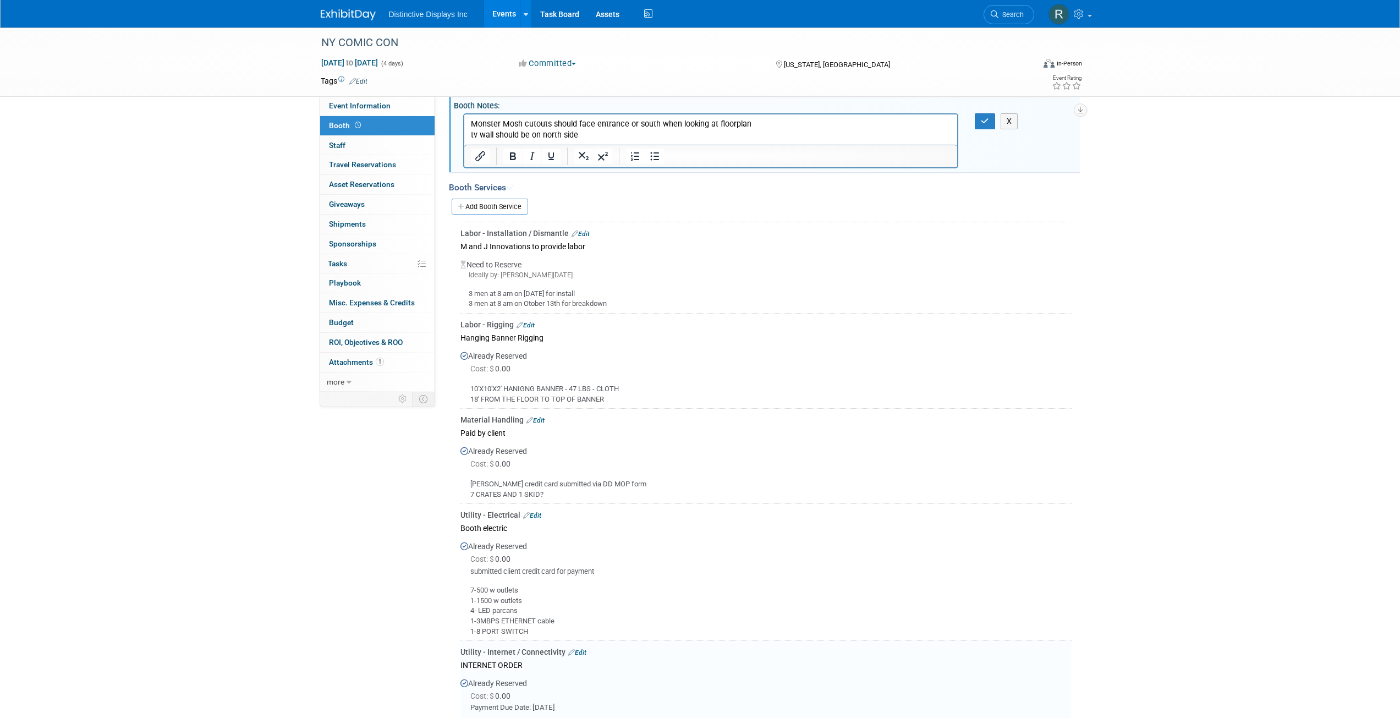
scroll to position [117, 0]
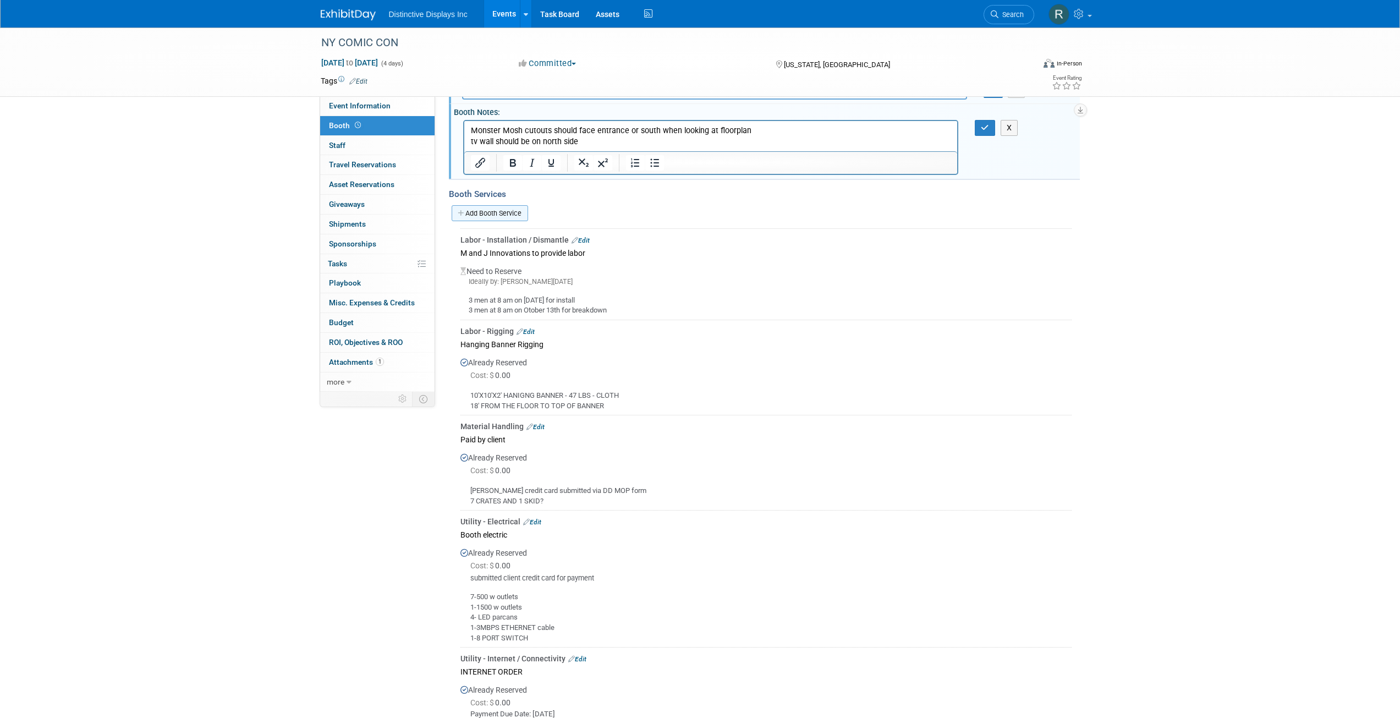
click at [505, 211] on link "Add Booth Service" at bounding box center [490, 213] width 76 height 16
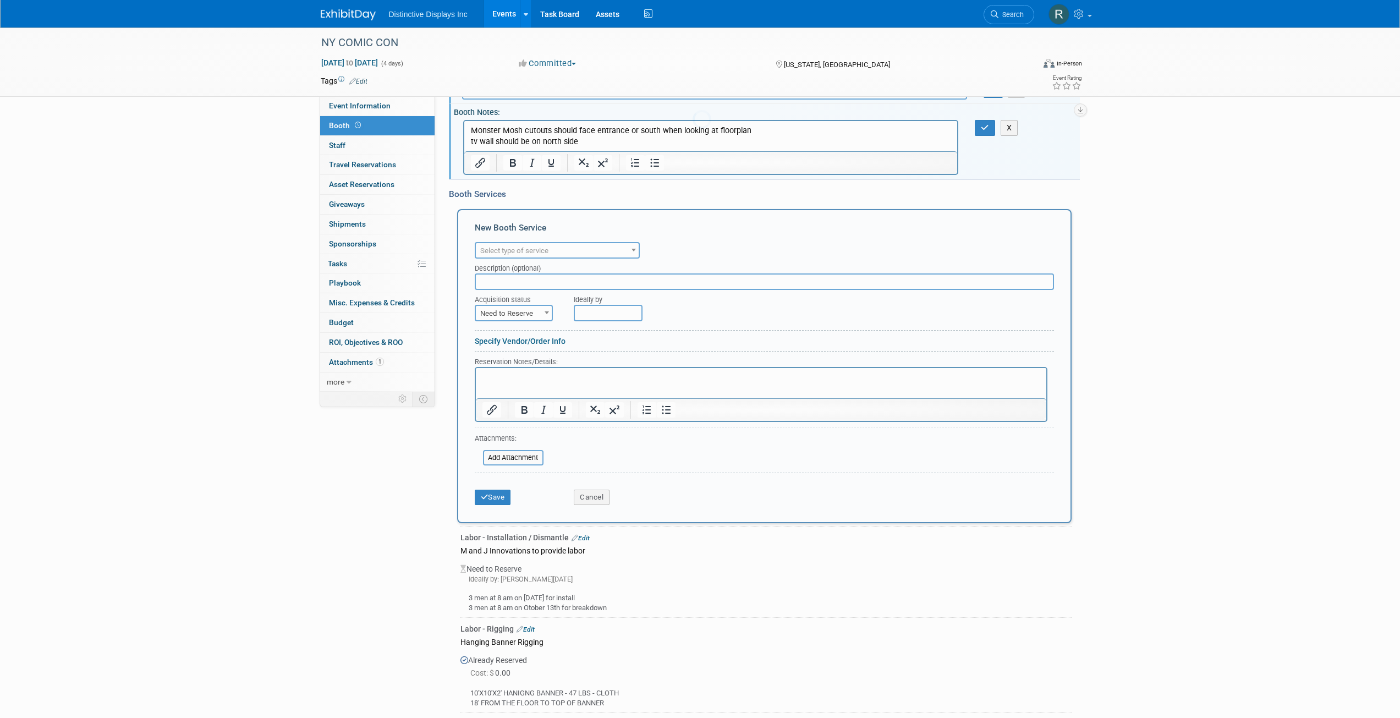
scroll to position [0, 0]
click at [527, 250] on span "Select type of service" at bounding box center [514, 250] width 68 height 8
select select "3"
click at [540, 278] on input "text" at bounding box center [764, 281] width 579 height 17
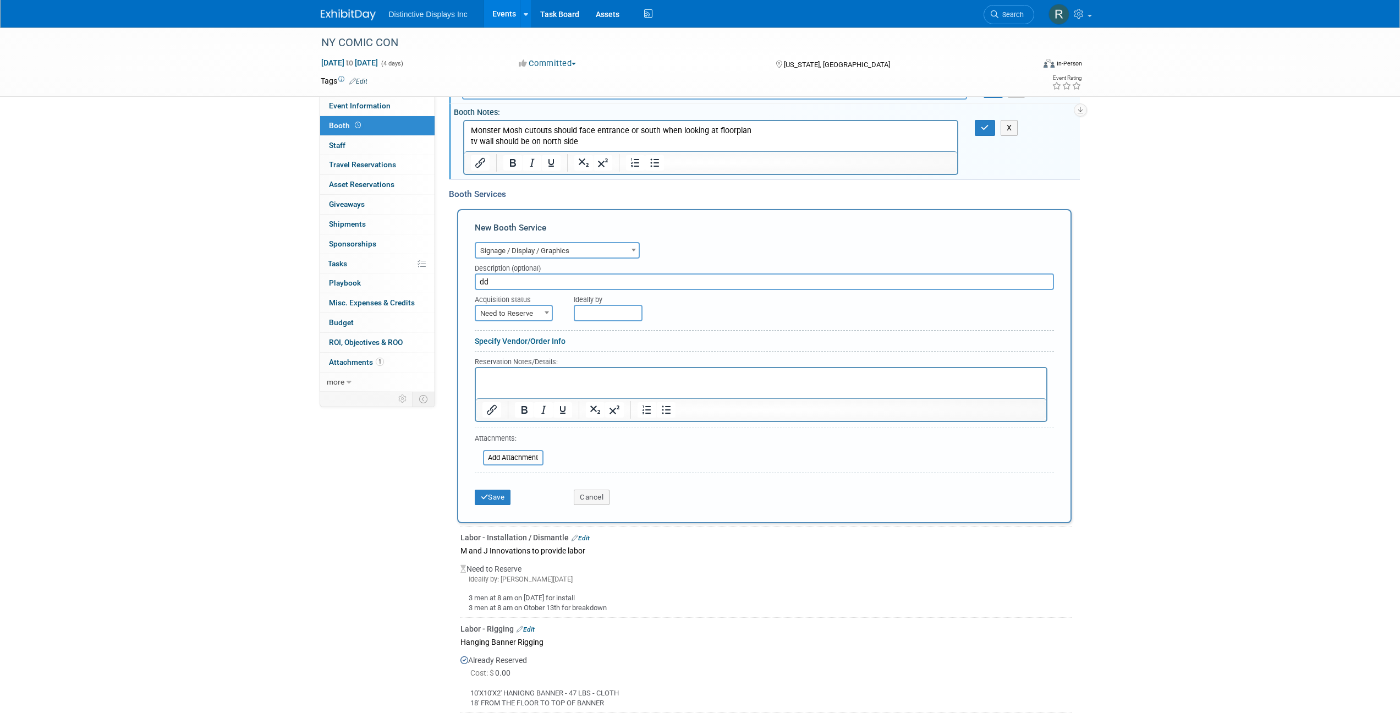
type input "d"
type input "DD to produce all graphics"
click at [512, 314] on span "Need to Reserve" at bounding box center [514, 313] width 76 height 15
click at [606, 316] on input "text" at bounding box center [608, 313] width 69 height 17
click at [710, 439] on span "26" at bounding box center [706, 433] width 21 height 21
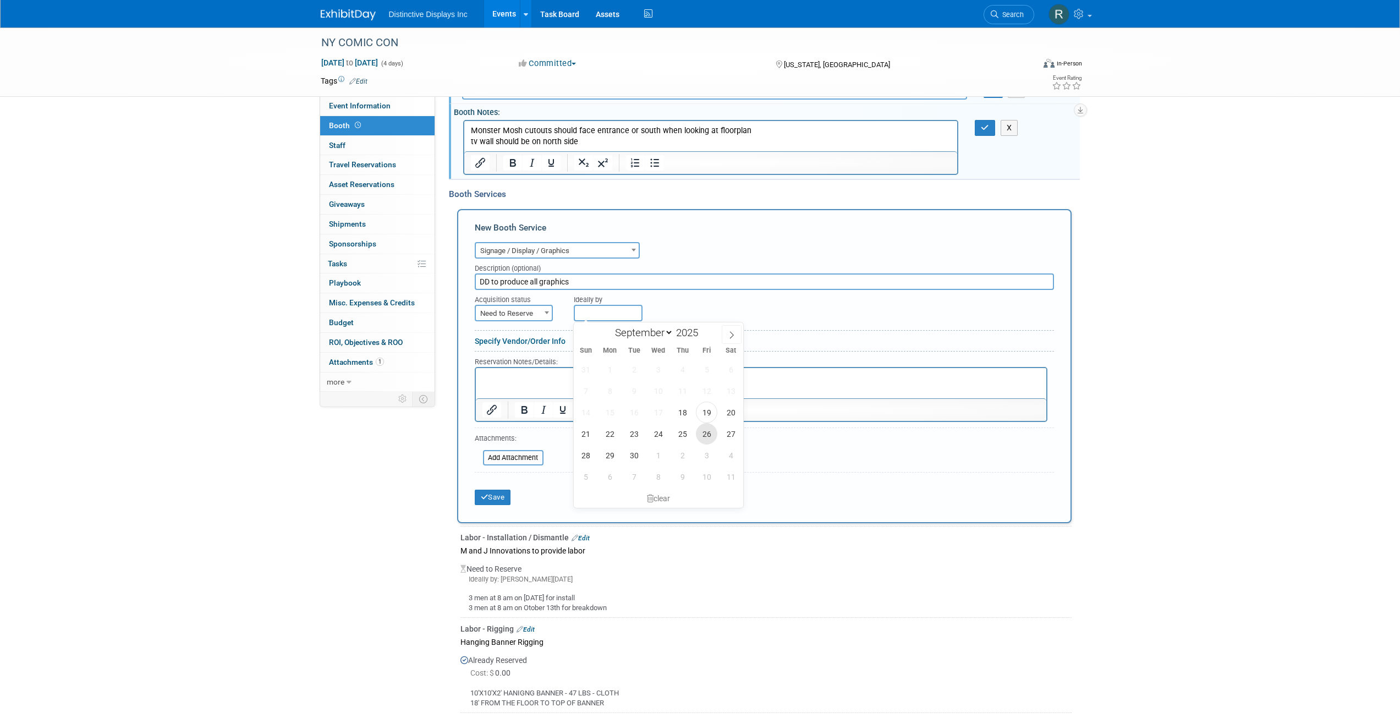
type input "Sep 26, 2025"
click at [525, 375] on p "Rich Text Area. Press ALT-0 for help." at bounding box center [761, 377] width 558 height 10
click at [515, 454] on input "file" at bounding box center [476, 457] width 131 height 13
click at [441, 471] on div "Event Information Event Info Booth Booth 0 Staff 0 Staff 0 Travel Reservations …" at bounding box center [700, 485] width 776 height 1151
click at [494, 502] on button "Save" at bounding box center [493, 497] width 36 height 15
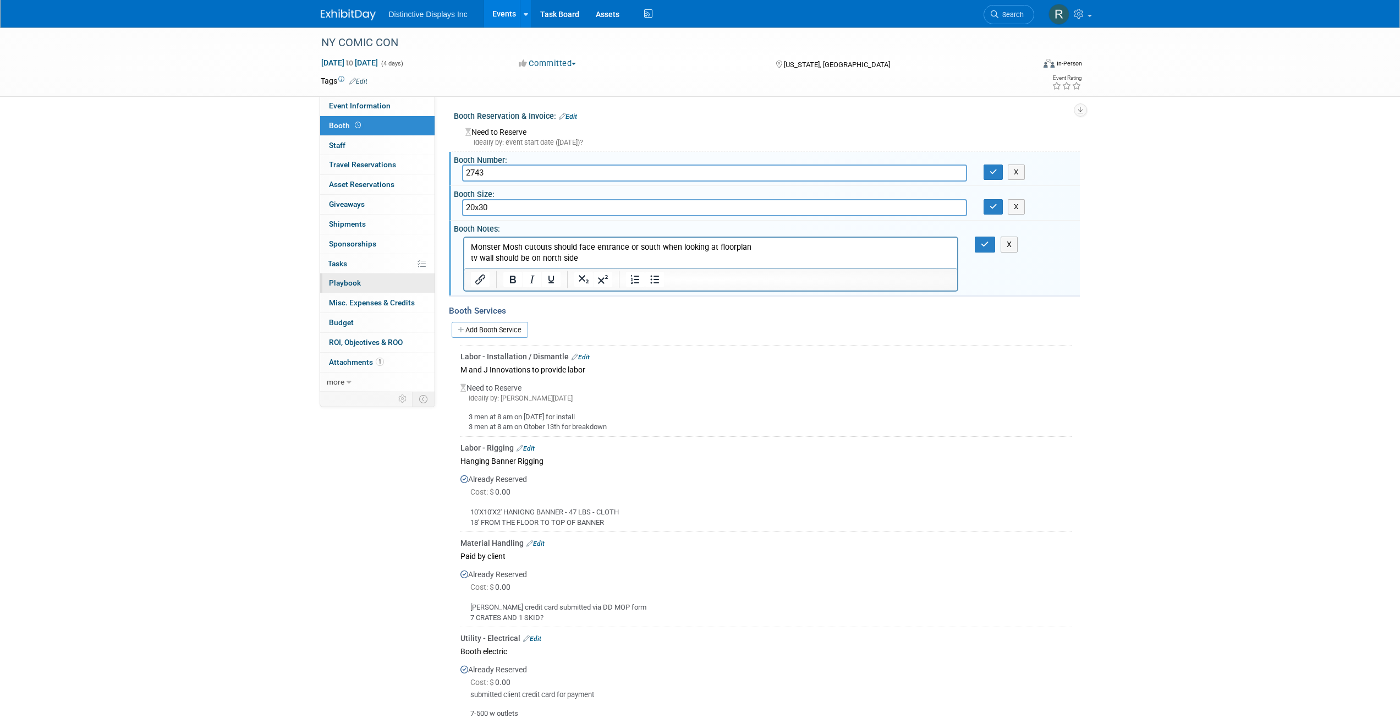
scroll to position [0, 0]
click at [340, 145] on span "Staff 0" at bounding box center [337, 145] width 17 height 9
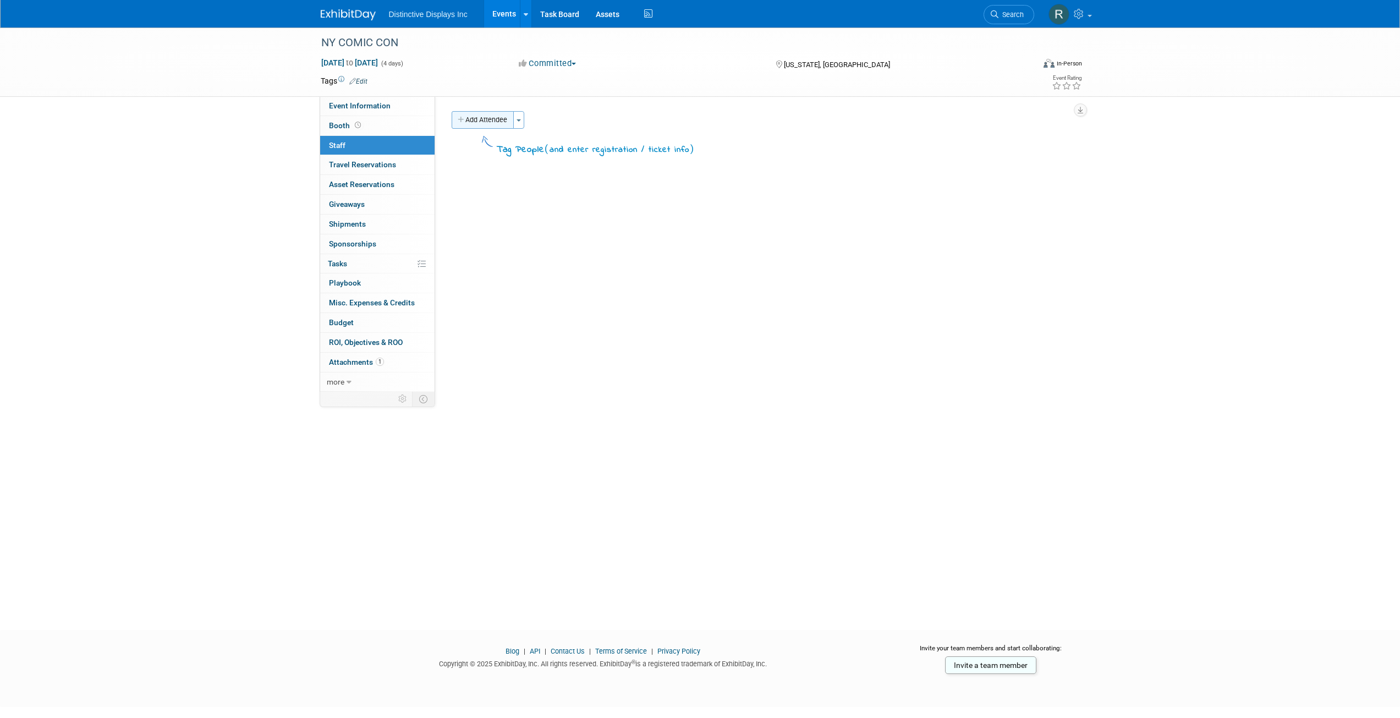
click at [479, 124] on button "Add Attendee" at bounding box center [483, 120] width 62 height 18
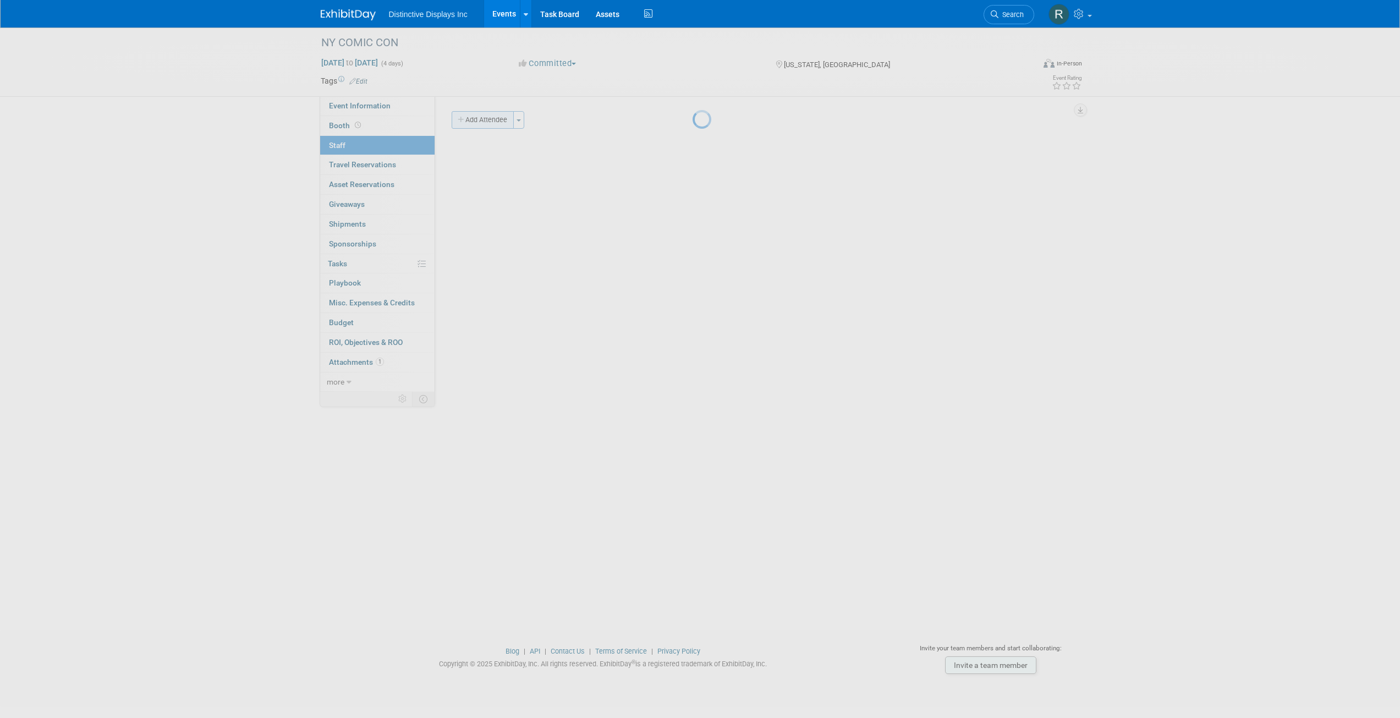
select select "86697bef-a2c1-4769-9ffc-f930f127f405"
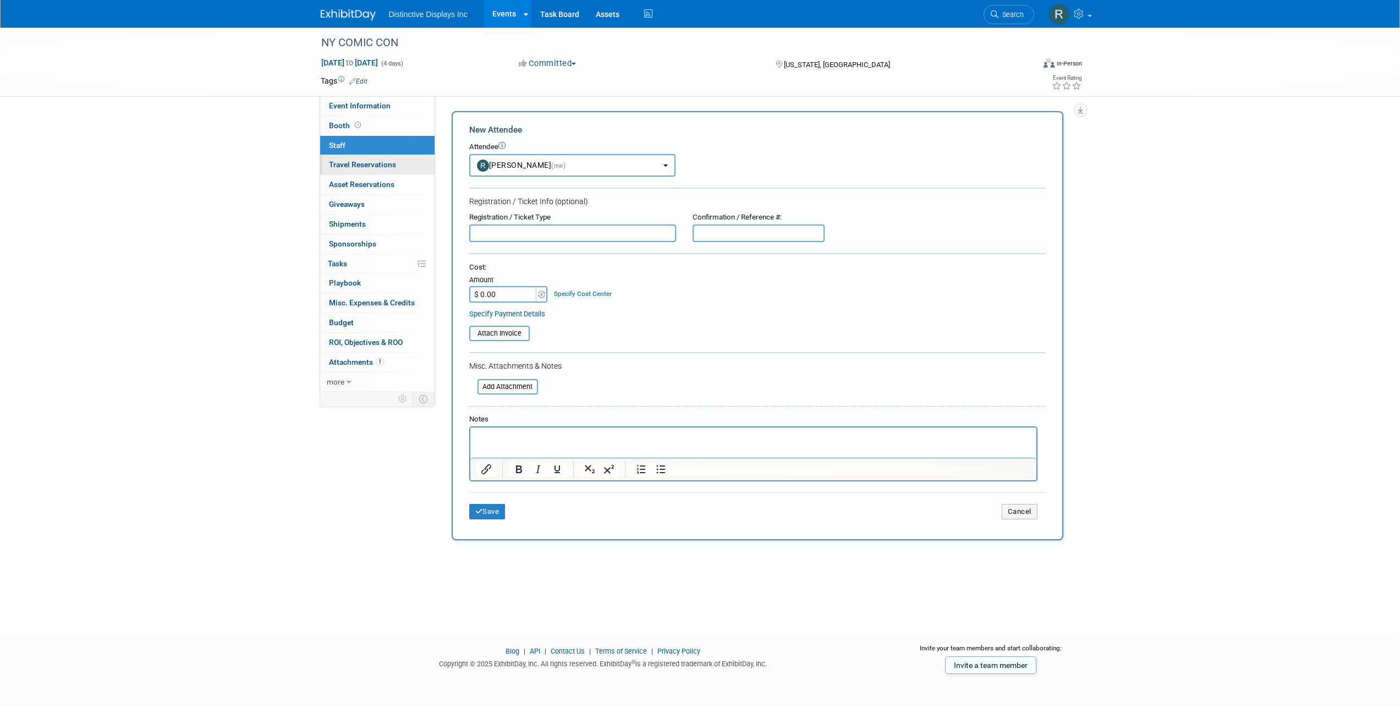
click at [364, 160] on span "Travel Reservations 0" at bounding box center [362, 164] width 67 height 9
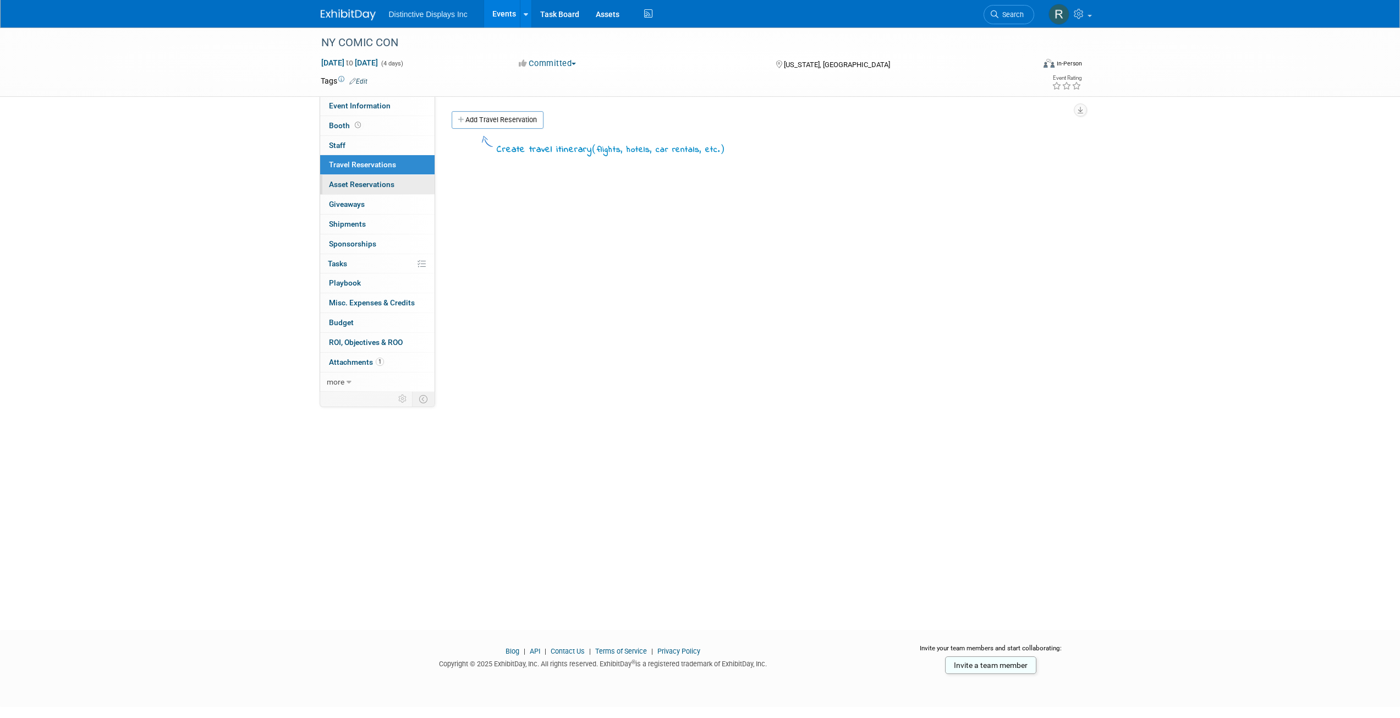
click at [361, 180] on span "Asset Reservations 0" at bounding box center [361, 184] width 65 height 9
click at [363, 197] on link "0 Giveaways 0" at bounding box center [377, 204] width 114 height 19
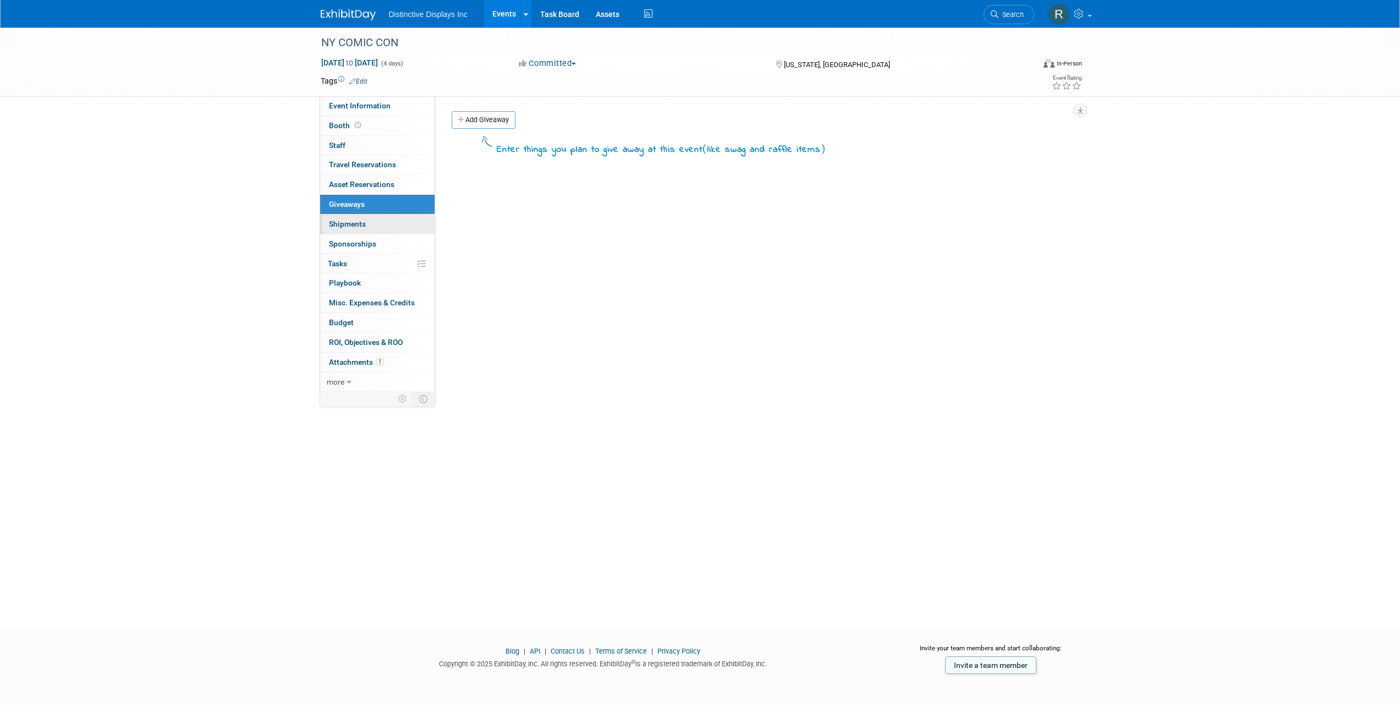
click at [354, 218] on link "0 Shipments 0" at bounding box center [377, 224] width 114 height 19
click at [353, 240] on span "Sponsorships 0" at bounding box center [352, 243] width 47 height 9
click at [350, 262] on link "0% Tasks 0%" at bounding box center [377, 263] width 114 height 19
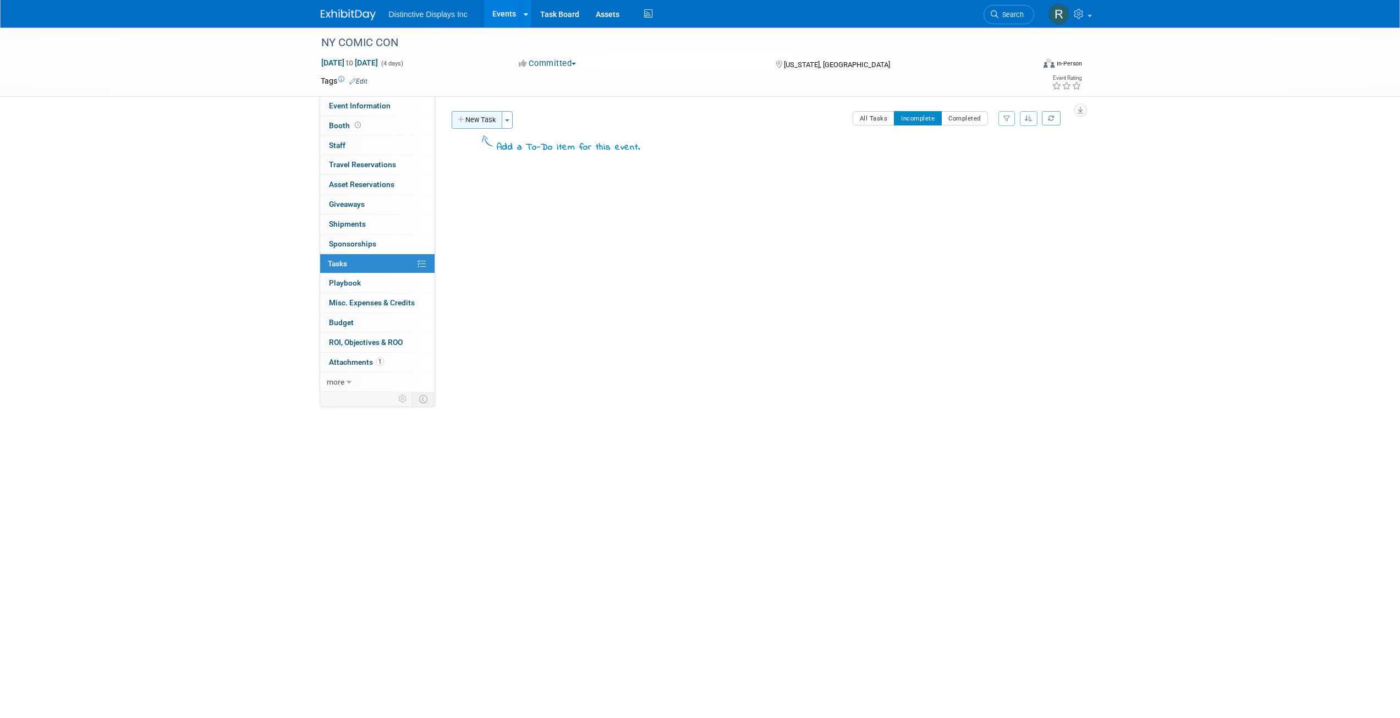
click at [479, 116] on button "New Task" at bounding box center [477, 120] width 51 height 18
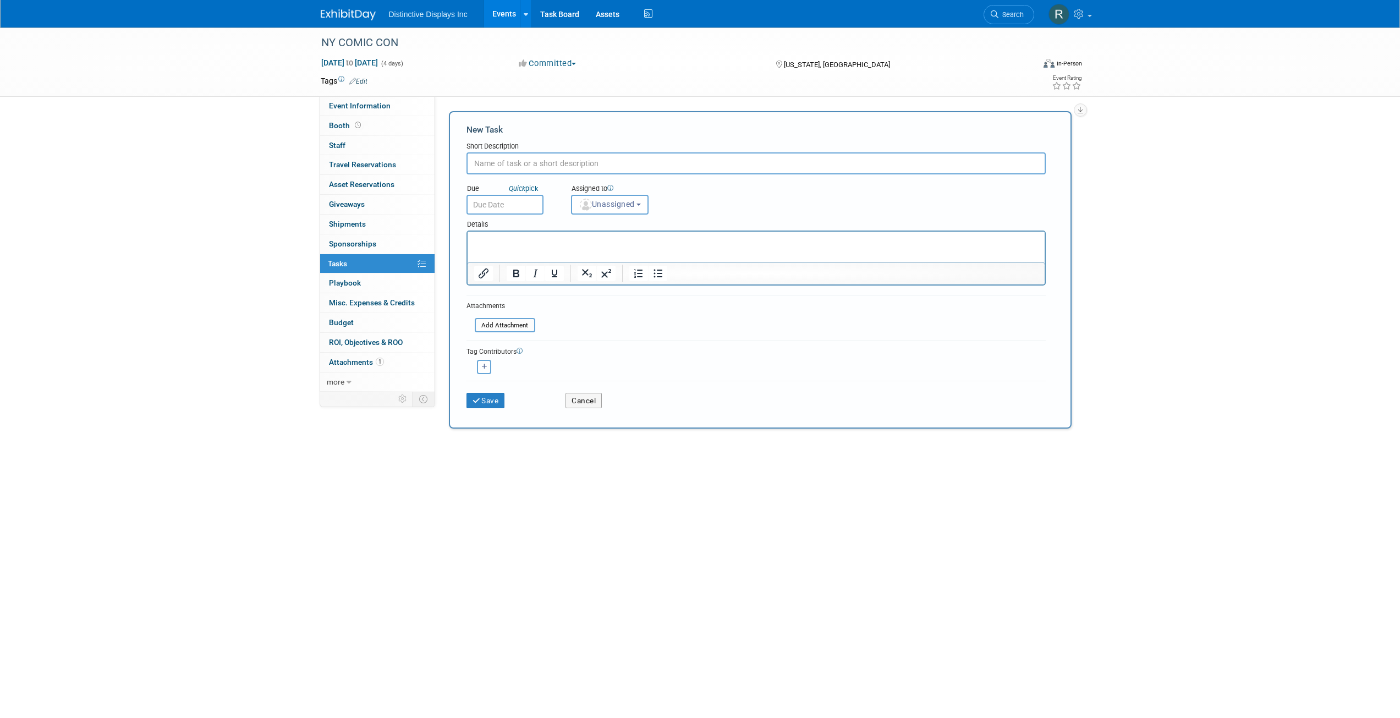
click at [506, 166] on input "text" at bounding box center [755, 163] width 579 height 22
type input "f"
type input "Complete EAC form"
click at [466, 393] on button "Save" at bounding box center [485, 400] width 39 height 15
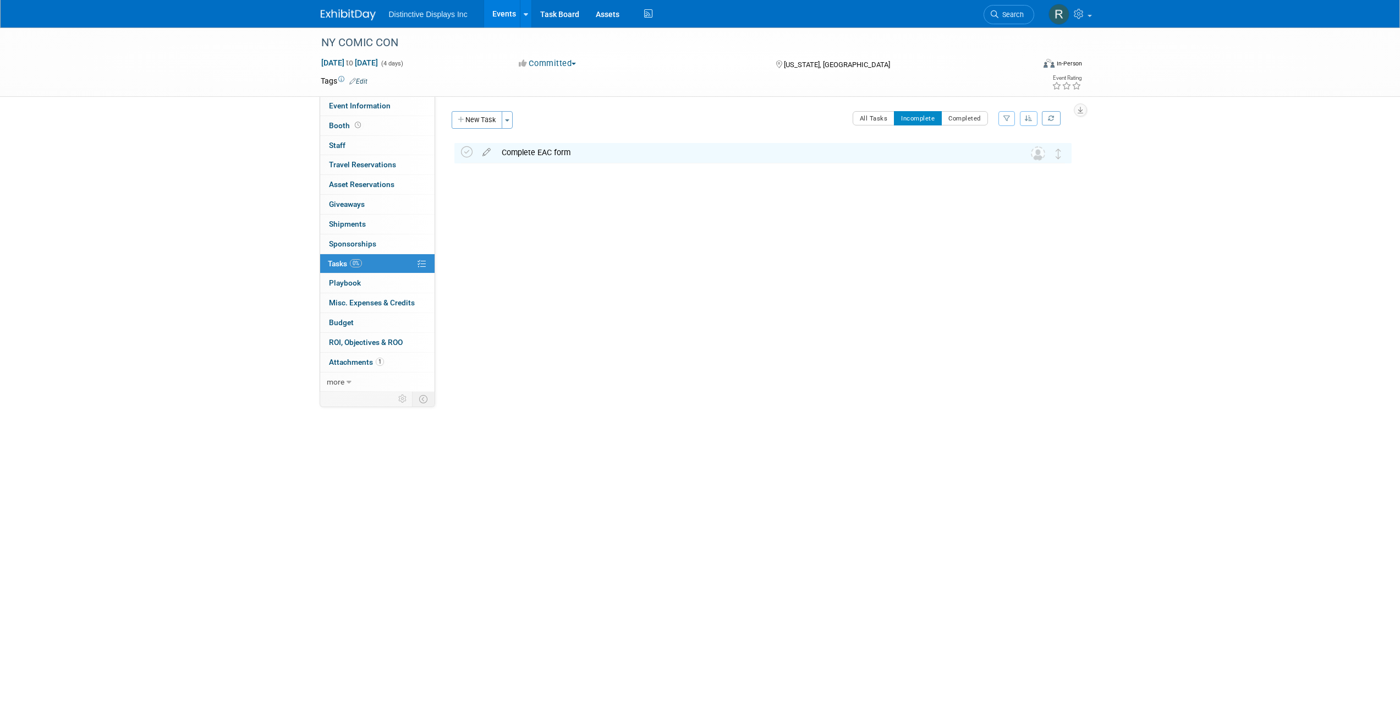
click at [515, 153] on div "Complete EAC form" at bounding box center [752, 152] width 513 height 19
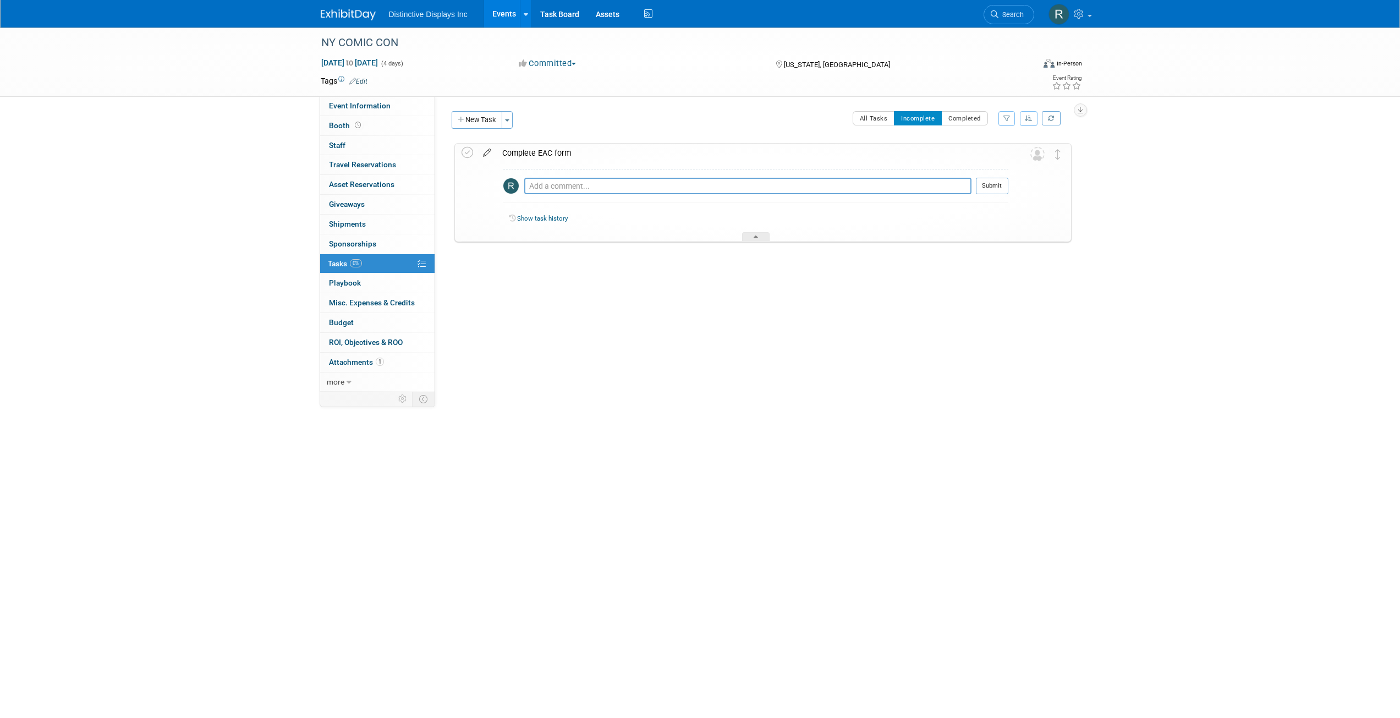
click at [483, 152] on icon at bounding box center [486, 151] width 19 height 14
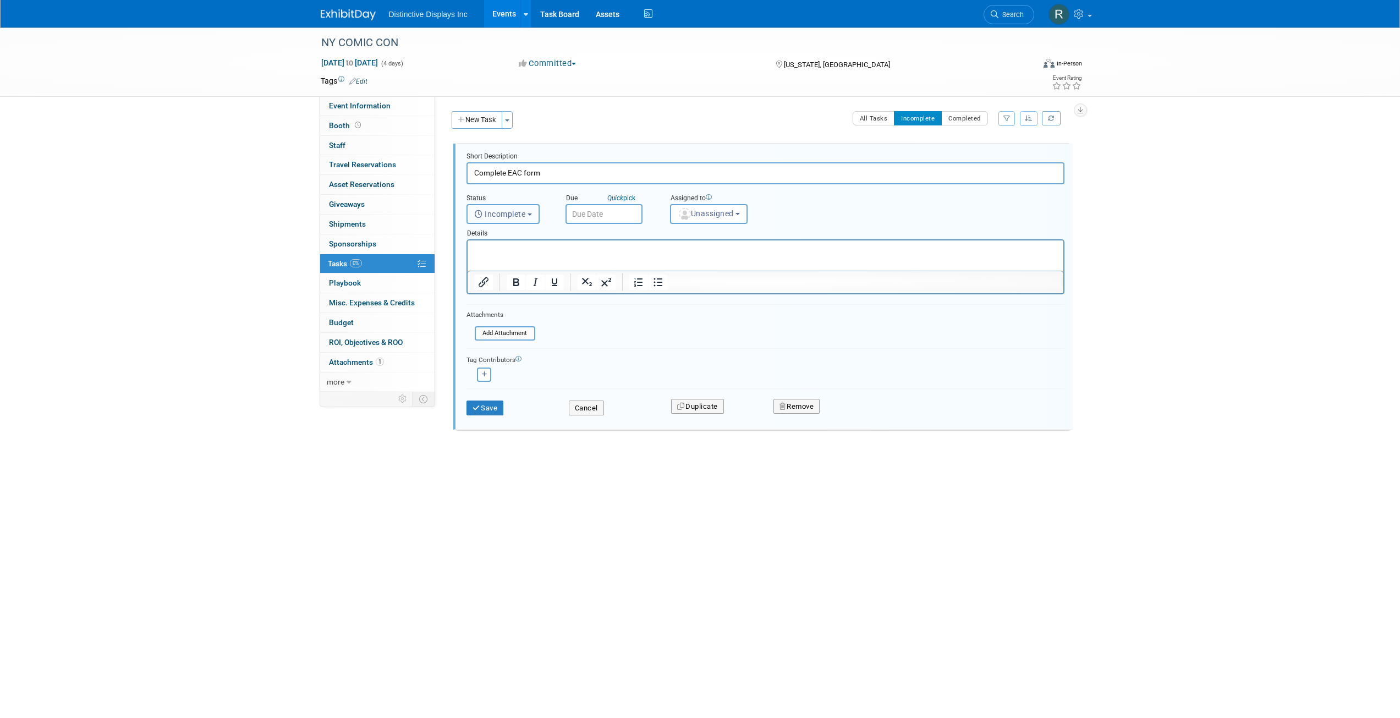
click at [511, 213] on span "Incomplete" at bounding box center [500, 214] width 52 height 9
click at [503, 256] on label "Completed" at bounding box center [502, 262] width 59 height 18
click at [469, 256] on input "Completed" at bounding box center [465, 259] width 7 height 7
select select "3"
click at [597, 215] on input "text" at bounding box center [604, 214] width 77 height 20
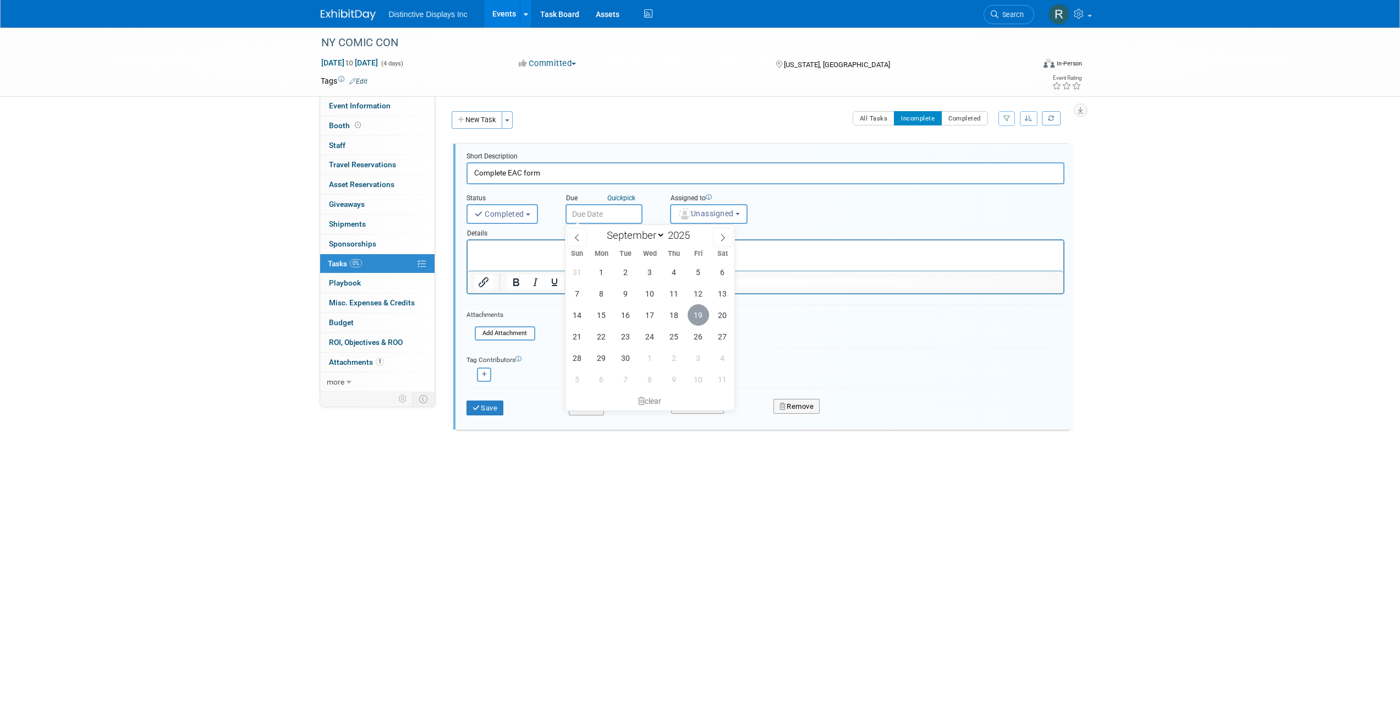
click at [695, 316] on span "19" at bounding box center [698, 314] width 21 height 21
type input "Sep 19, 2025"
click at [709, 215] on span "Unassigned" at bounding box center [706, 213] width 56 height 9
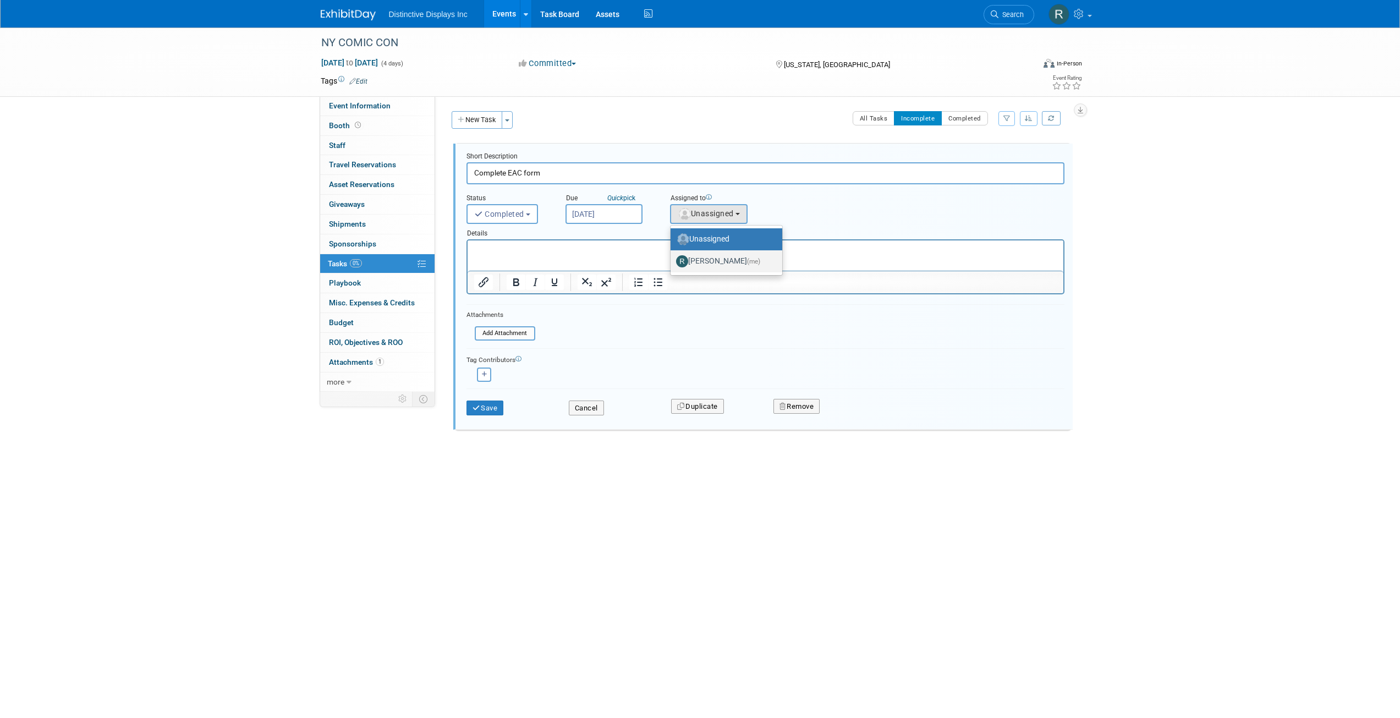
click at [709, 262] on label "ROBERT SARDIS (me)" at bounding box center [723, 262] width 95 height 18
click at [672, 262] on input "ROBERT SARDIS (me)" at bounding box center [668, 259] width 7 height 7
select select "86697bef-a2c1-4769-9ffc-f930f127f405"
click at [487, 376] on icon "button" at bounding box center [485, 374] width 6 height 6
select select
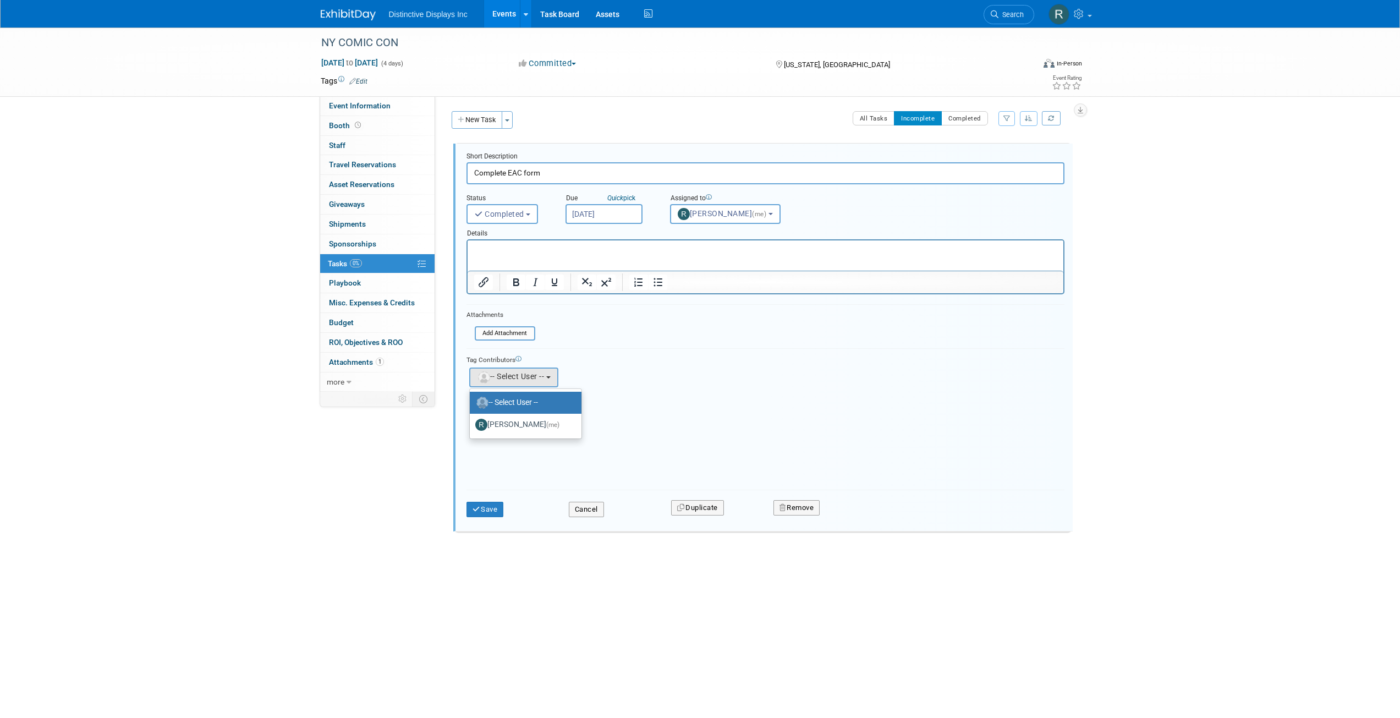
click at [498, 401] on label "-- Select User --" at bounding box center [522, 403] width 95 height 18
click at [494, 509] on button "Save" at bounding box center [484, 509] width 37 height 15
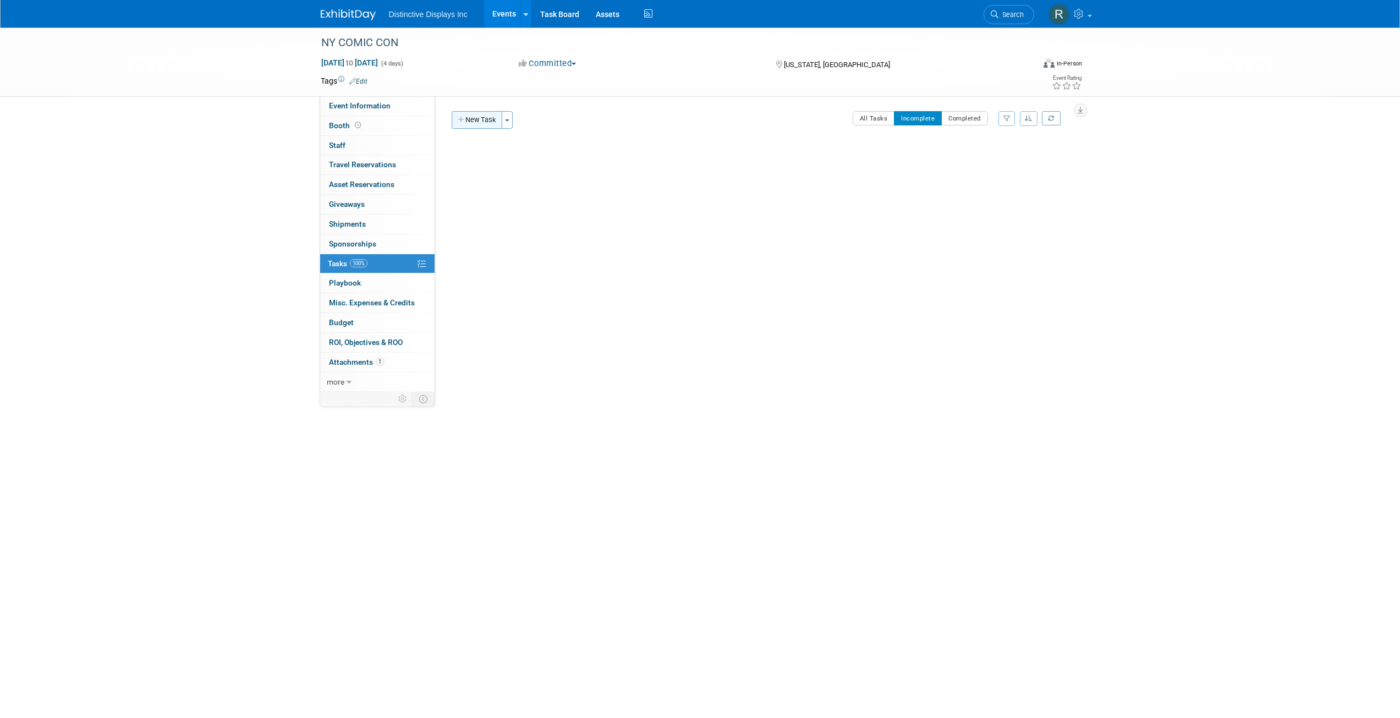
click at [460, 122] on icon "button" at bounding box center [462, 120] width 8 height 7
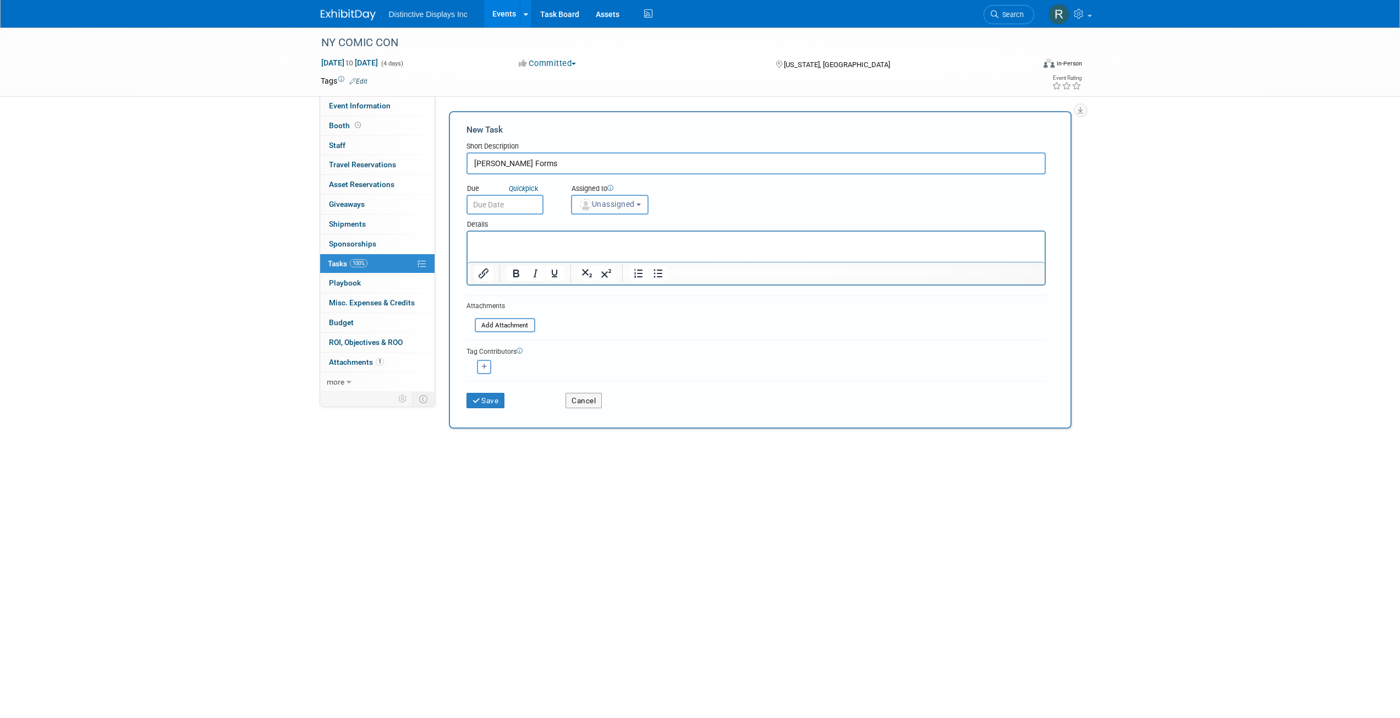
type input "FREEMAN Forms"
click at [508, 204] on input "text" at bounding box center [504, 205] width 77 height 20
click at [524, 306] on span "16" at bounding box center [526, 305] width 21 height 21
type input "Sep 16, 2025"
click at [499, 239] on p "Rich Text Area. Press ALT-0 for help." at bounding box center [756, 241] width 564 height 11
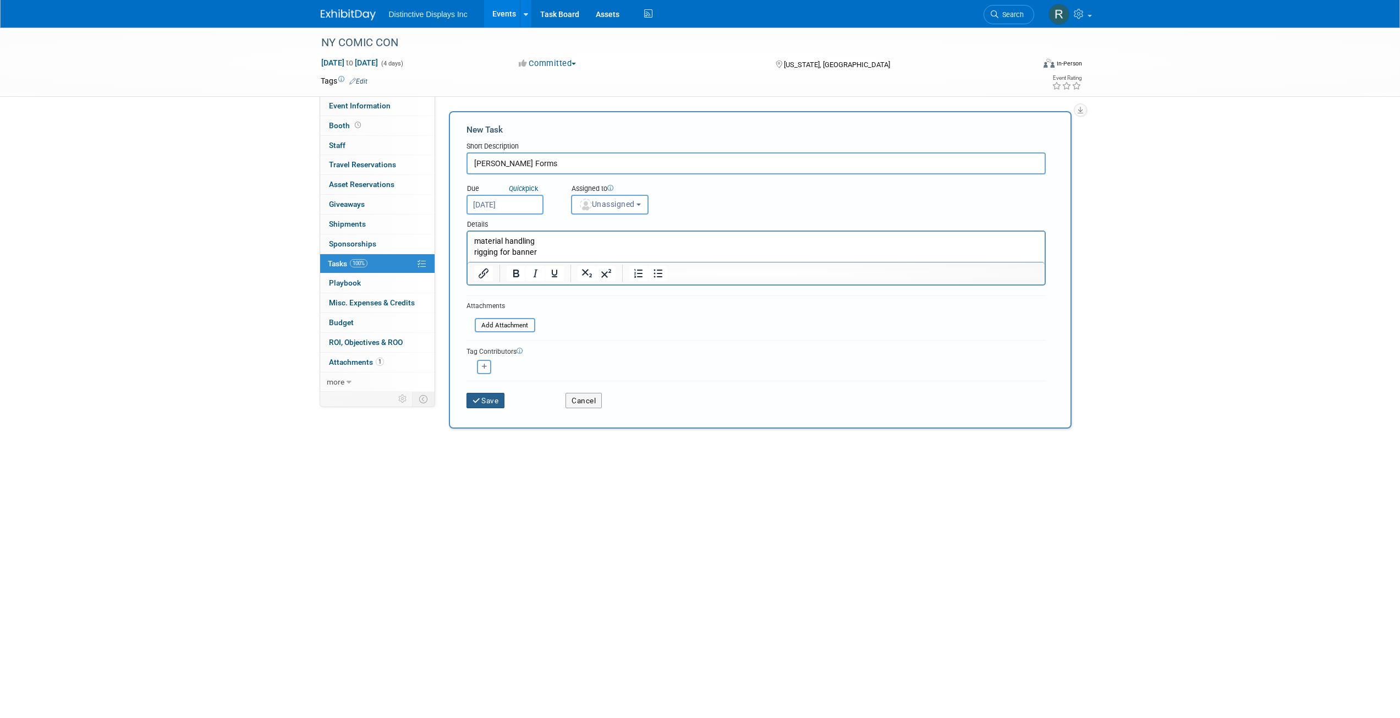
click at [498, 398] on button "Save" at bounding box center [485, 400] width 39 height 15
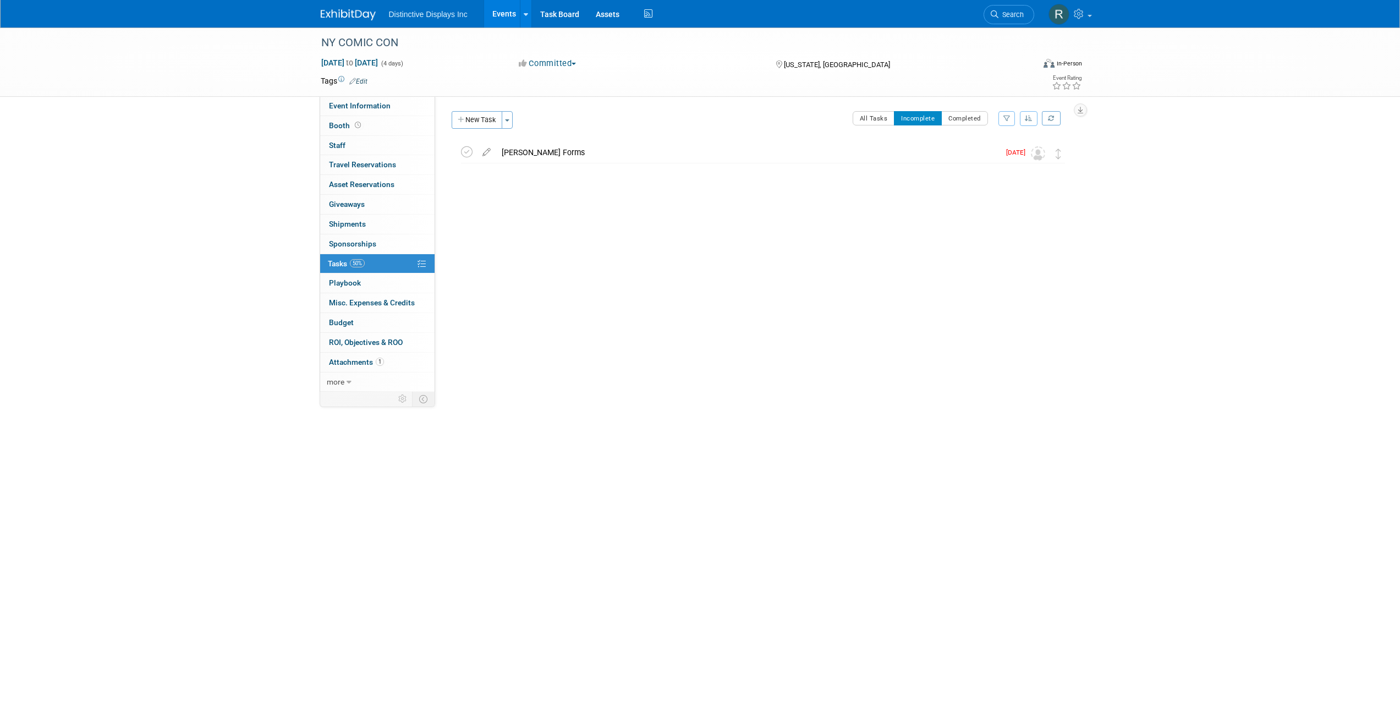
click at [561, 153] on div "FREEMAN Forms" at bounding box center [747, 152] width 503 height 19
click at [492, 150] on icon at bounding box center [486, 151] width 19 height 14
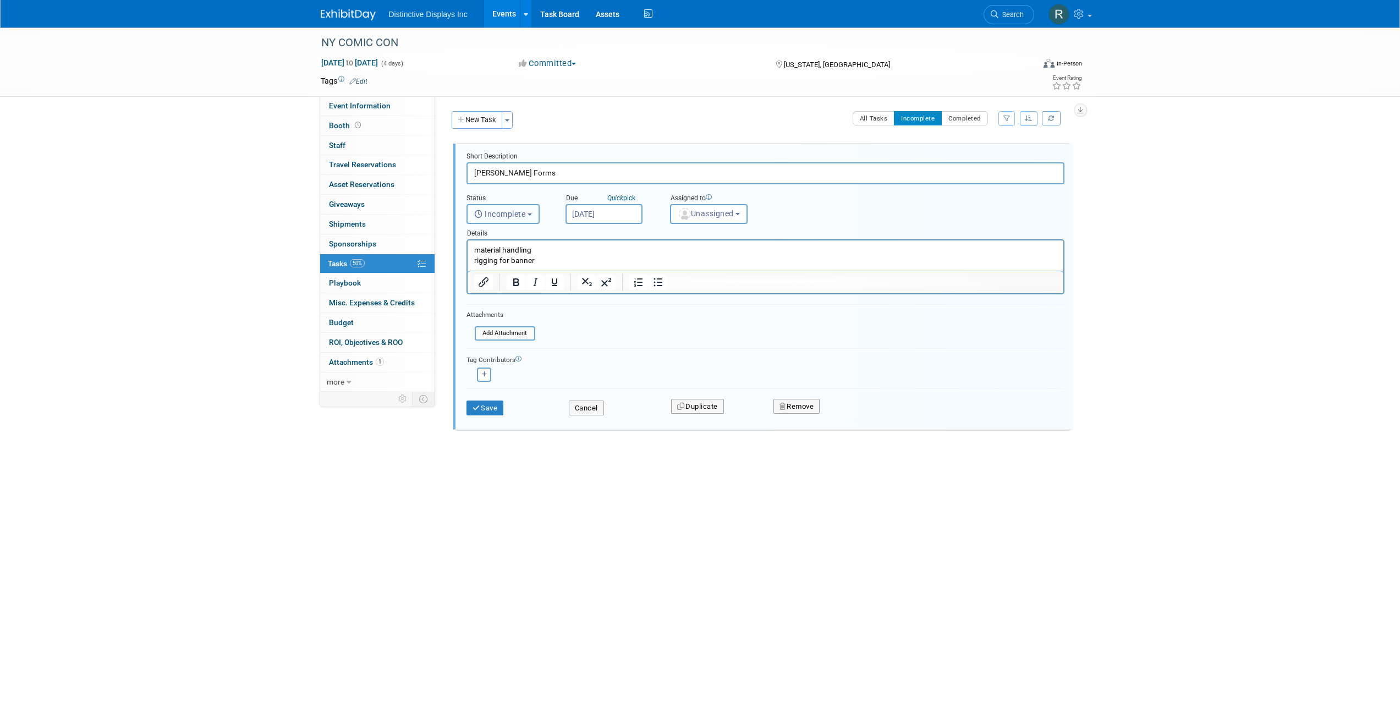
click at [523, 211] on span "Incomplete" at bounding box center [500, 214] width 52 height 9
drag, startPoint x: 509, startPoint y: 259, endPoint x: 42, endPoint y: 18, distance: 525.8
click at [509, 259] on label "Completed" at bounding box center [502, 262] width 59 height 18
click at [469, 259] on input "Completed" at bounding box center [465, 259] width 7 height 7
select select "3"
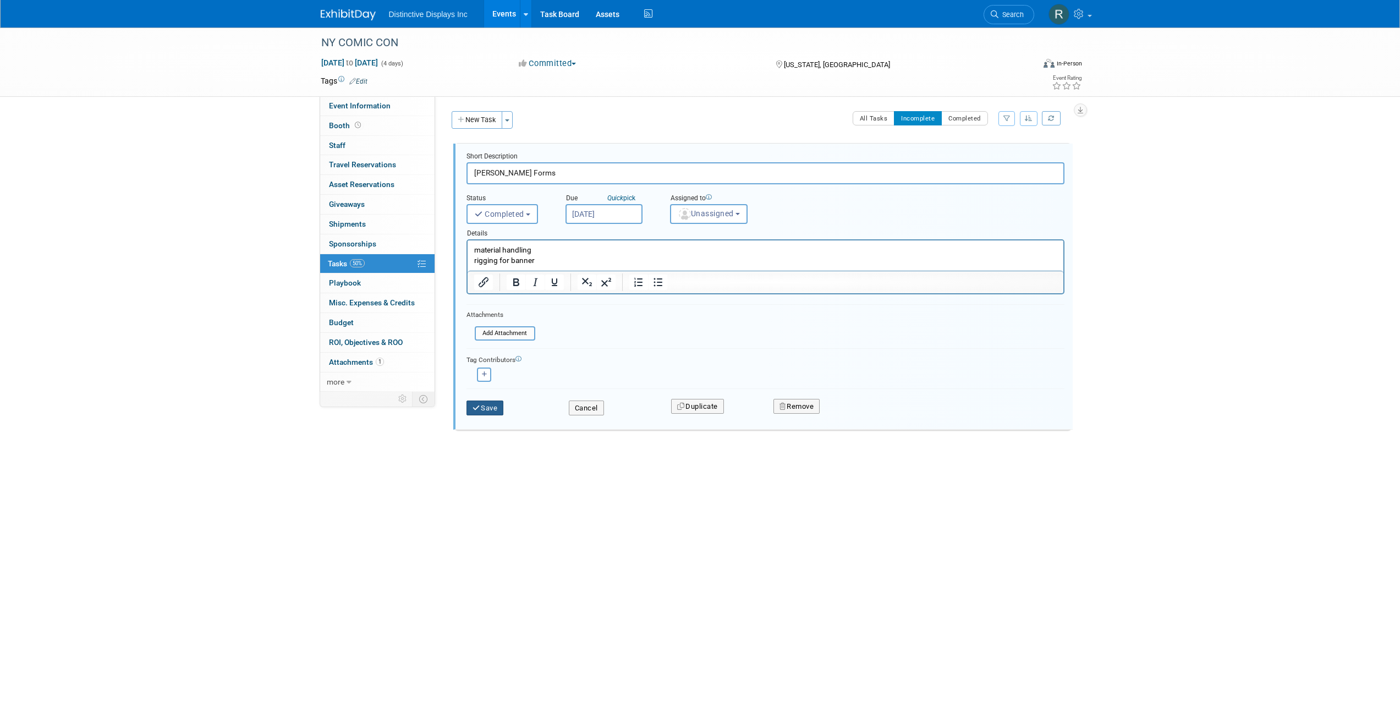
click at [499, 413] on button "Save" at bounding box center [484, 407] width 37 height 15
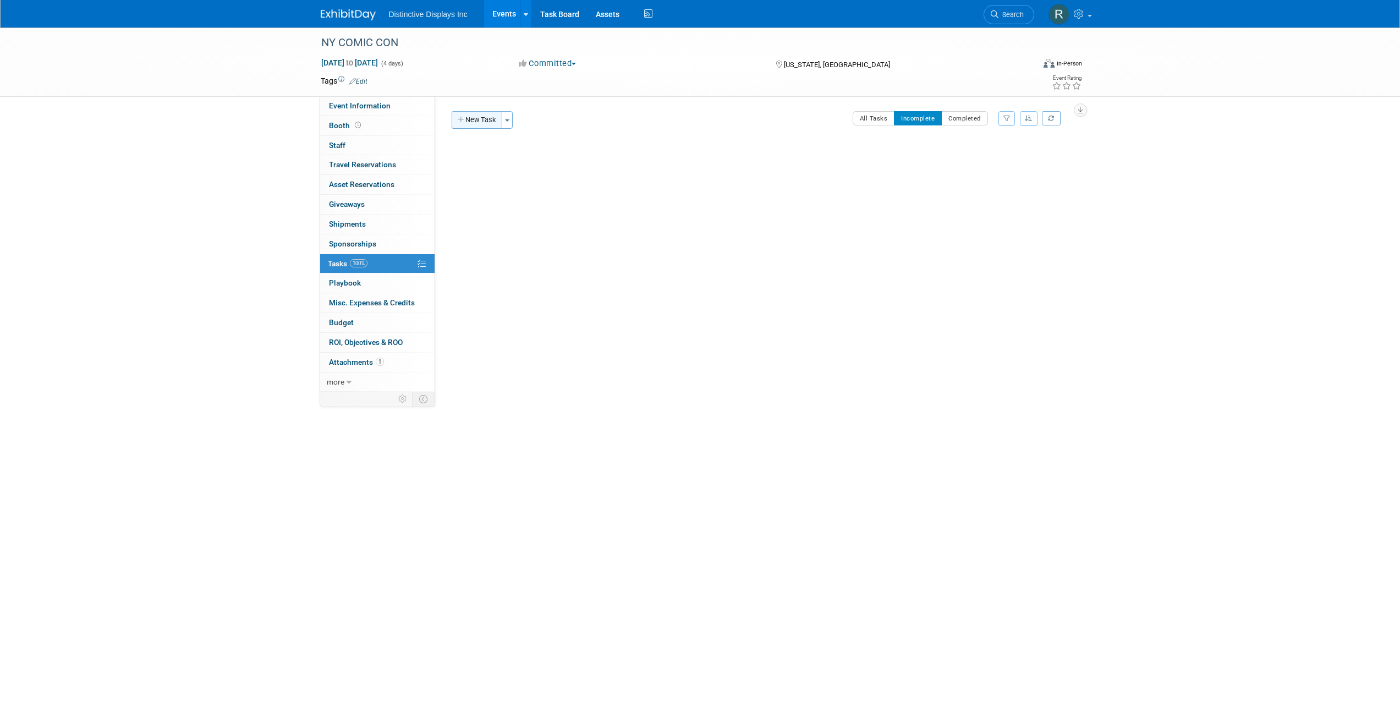
click at [481, 124] on button "New Task" at bounding box center [477, 120] width 51 height 18
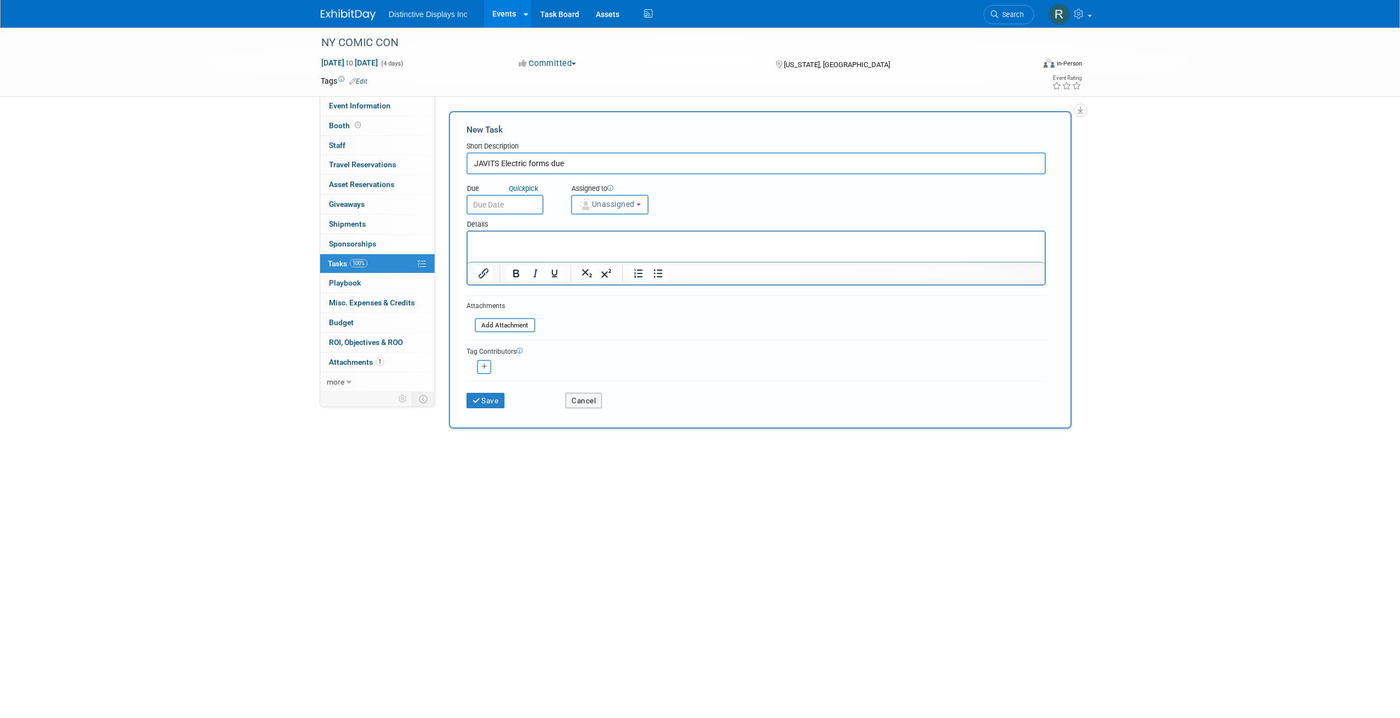
type input "JAVITS Electric forms due"
click at [493, 204] on input "text" at bounding box center [504, 205] width 77 height 20
click at [548, 321] on span "24" at bounding box center [550, 326] width 21 height 21
type input "Sep 24, 2025"
click at [499, 399] on button "Save" at bounding box center [485, 400] width 39 height 15
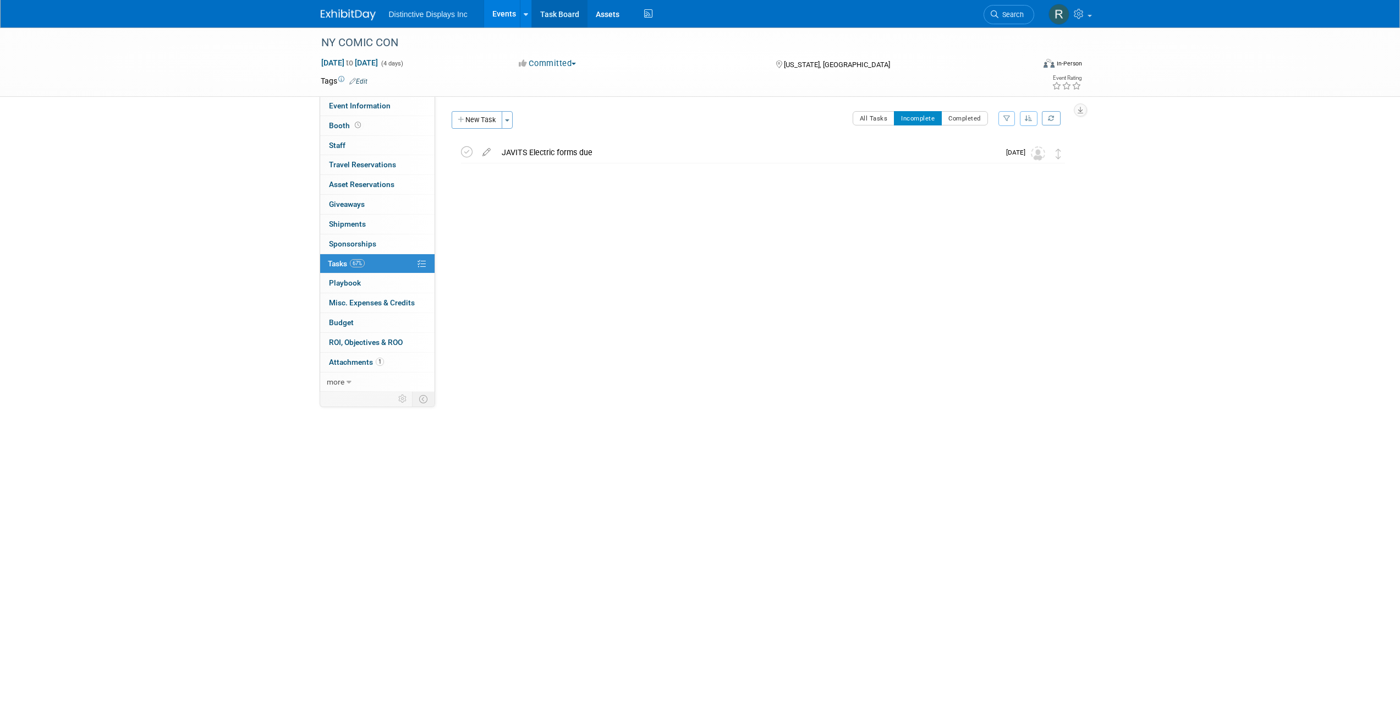
click at [554, 17] on link "Task Board" at bounding box center [560, 14] width 56 height 28
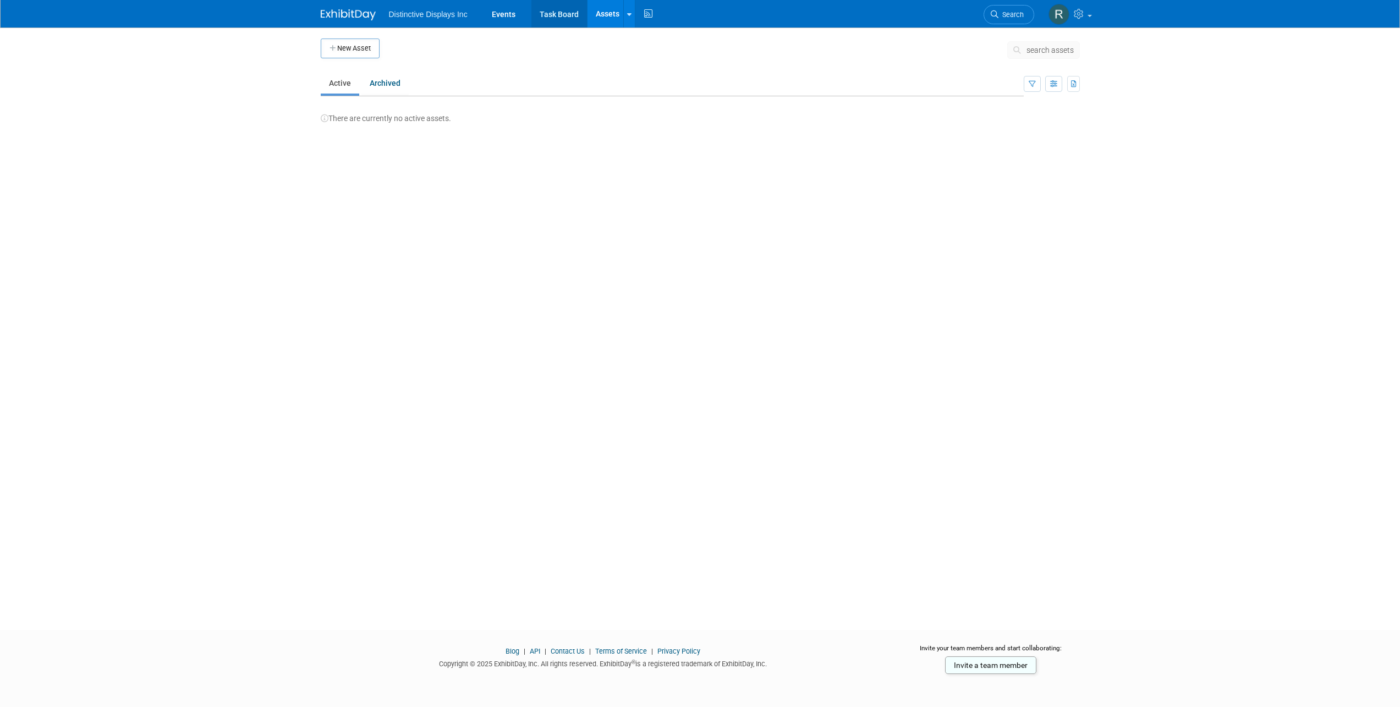
click at [563, 8] on link "Task Board" at bounding box center [559, 14] width 56 height 28
click at [376, 131] on link "NY COMIC CON" at bounding box center [354, 130] width 58 height 10
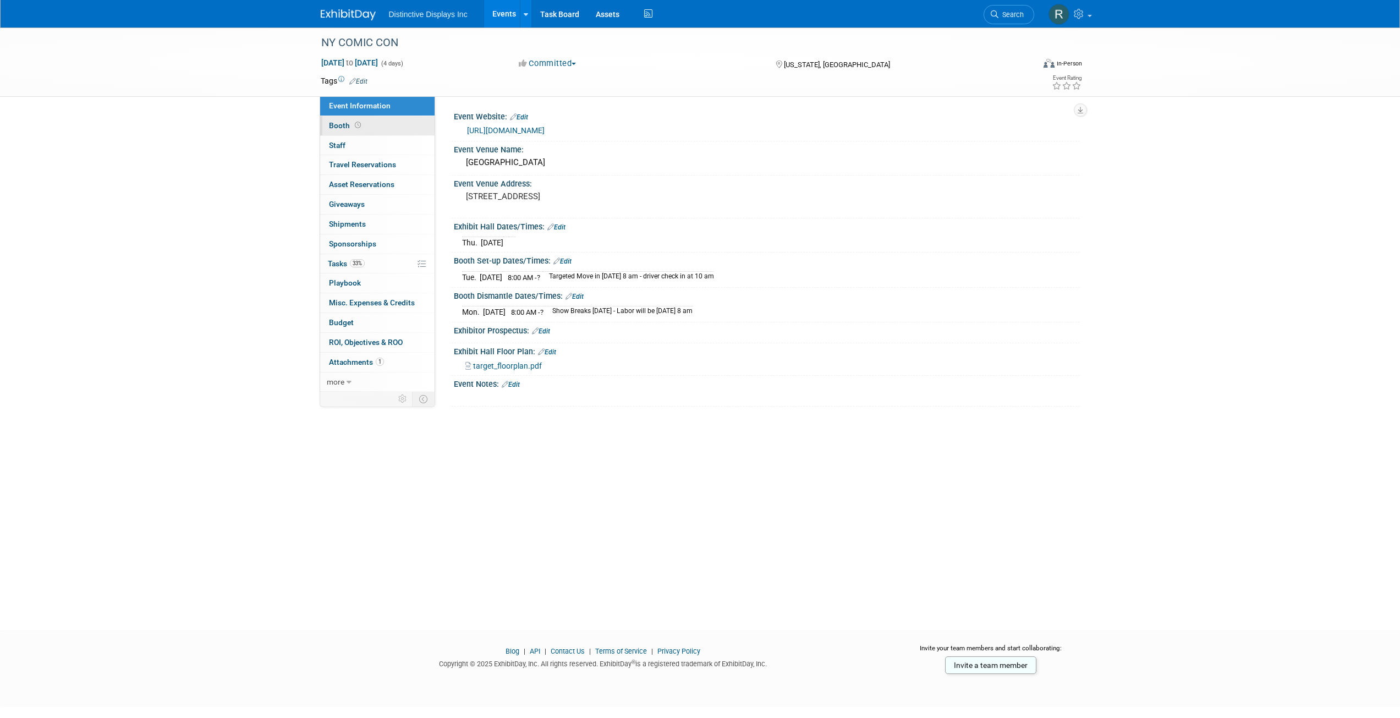
click at [343, 129] on span "Booth" at bounding box center [346, 125] width 34 height 9
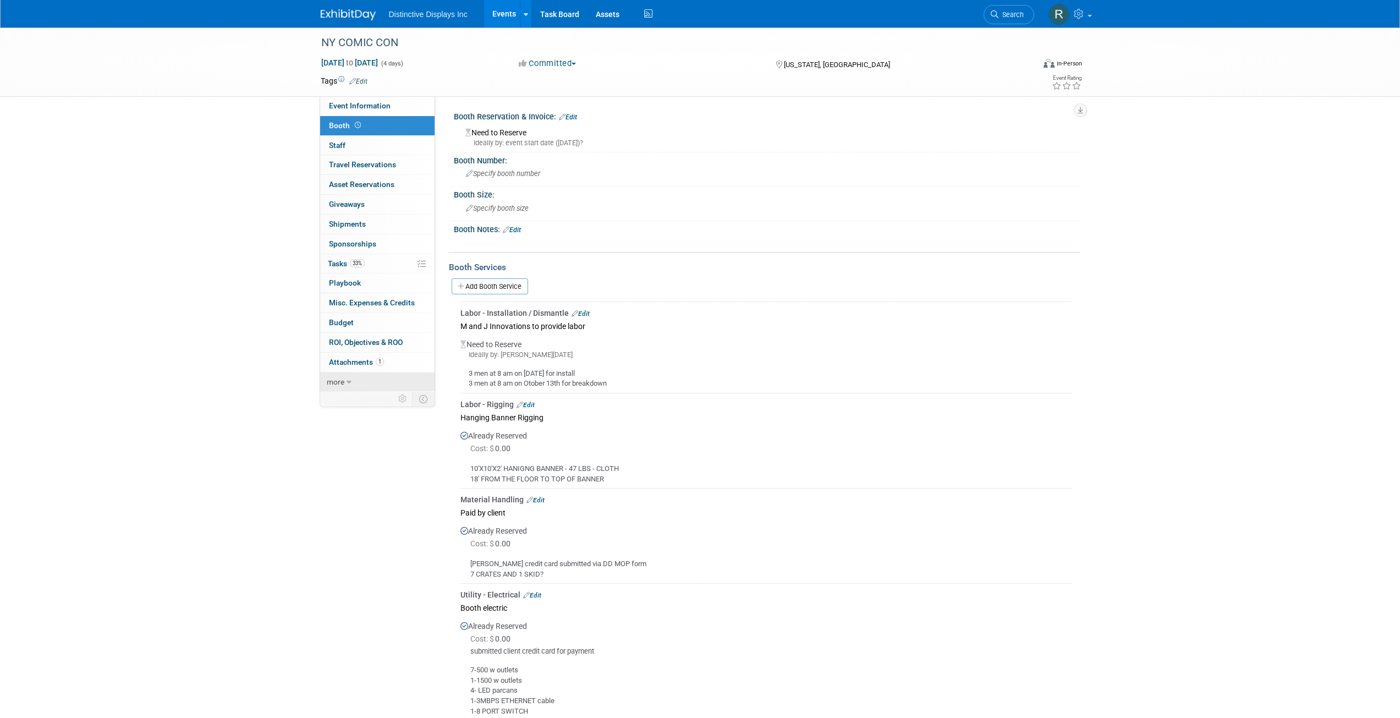
click at [348, 385] on icon at bounding box center [349, 382] width 5 height 8
click at [344, 421] on span "Copy/Duplicate Event" at bounding box center [366, 420] width 74 height 9
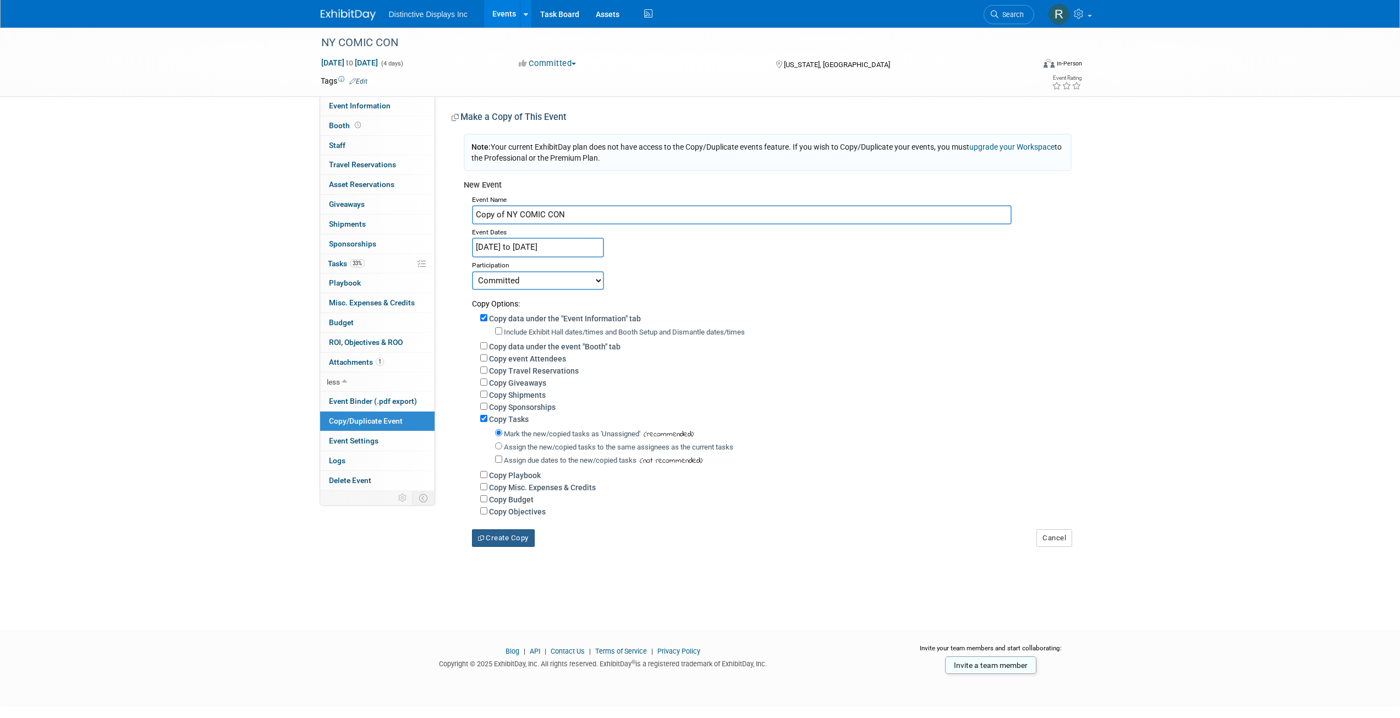
click at [524, 547] on button "Create Copy" at bounding box center [503, 538] width 63 height 18
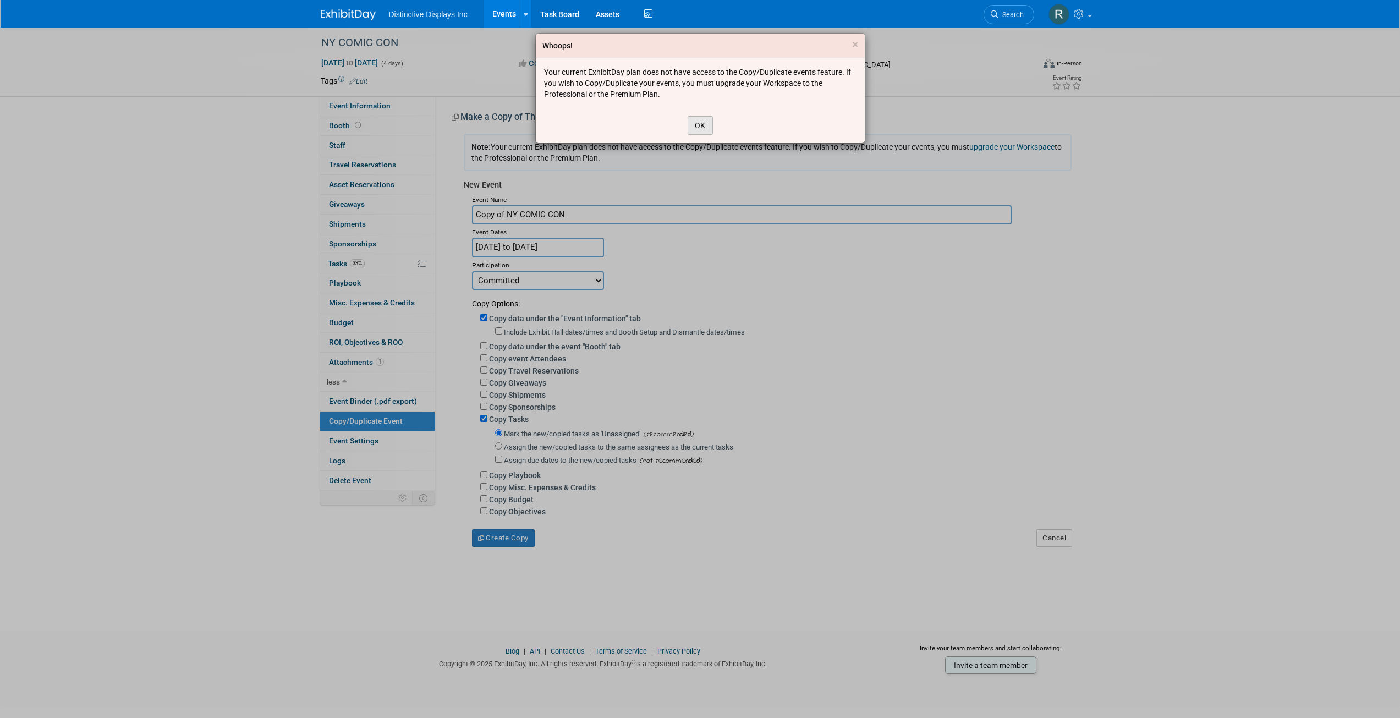
click at [699, 127] on button "OK" at bounding box center [700, 125] width 25 height 19
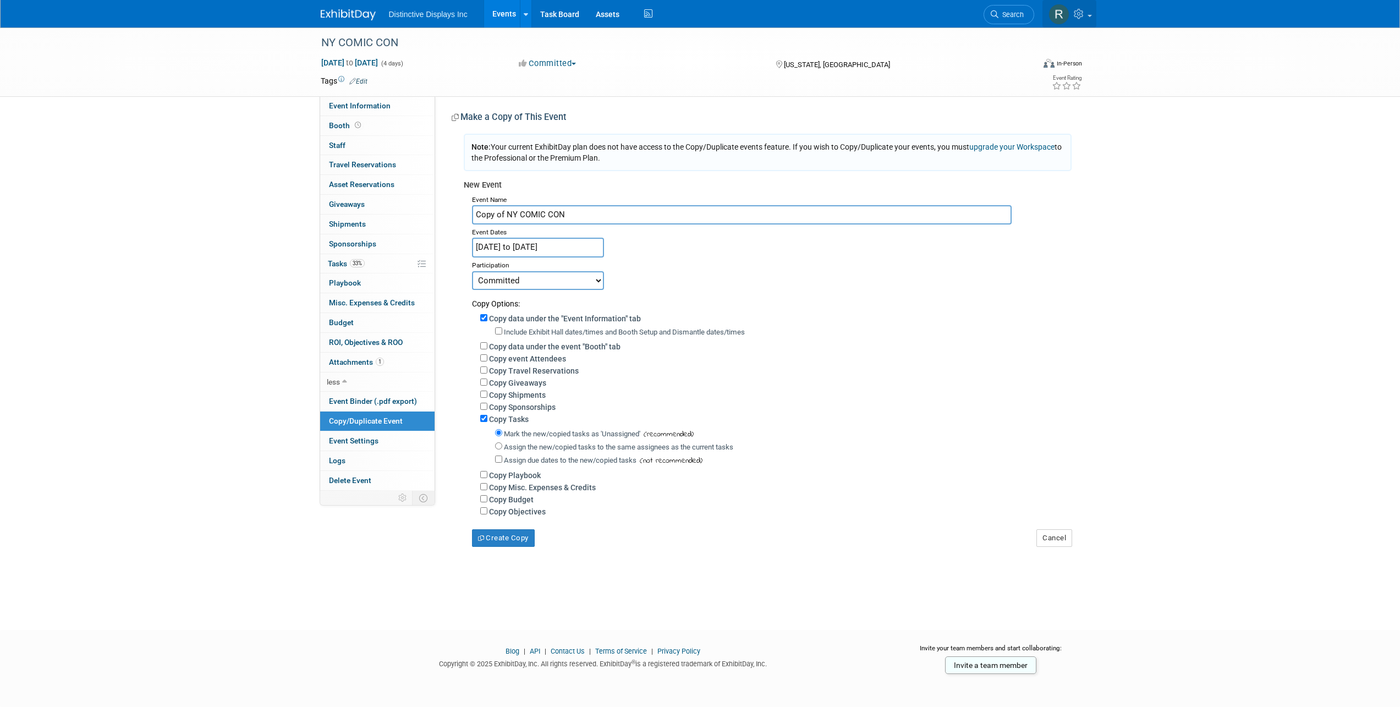
click at [1083, 18] on icon at bounding box center [1080, 14] width 13 height 10
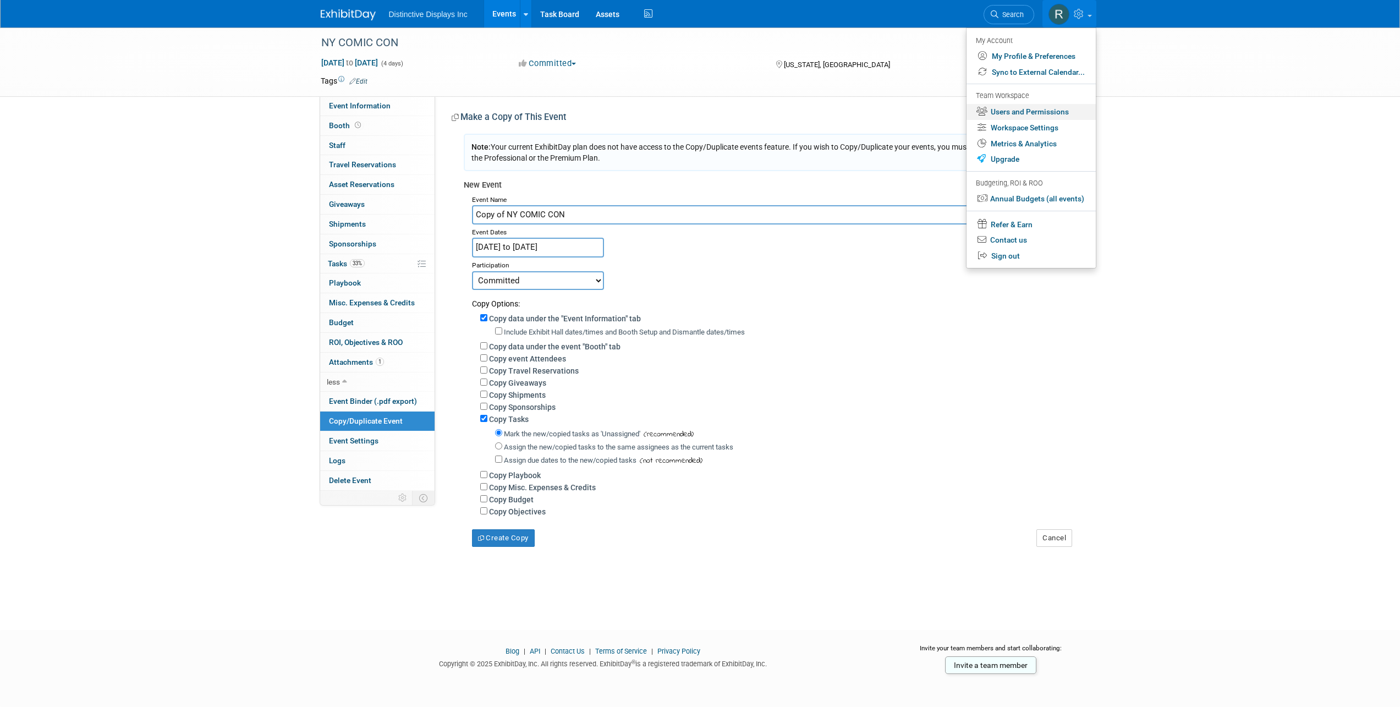
click at [1045, 113] on link "Users and Permissions" at bounding box center [1031, 112] width 129 height 16
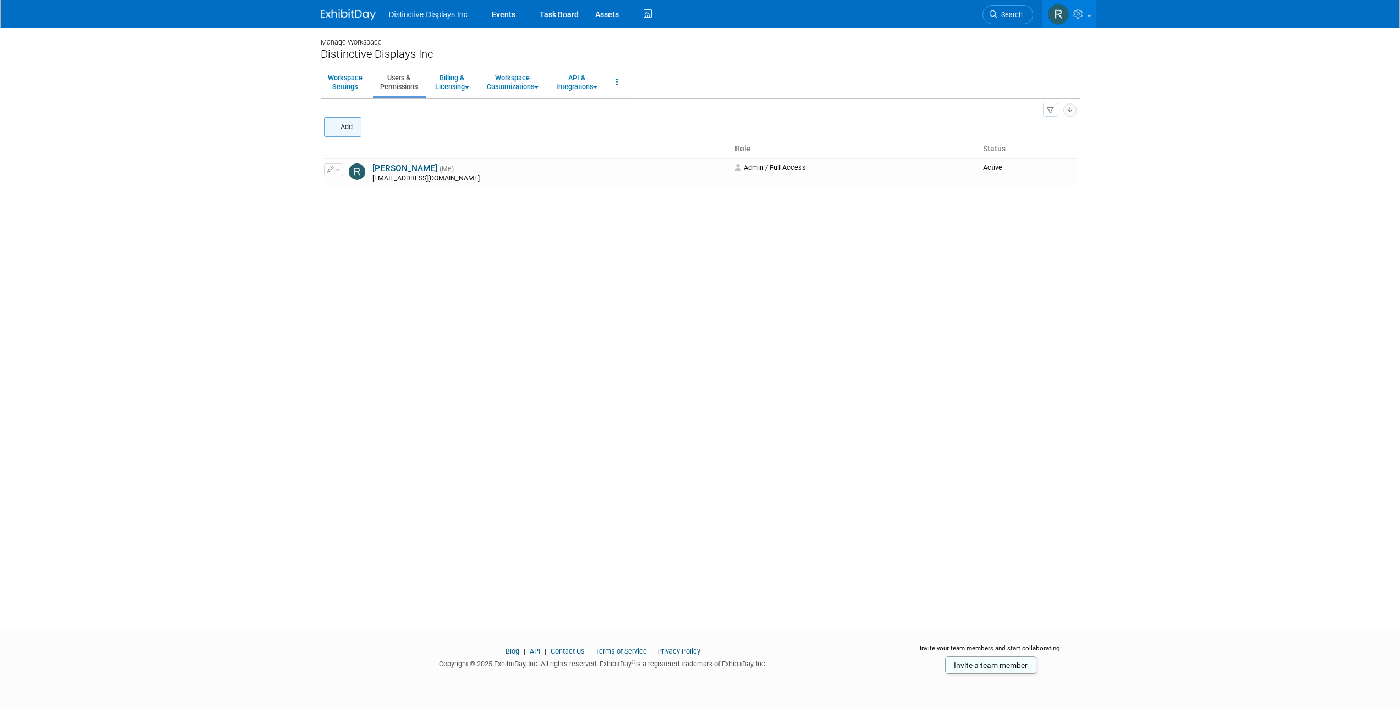
click at [353, 129] on button "Add" at bounding box center [342, 127] width 37 height 20
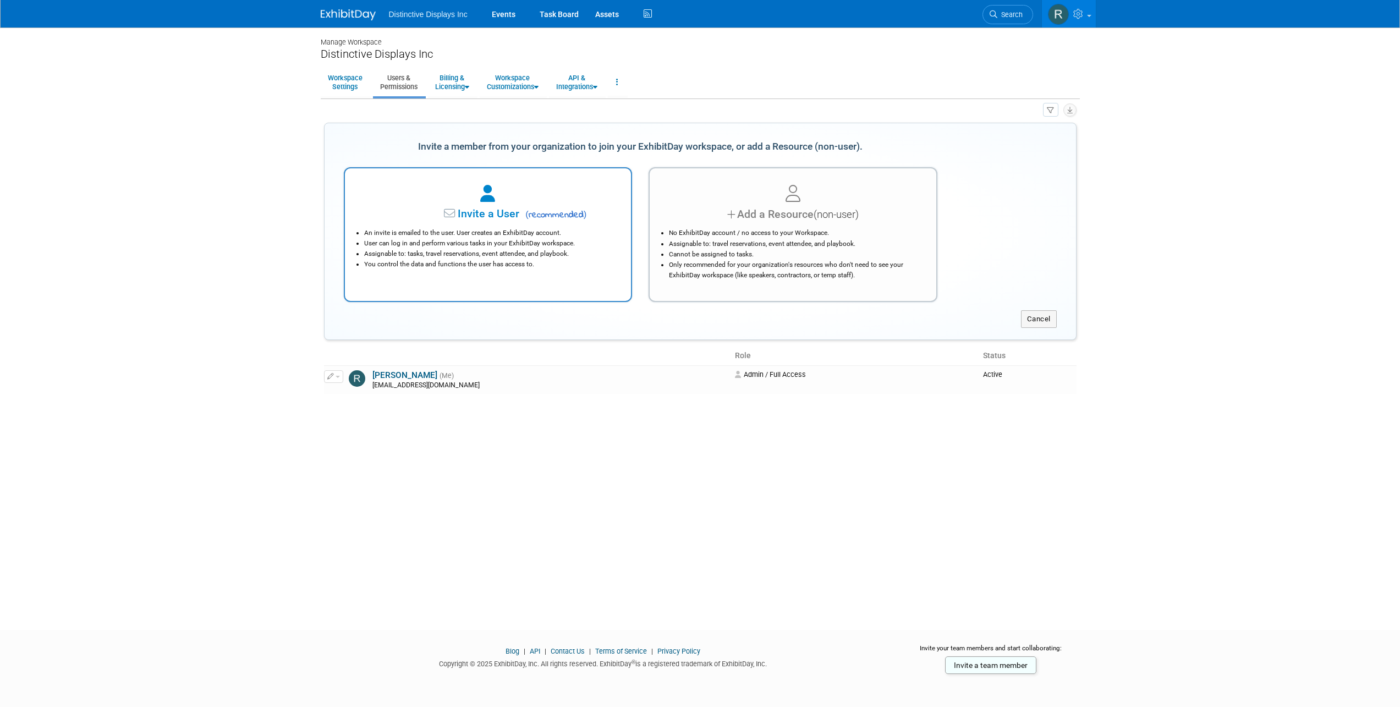
click at [487, 219] on span "Invite a User" at bounding box center [454, 213] width 130 height 13
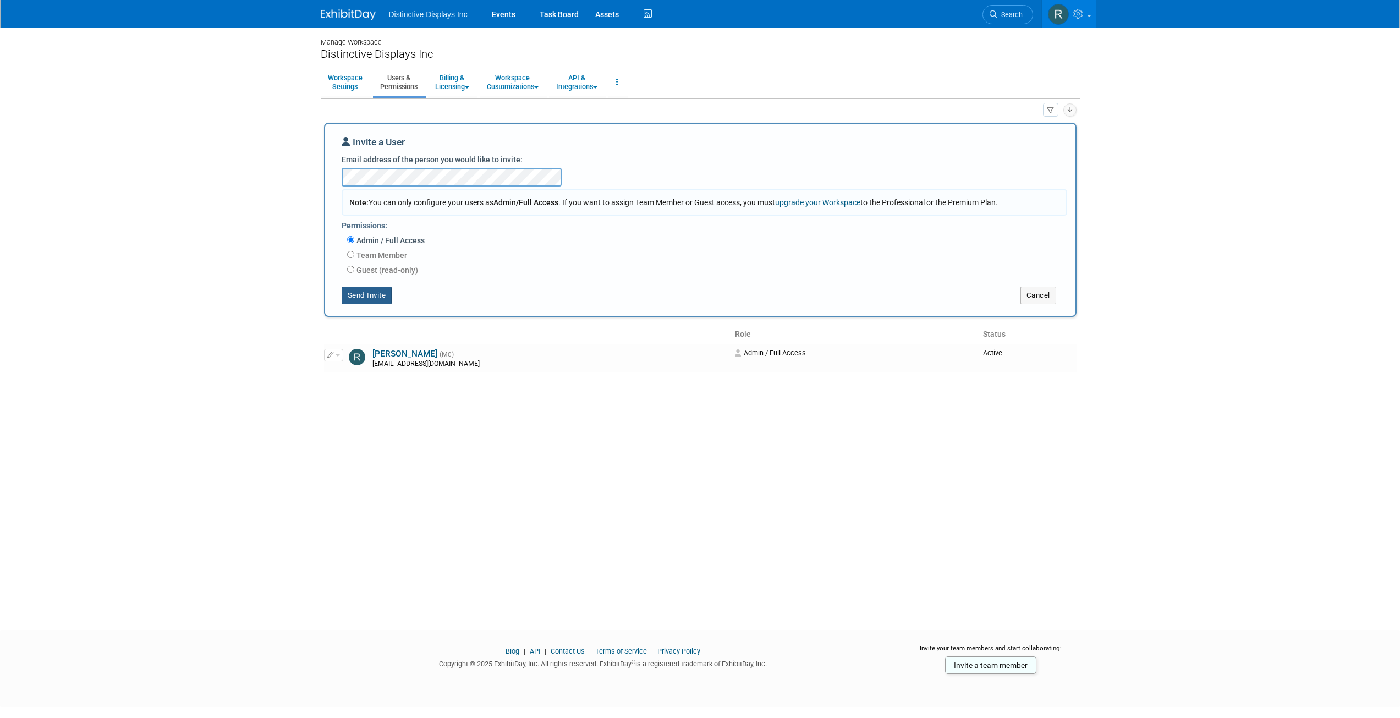
click at [372, 299] on button "Send Invite" at bounding box center [367, 296] width 51 height 18
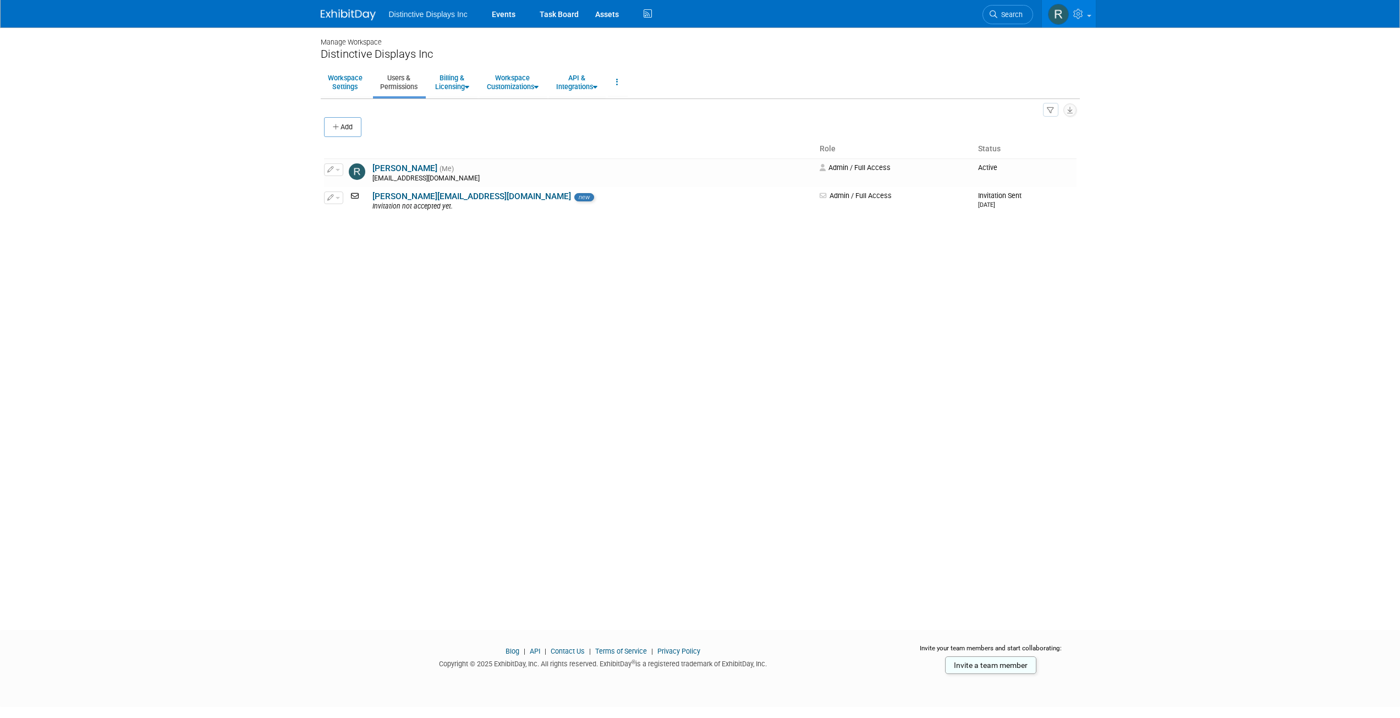
drag, startPoint x: 275, startPoint y: 290, endPoint x: 297, endPoint y: 290, distance: 22.0
click at [275, 290] on body "Distinctive Displays Inc Events Task Board Assets Activity Feed" at bounding box center [700, 359] width 1400 height 718
click at [348, 87] on link "Workspace Settings" at bounding box center [345, 82] width 49 height 27
